Goal: Task Accomplishment & Management: Manage account settings

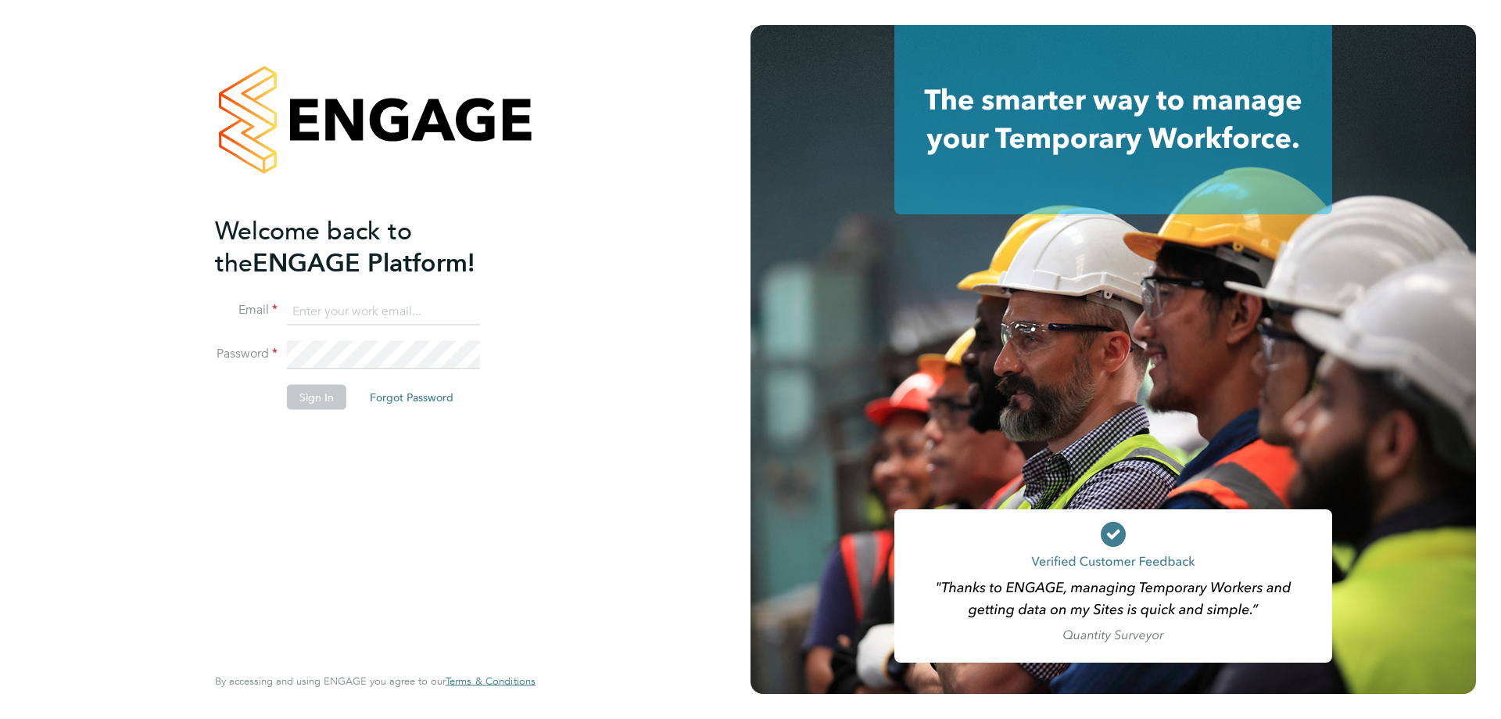
type input "[EMAIL_ADDRESS][PERSON_NAME][DOMAIN_NAME]"
click at [306, 410] on li "Sign In Forgot Password" at bounding box center [367, 405] width 305 height 41
click at [301, 387] on button "Sign In" at bounding box center [316, 397] width 59 height 25
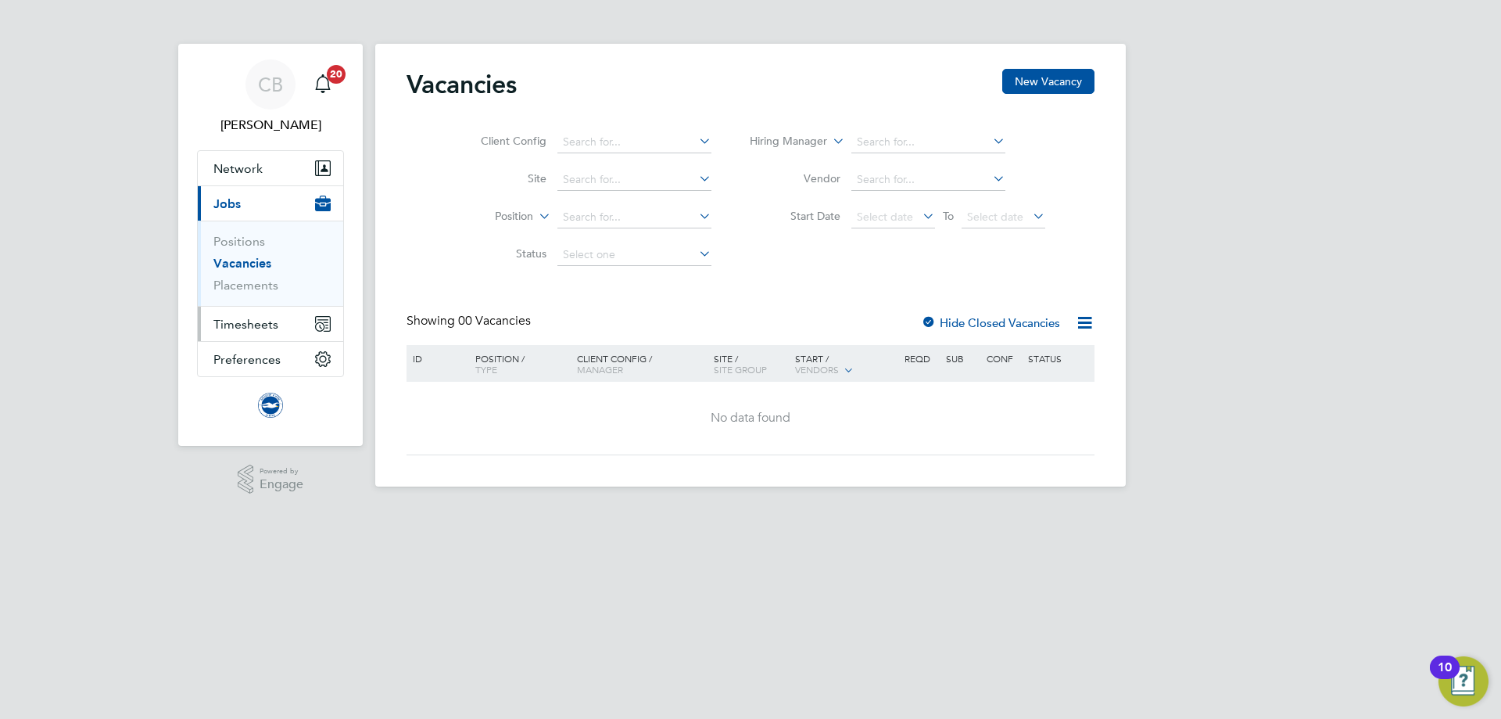
click at [271, 335] on button "Timesheets" at bounding box center [270, 323] width 145 height 34
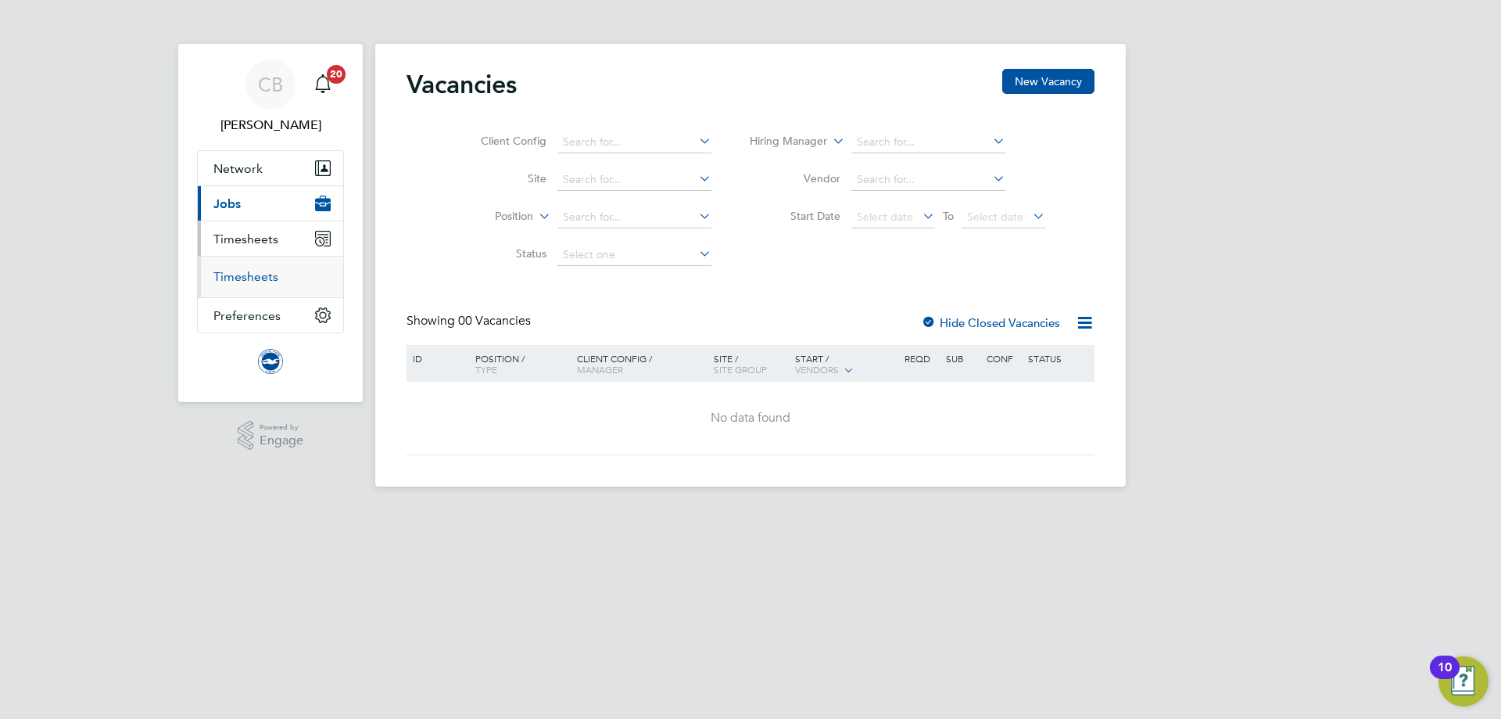
click at [265, 274] on link "Timesheets" at bounding box center [245, 276] width 65 height 15
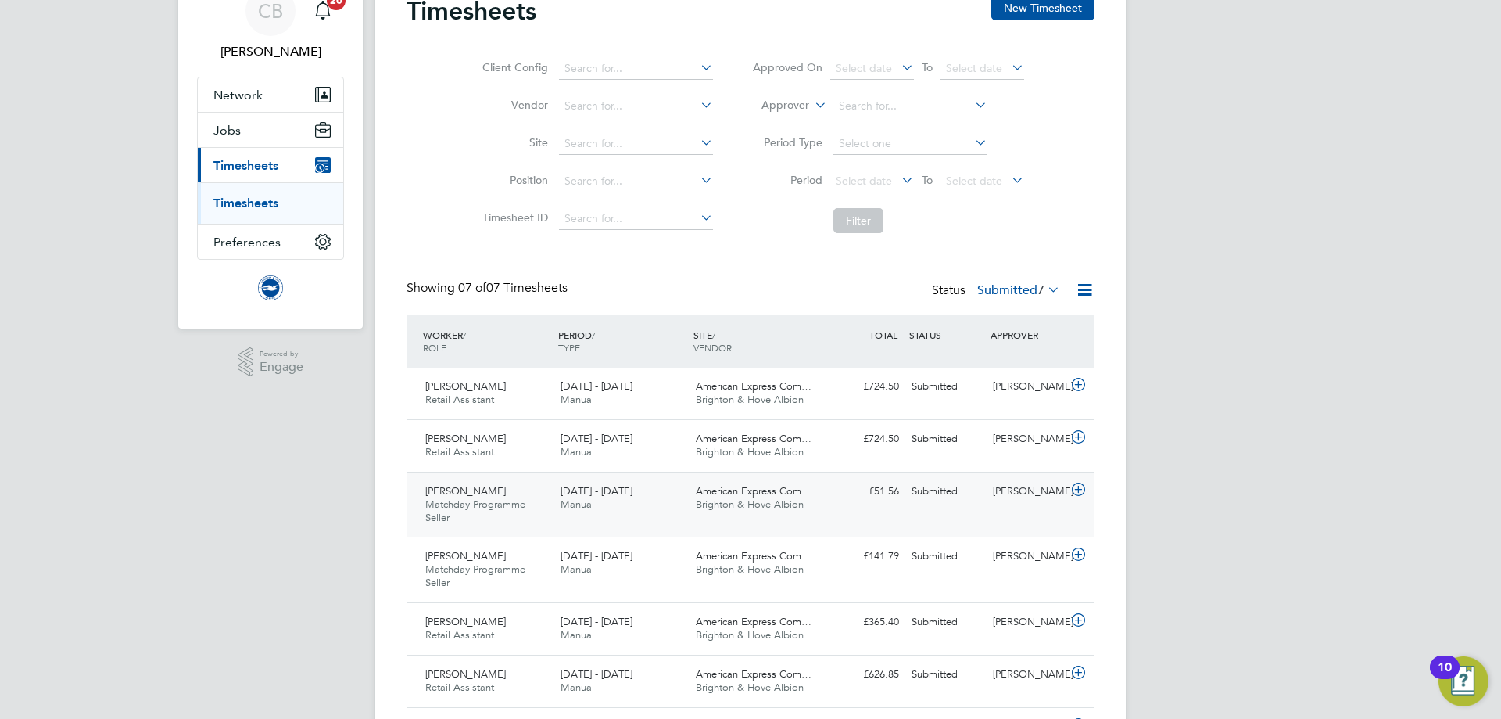
scroll to position [156, 0]
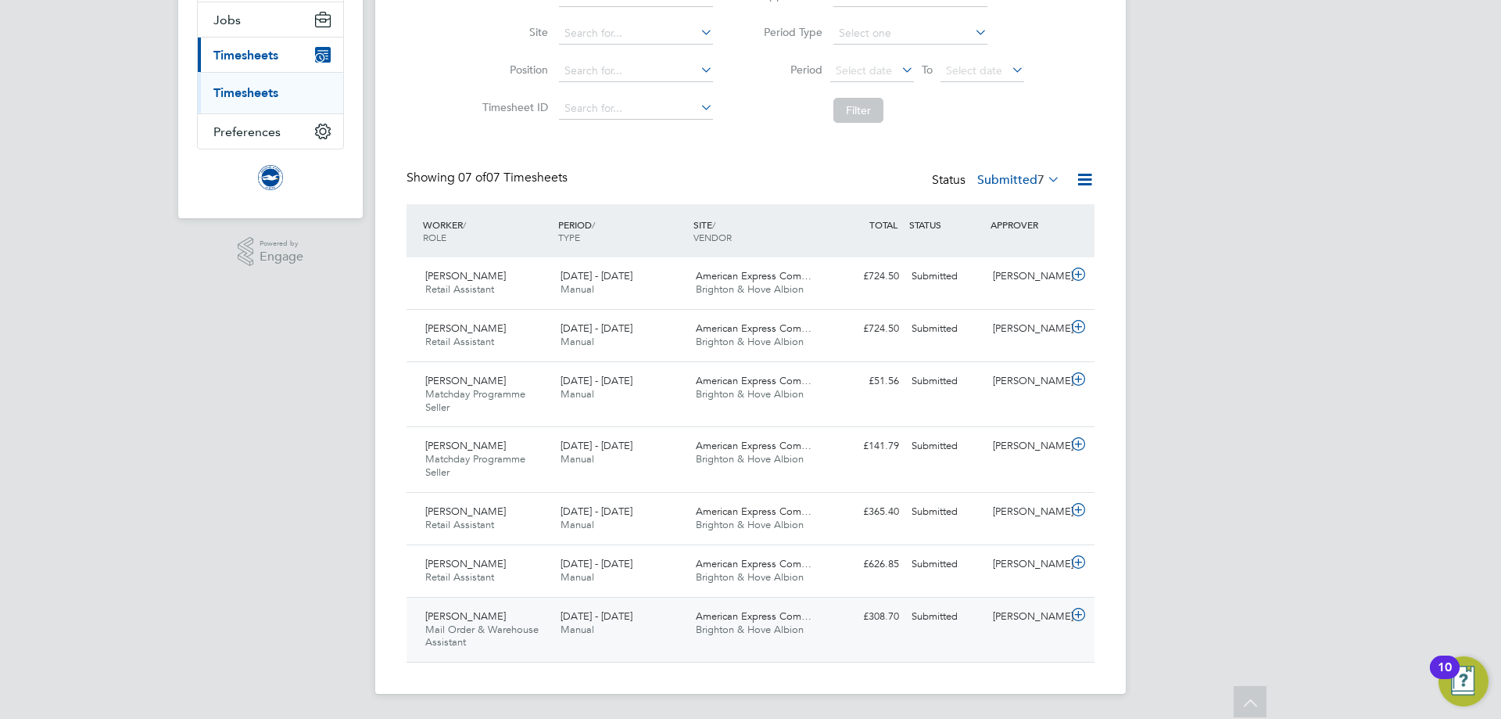
click at [690, 626] on div "American Express Com… Brighton & Hove Albion" at bounding box center [757, 623] width 135 height 39
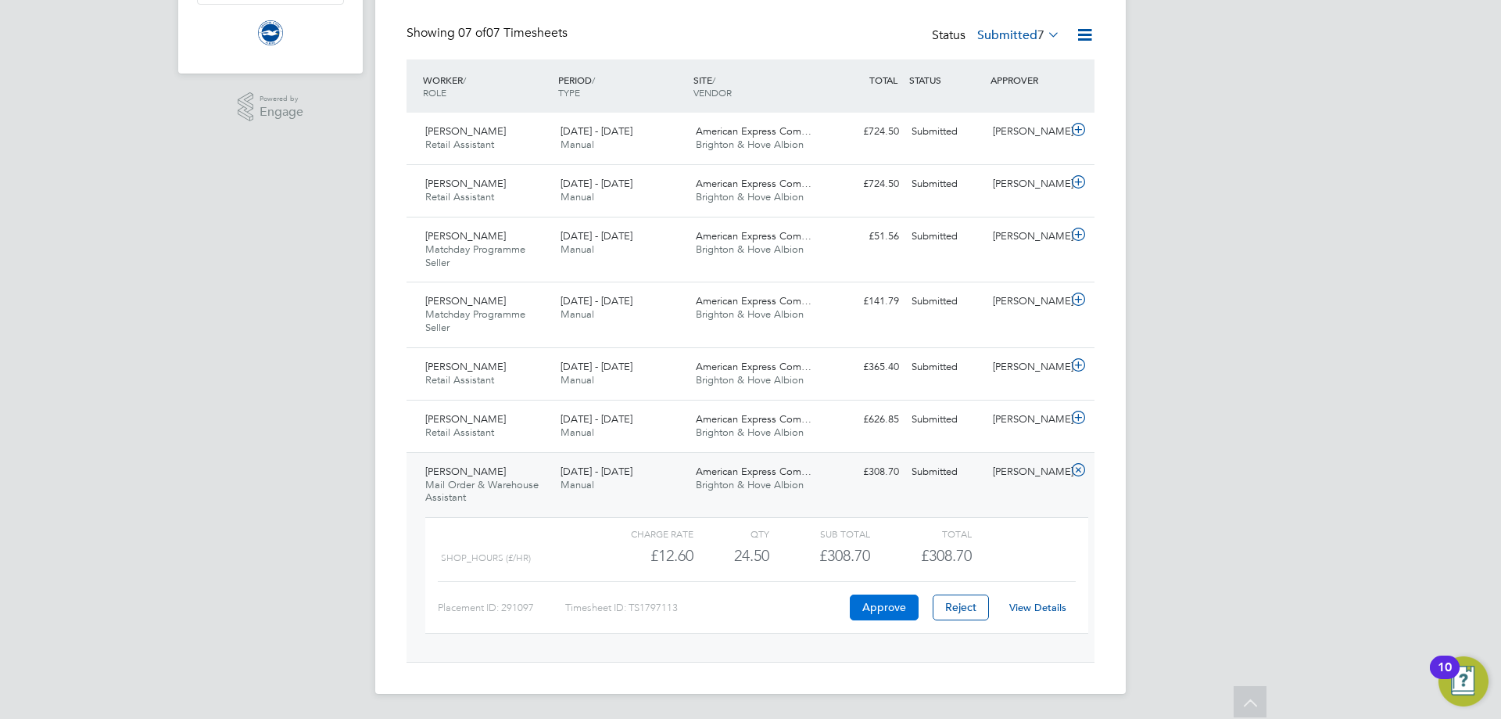
click at [878, 612] on button "Approve" at bounding box center [884, 606] width 69 height 25
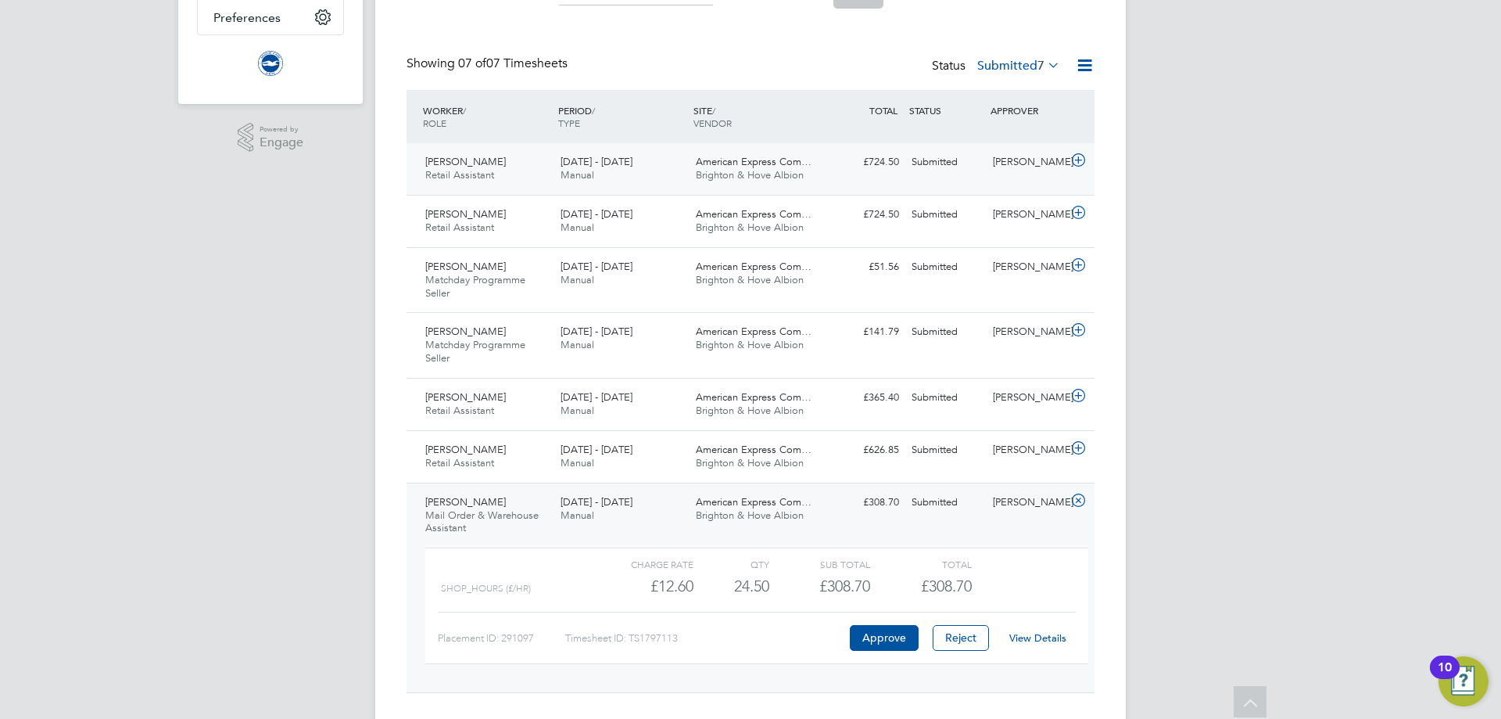
scroll to position [16, 0]
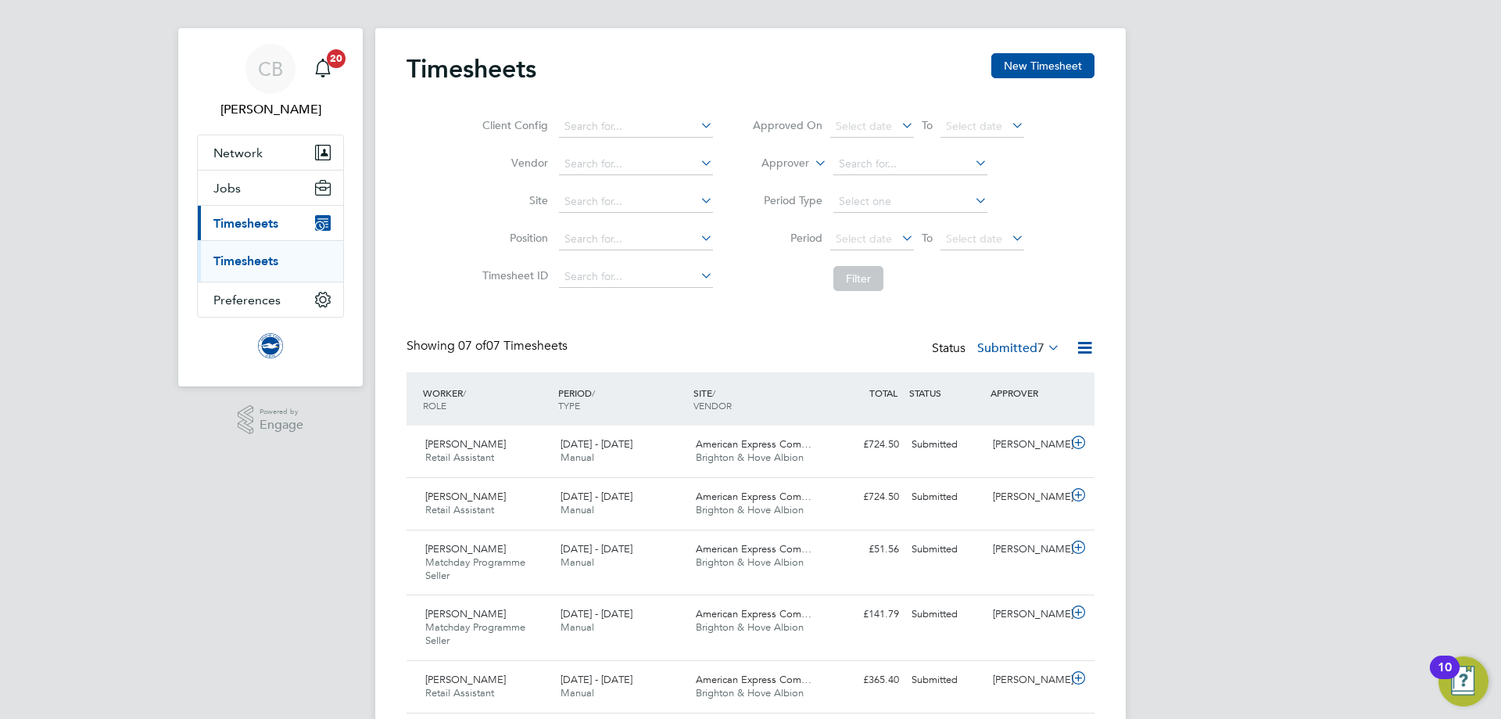
click at [1012, 347] on label "Submitted 7" at bounding box center [1018, 348] width 83 height 16
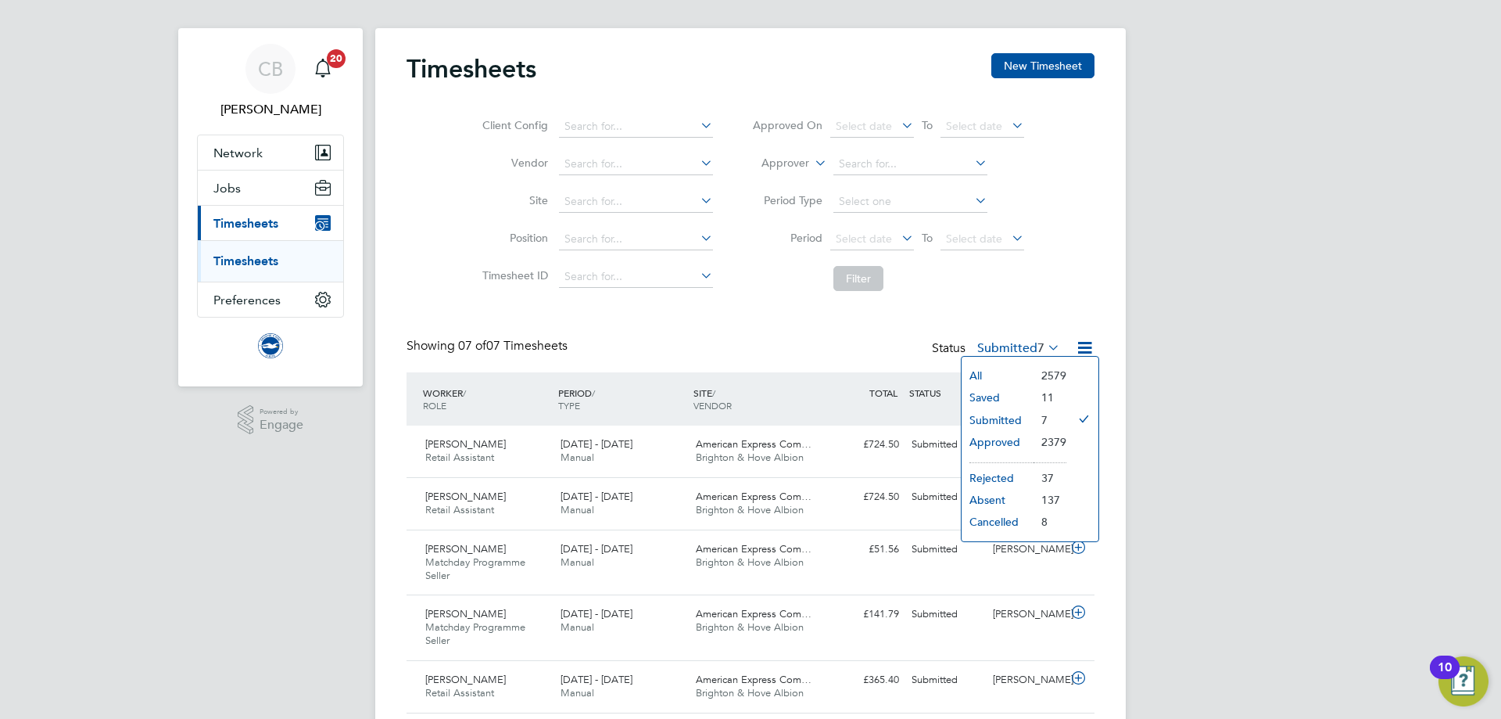
click at [998, 421] on li "Submitted" at bounding box center [998, 420] width 72 height 22
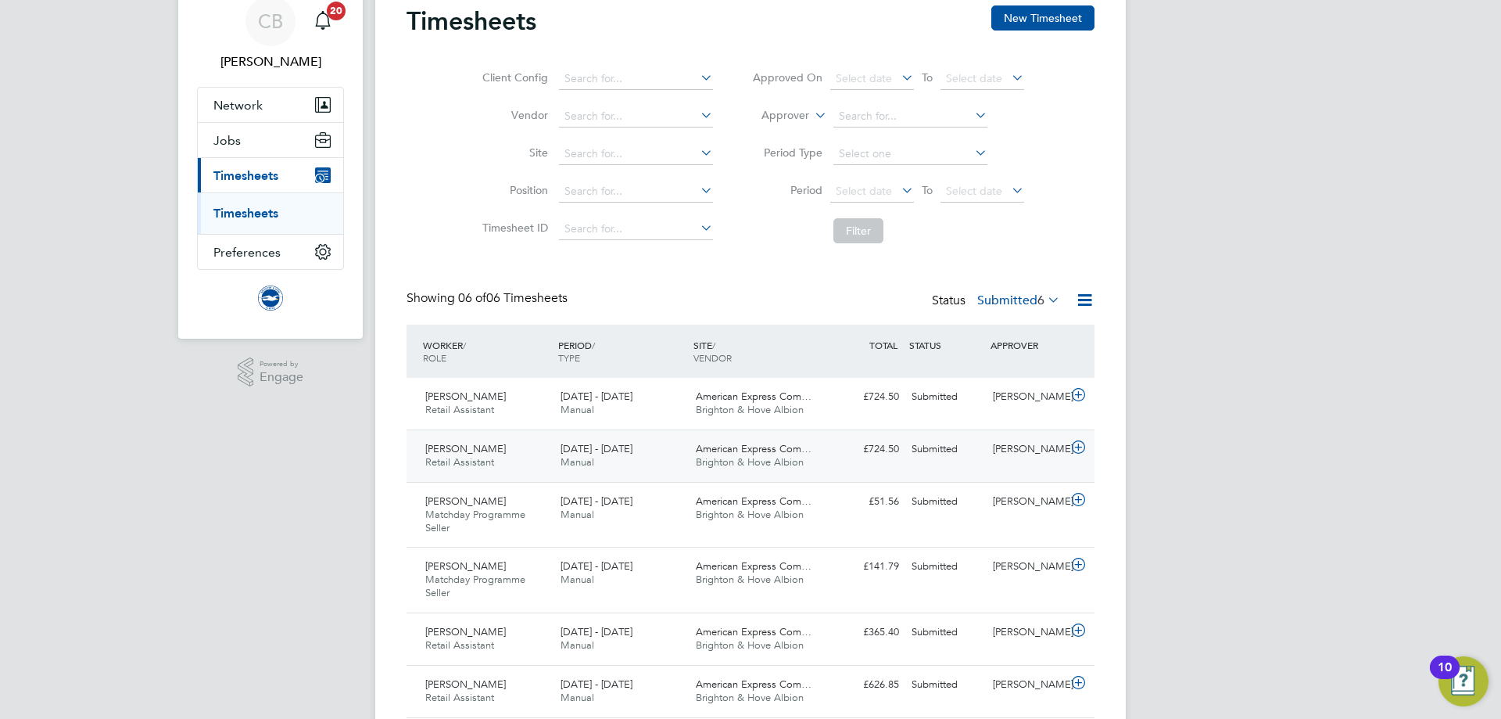
scroll to position [119, 0]
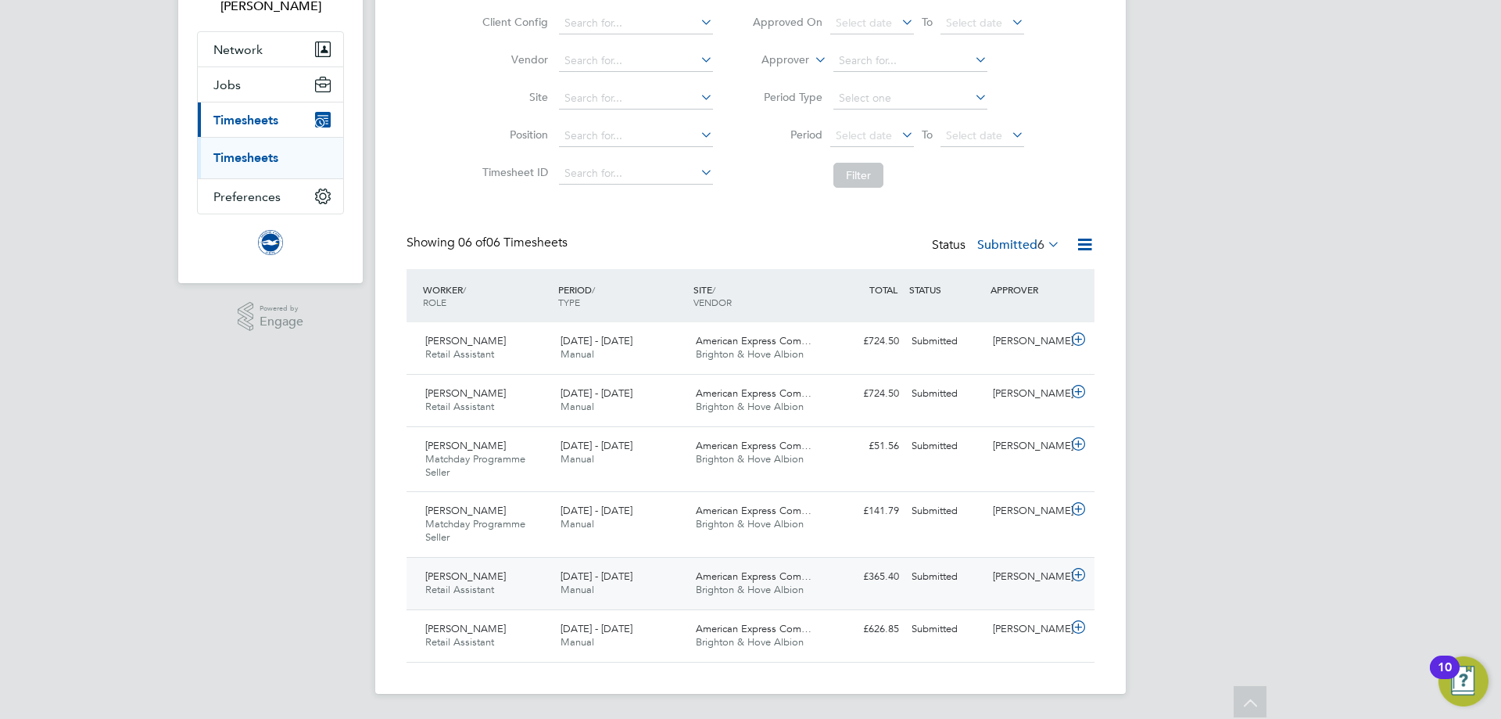
click at [747, 582] on span "American Express Com…" at bounding box center [754, 575] width 116 height 13
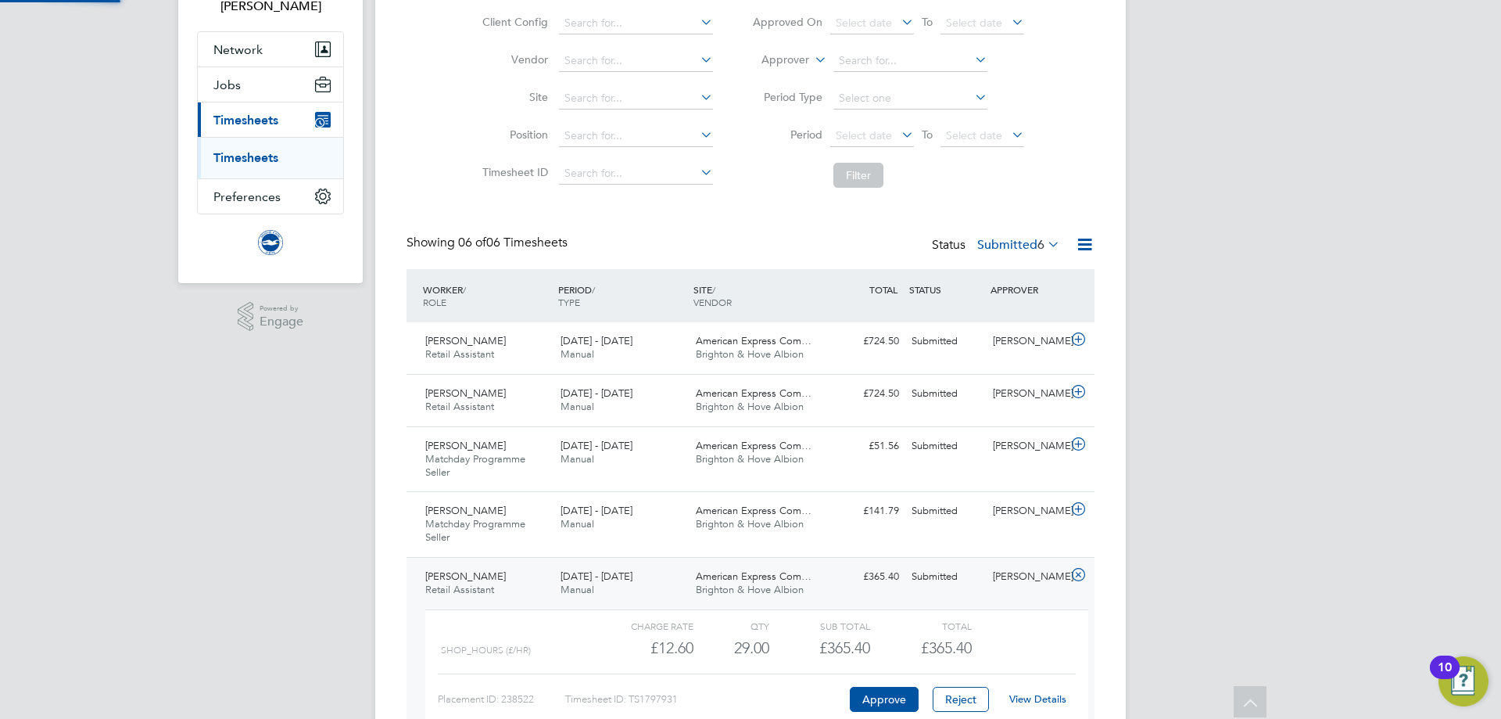
scroll to position [27, 152]
click at [1014, 701] on link "View Details" at bounding box center [1037, 698] width 57 height 13
click at [708, 450] on span "American Express Com…" at bounding box center [754, 445] width 116 height 13
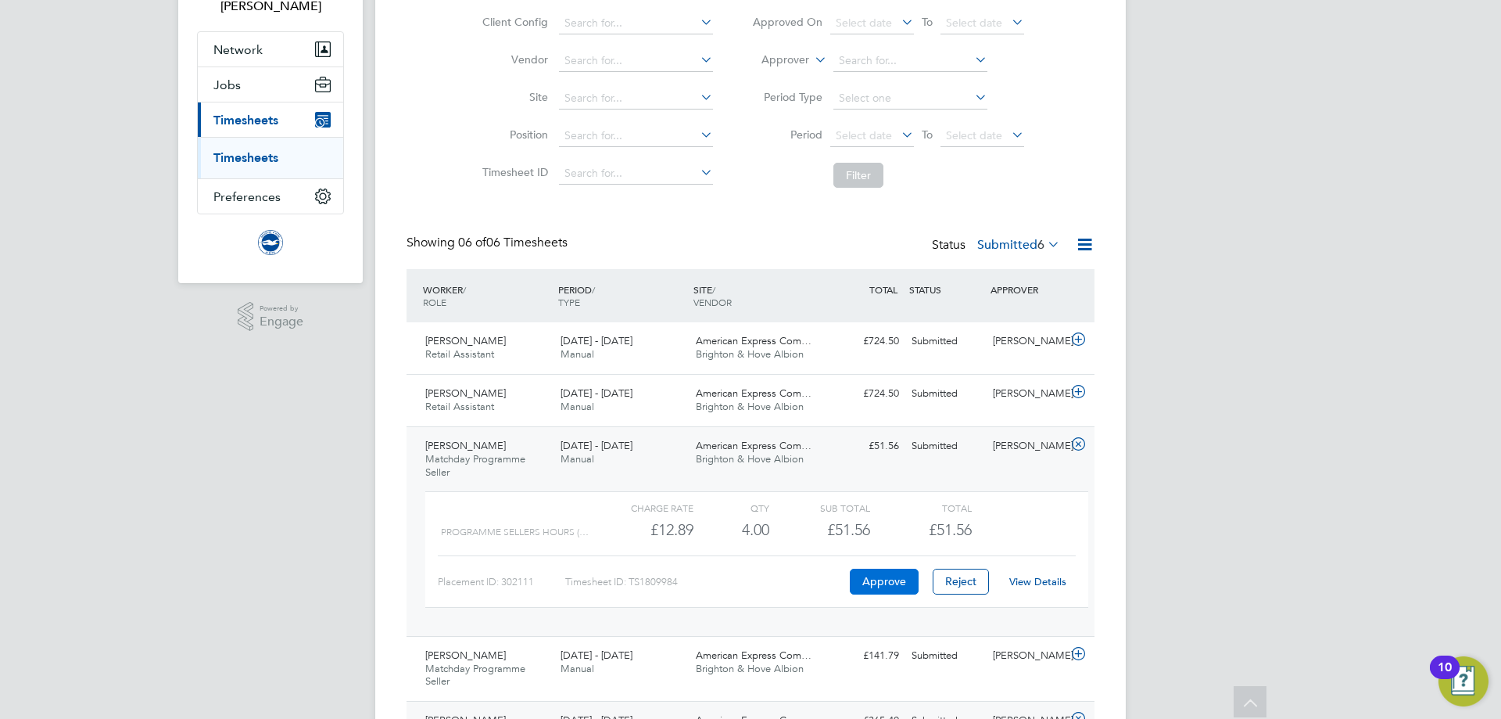
click at [890, 575] on button "Approve" at bounding box center [884, 580] width 69 height 25
click at [1018, 239] on label "Submitted 6" at bounding box center [1018, 245] width 83 height 16
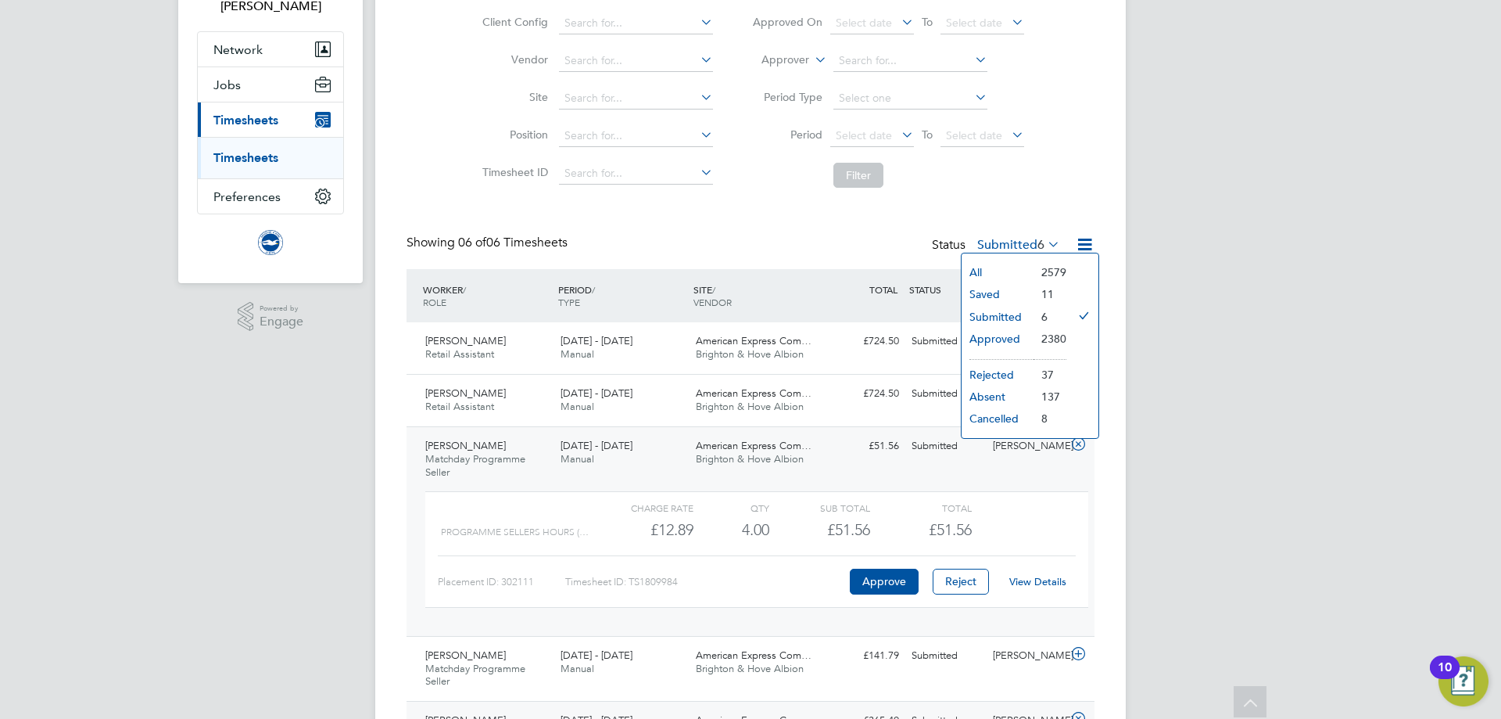
click at [1005, 321] on li "Submitted" at bounding box center [998, 317] width 72 height 22
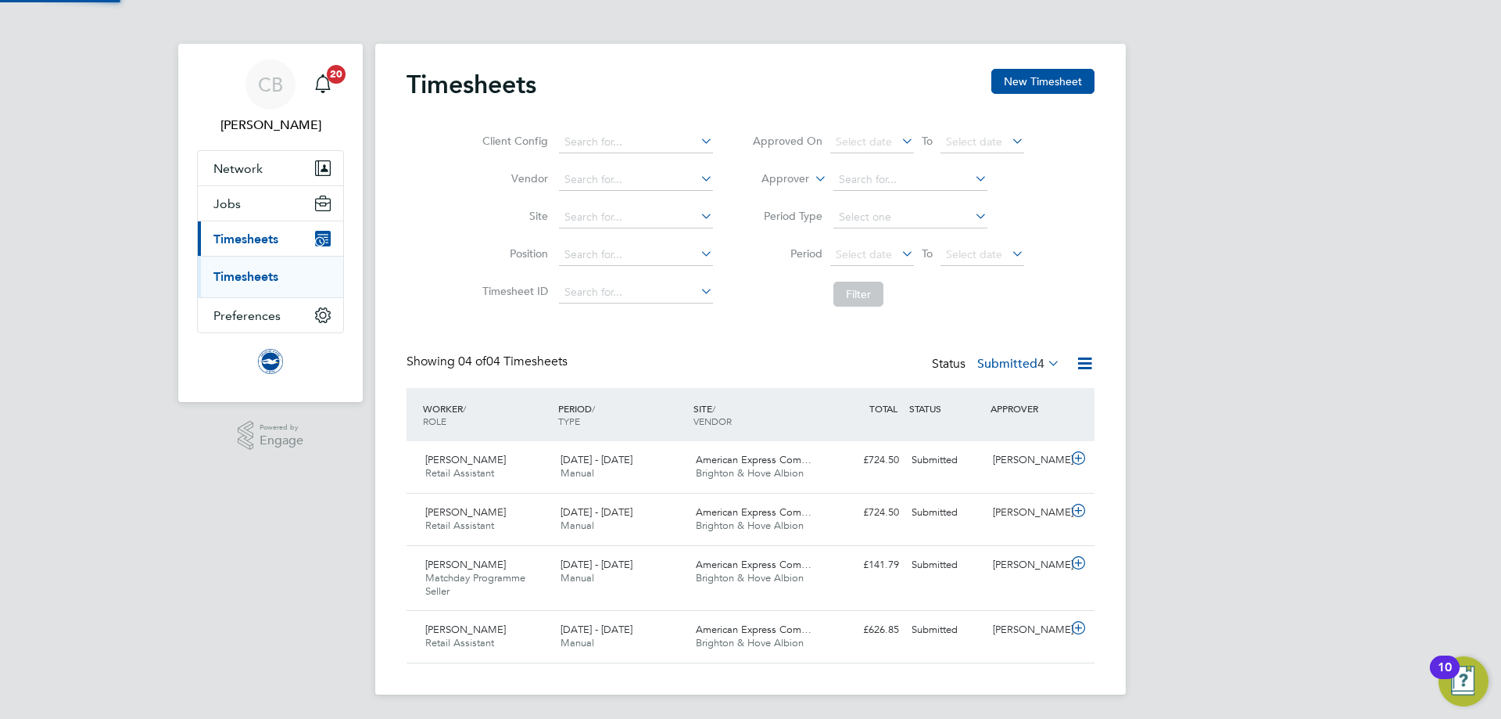
scroll to position [8, 8]
click at [516, 473] on div "Rayane Mallek Retail Assistant 1 - 31 Aug 2025" at bounding box center [486, 465] width 135 height 39
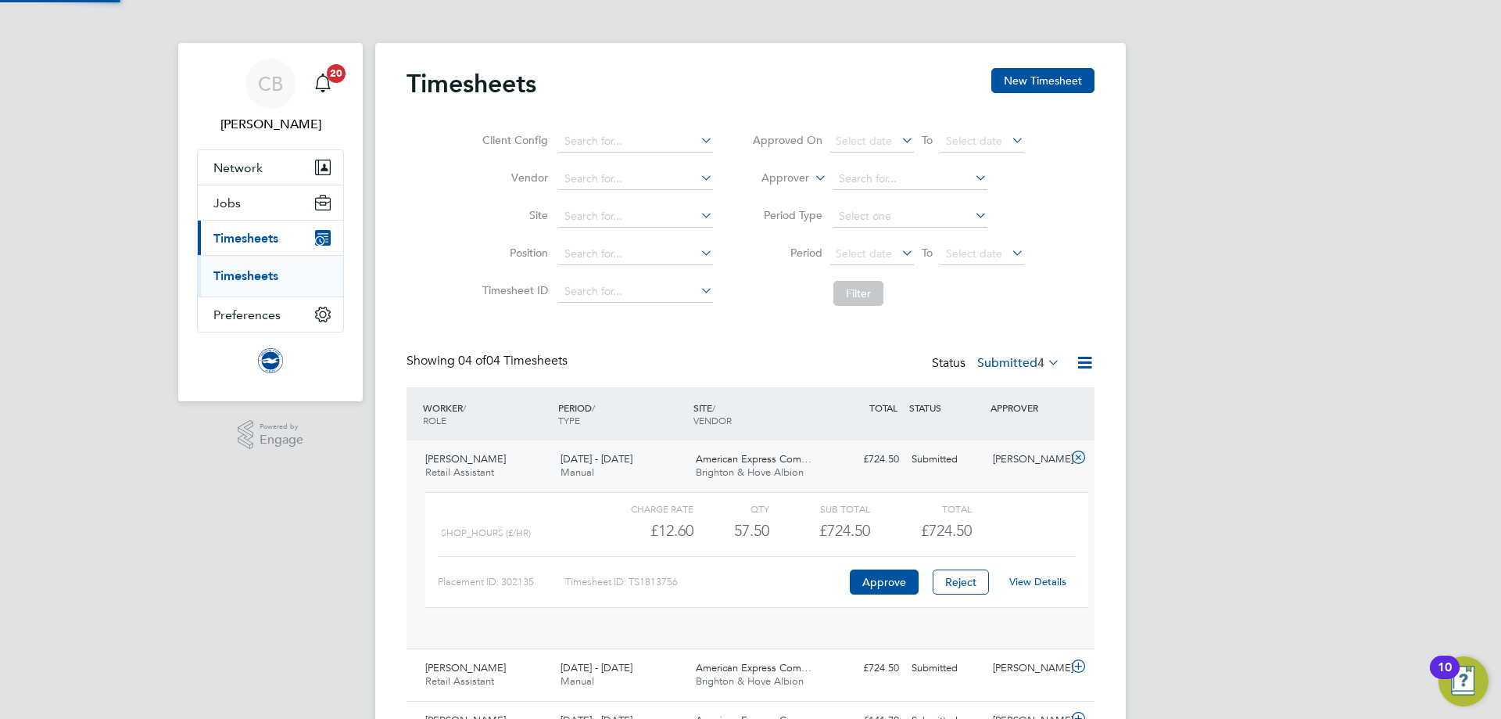
scroll to position [27, 152]
click at [1018, 586] on link "View Details" at bounding box center [1037, 581] width 57 height 13
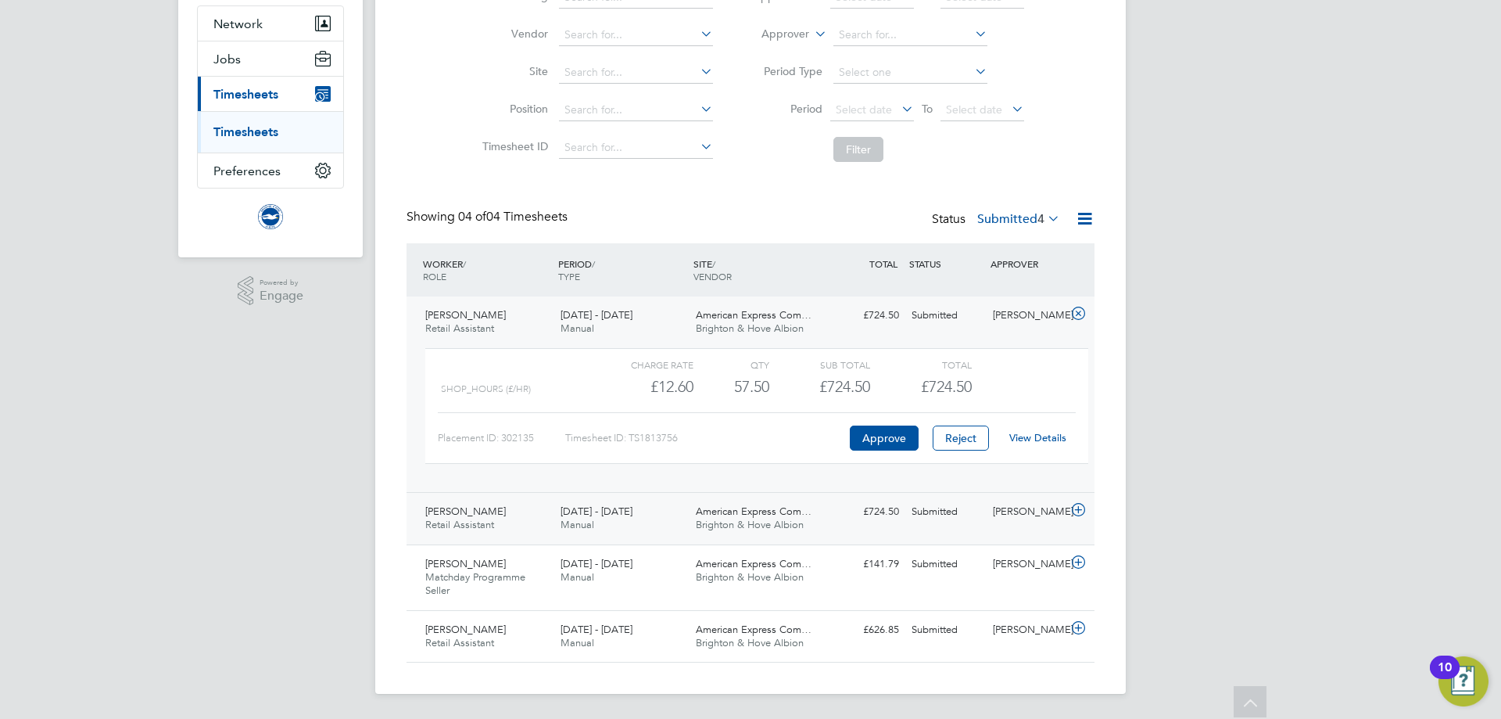
click at [711, 517] on span "American Express Com…" at bounding box center [754, 510] width 116 height 13
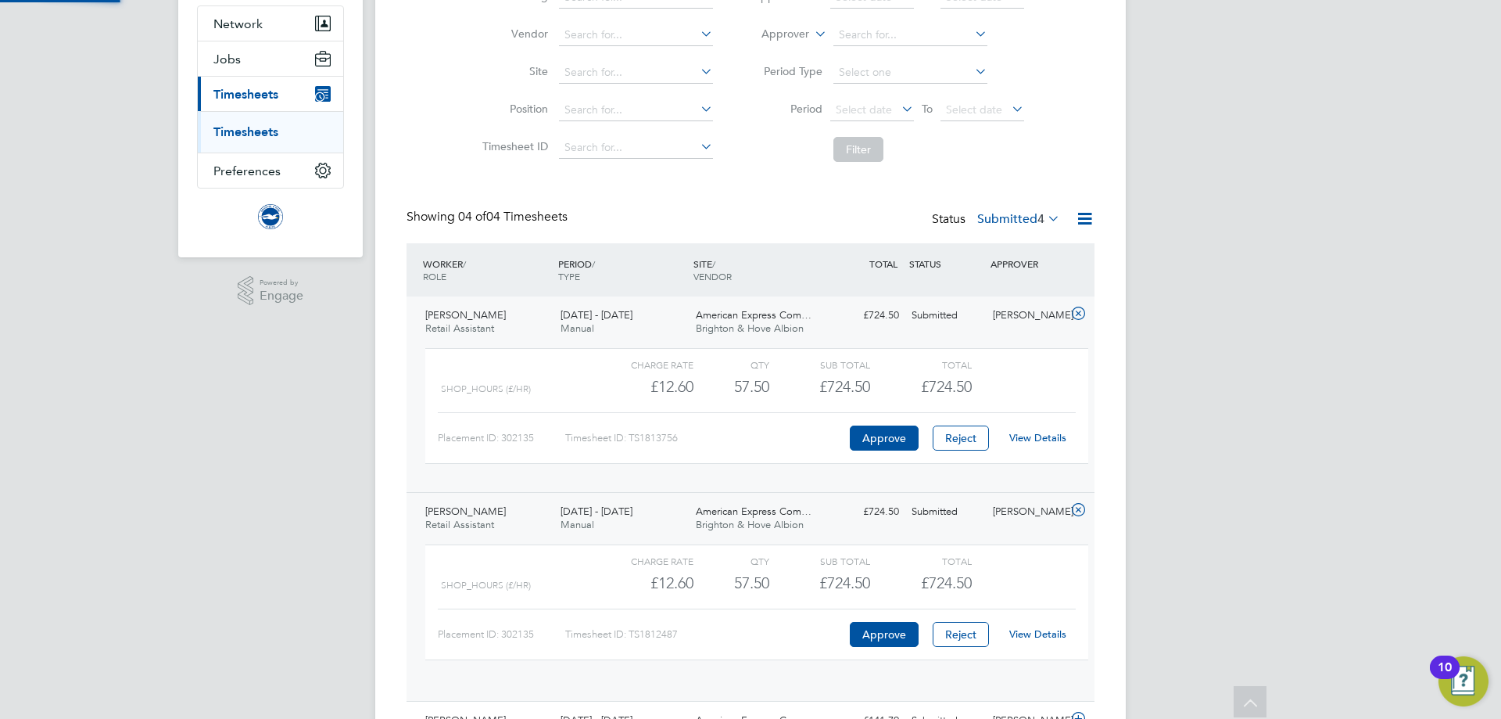
scroll to position [27, 152]
click at [963, 635] on button "Reject" at bounding box center [961, 634] width 56 height 25
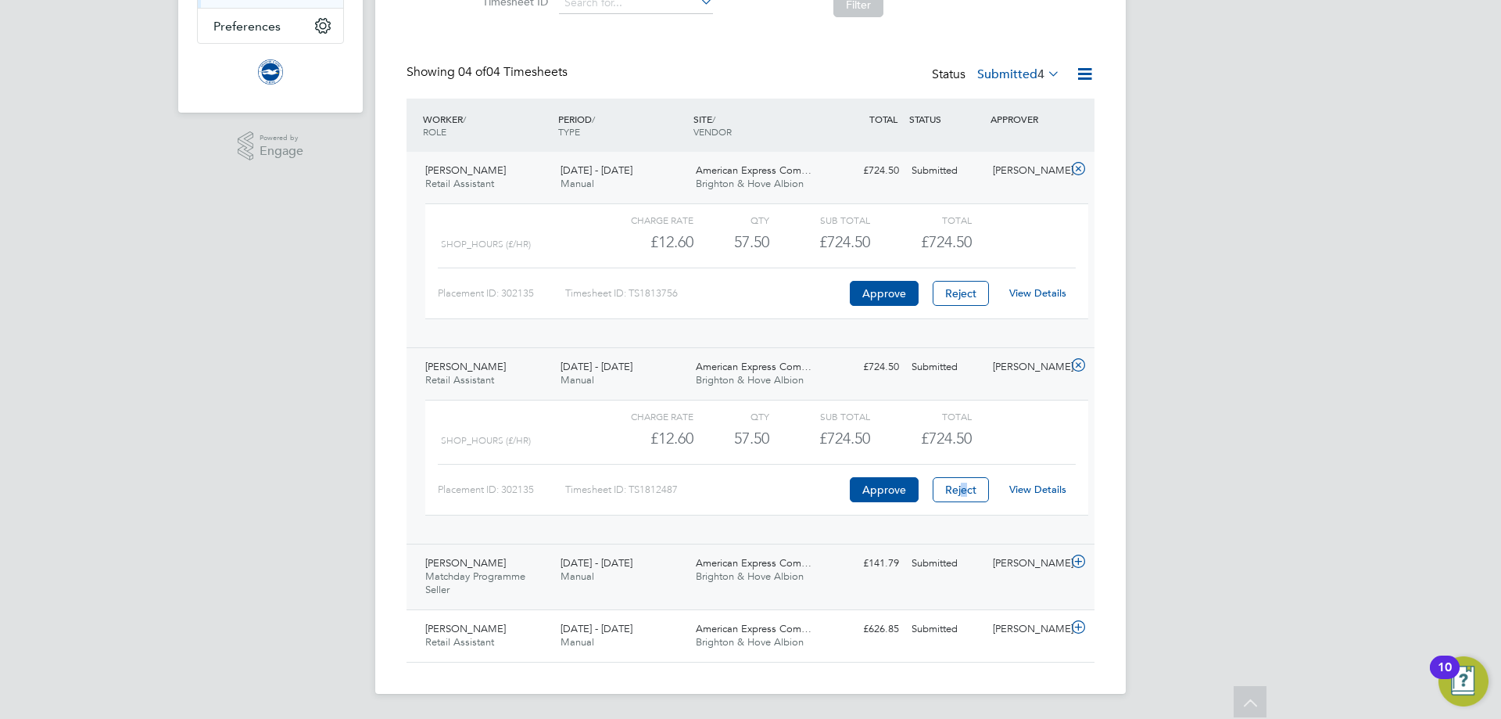
click at [860, 573] on div "£141.79 Submitted" at bounding box center [864, 563] width 81 height 26
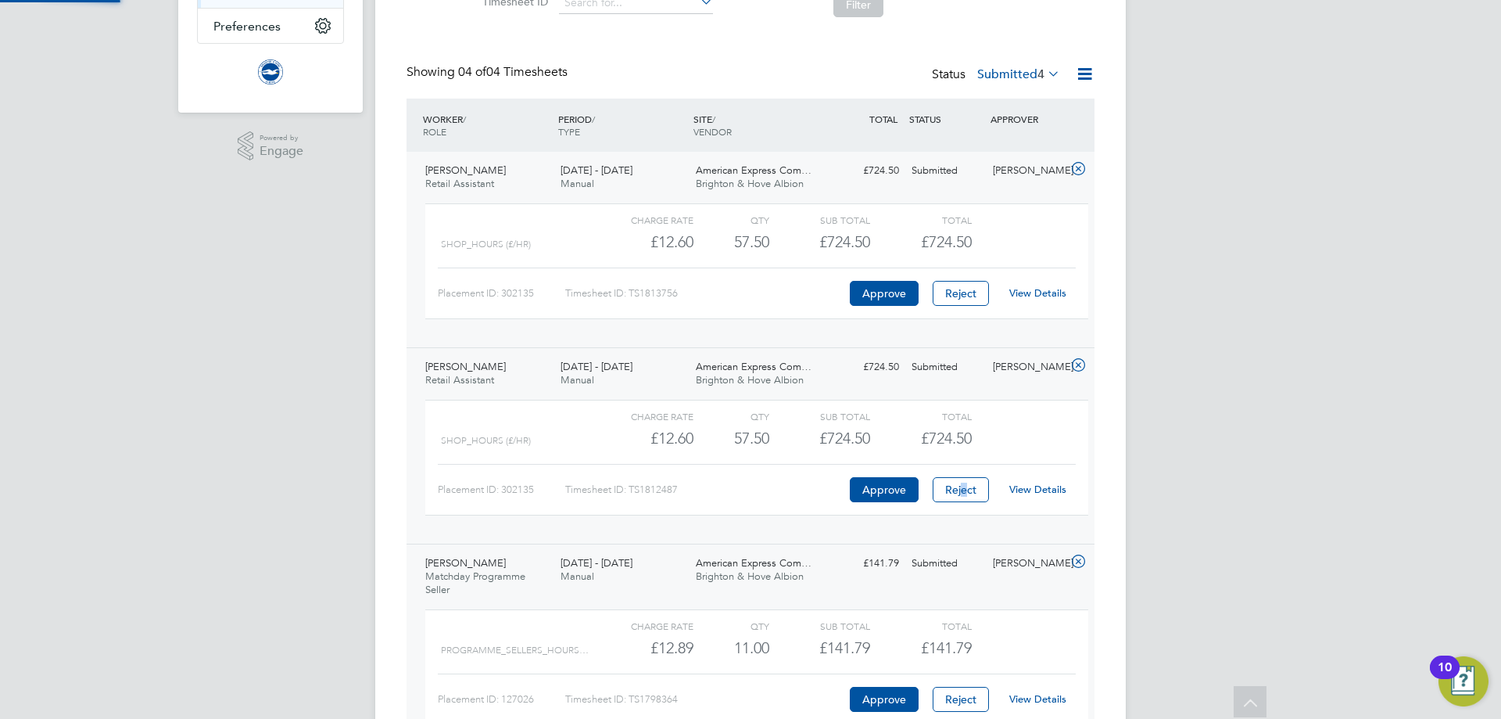
scroll to position [27, 152]
click at [890, 694] on button "Approve" at bounding box center [884, 698] width 69 height 25
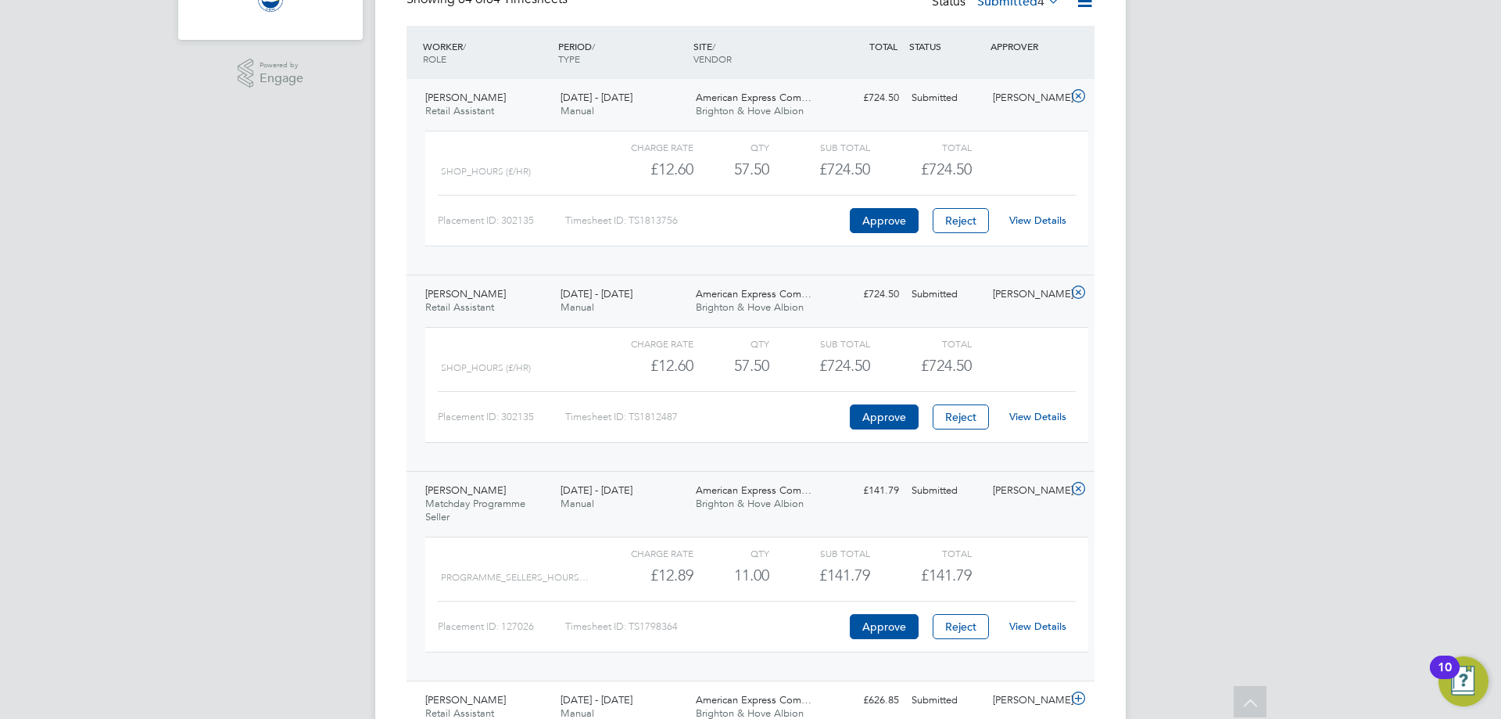
scroll to position [433, 0]
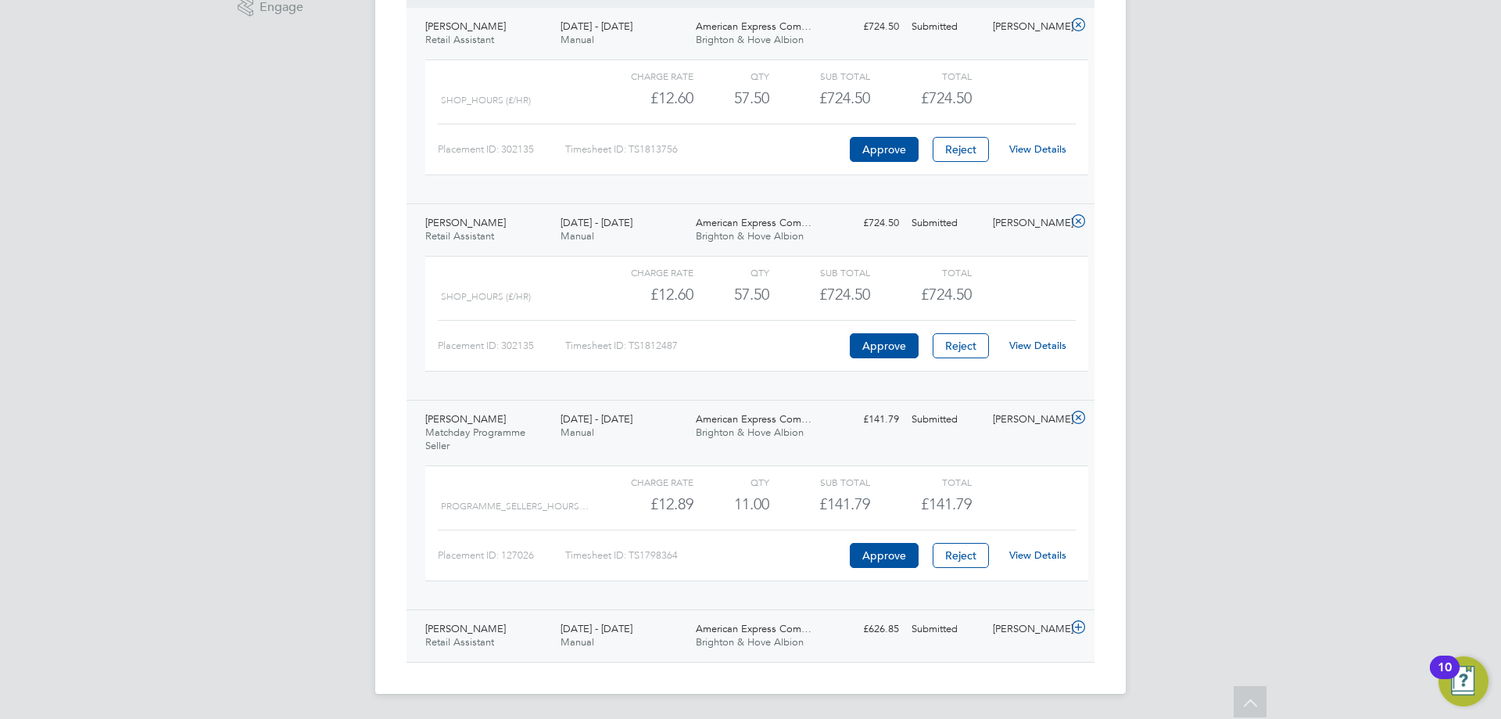
click at [773, 636] on span "Brighton & Hove Albion" at bounding box center [750, 641] width 108 height 13
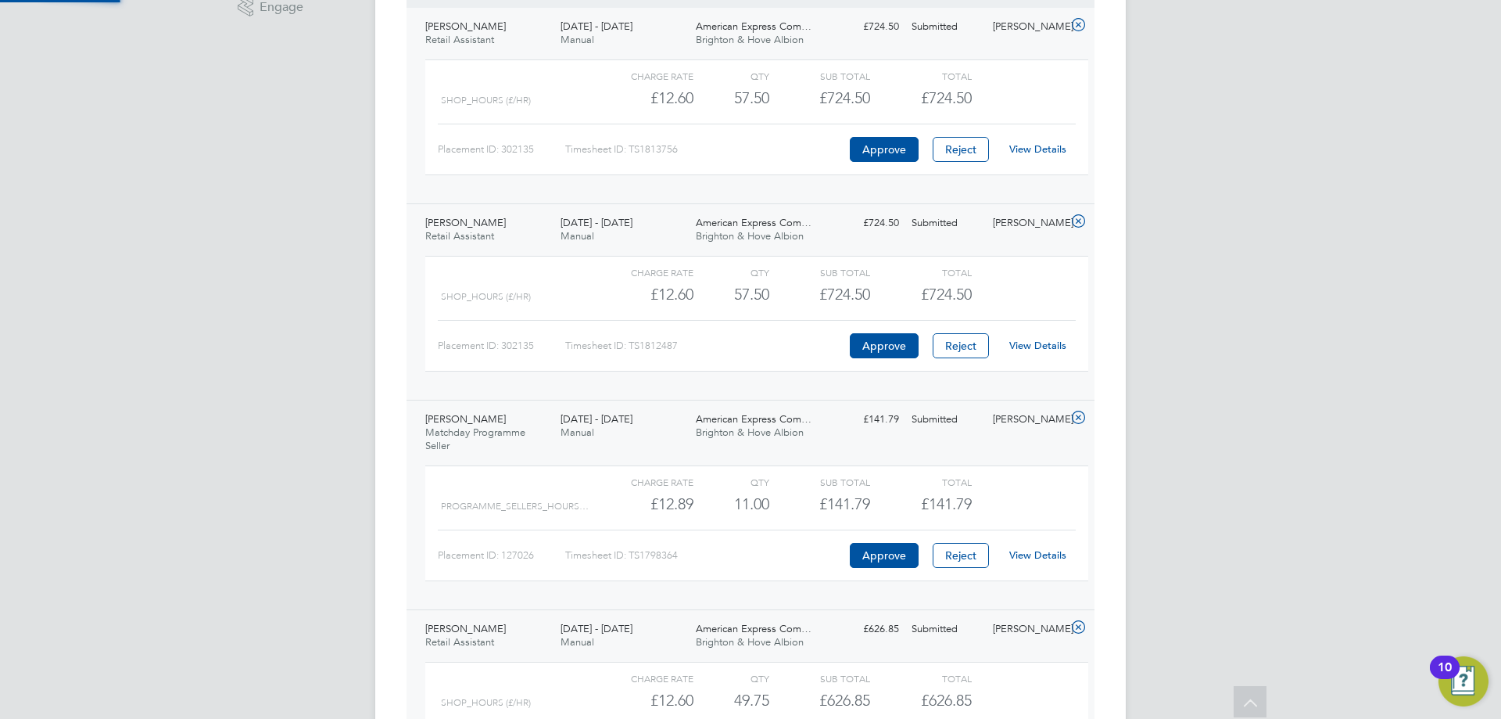
scroll to position [577, 0]
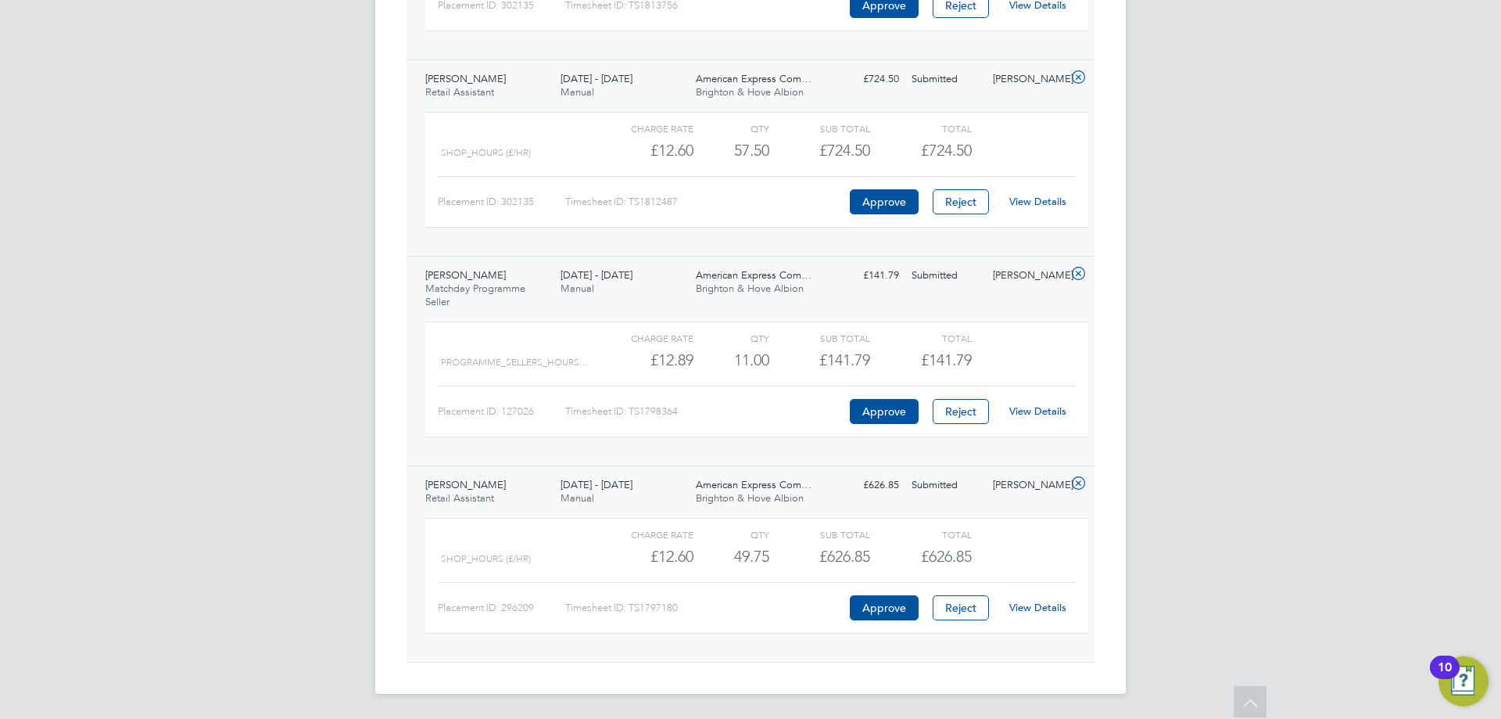
click at [1016, 610] on link "View Details" at bounding box center [1037, 606] width 57 height 13
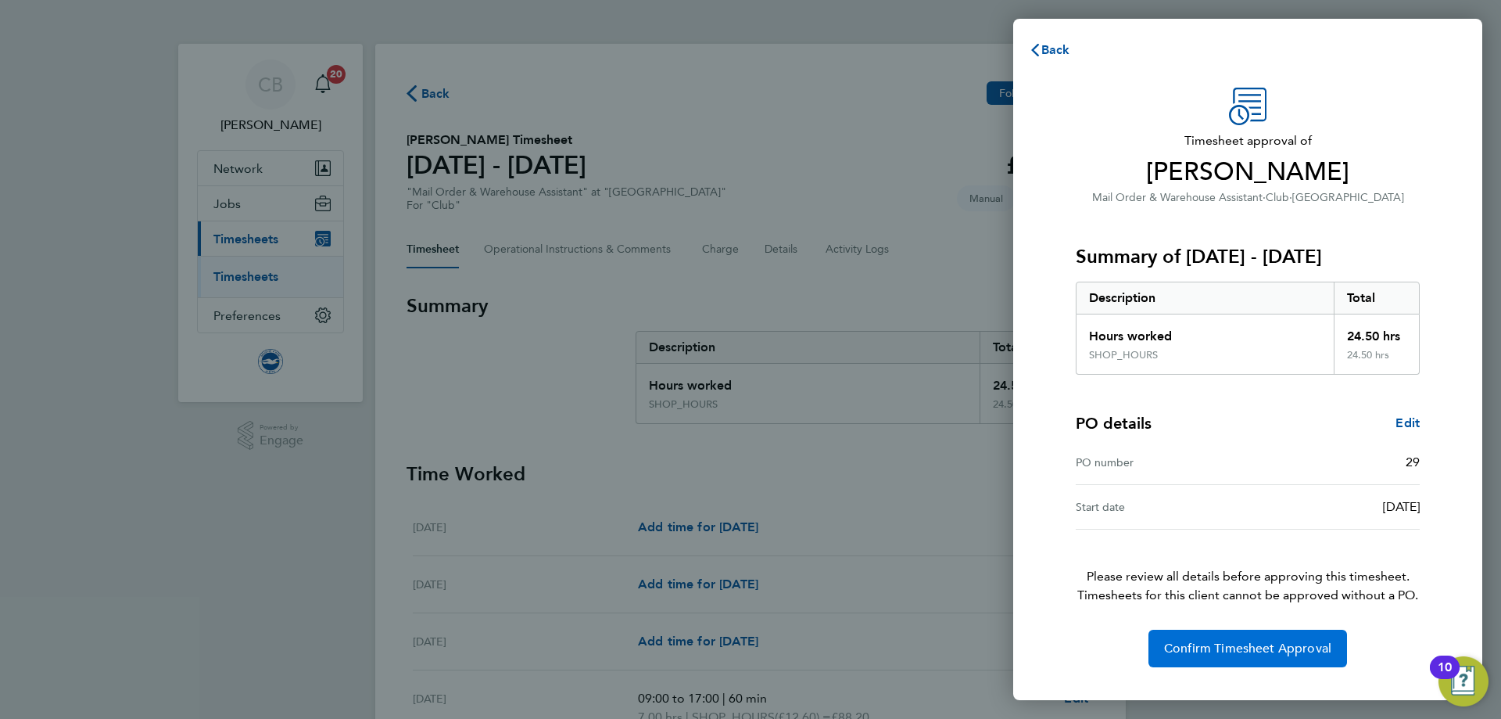
click at [1275, 647] on span "Confirm Timesheet Approval" at bounding box center [1247, 648] width 167 height 16
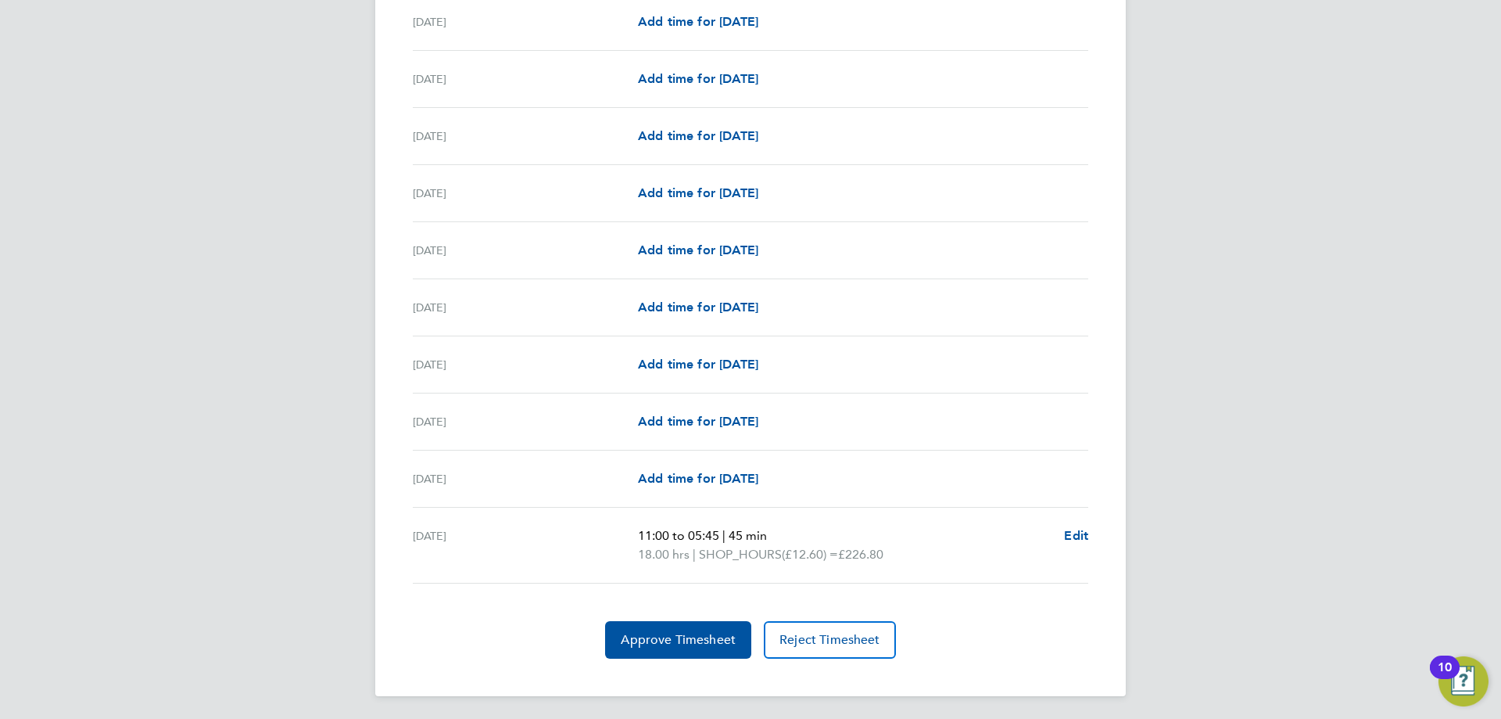
scroll to position [1756, 0]
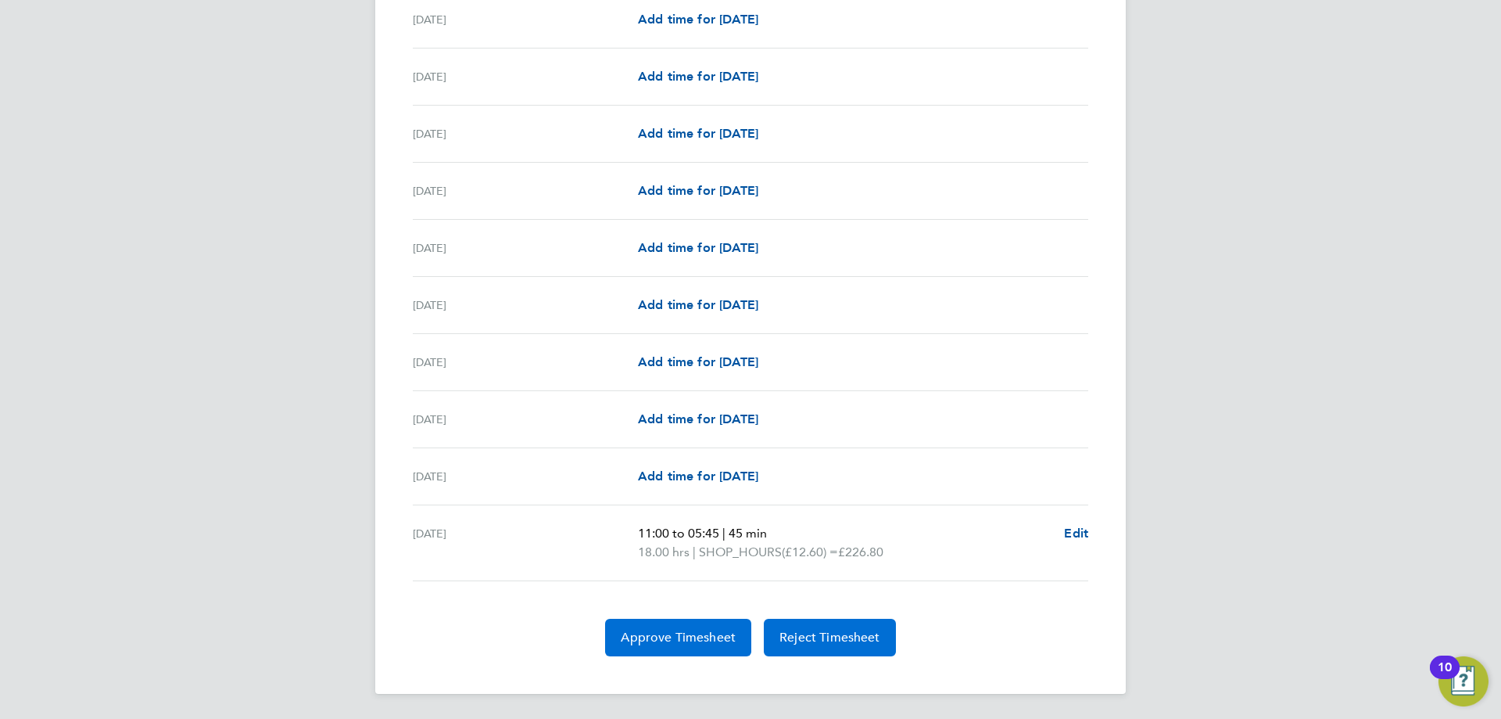
drag, startPoint x: 669, startPoint y: 640, endPoint x: 789, endPoint y: 634, distance: 120.5
click at [670, 641] on span "Approve Timesheet" at bounding box center [678, 637] width 115 height 16
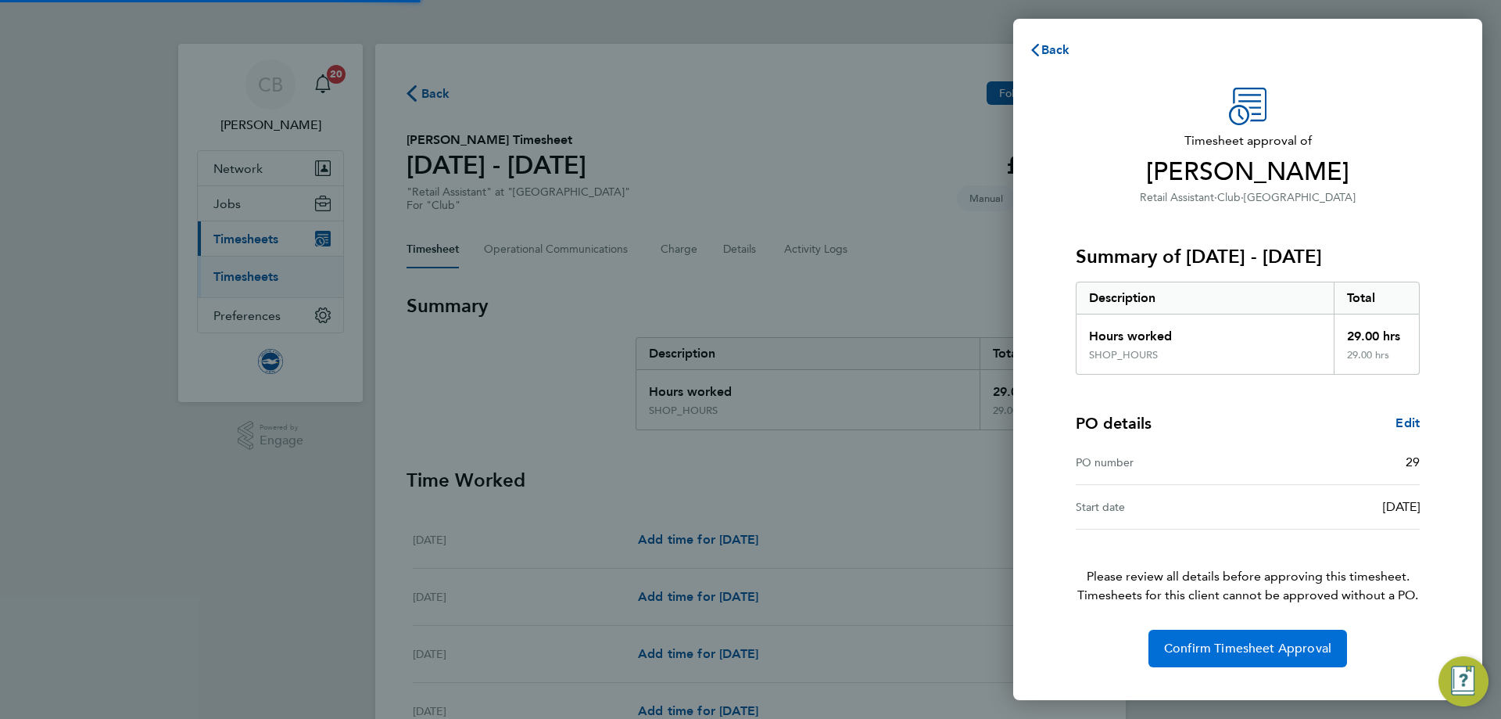
click at [1212, 641] on span "Confirm Timesheet Approval" at bounding box center [1247, 648] width 167 height 16
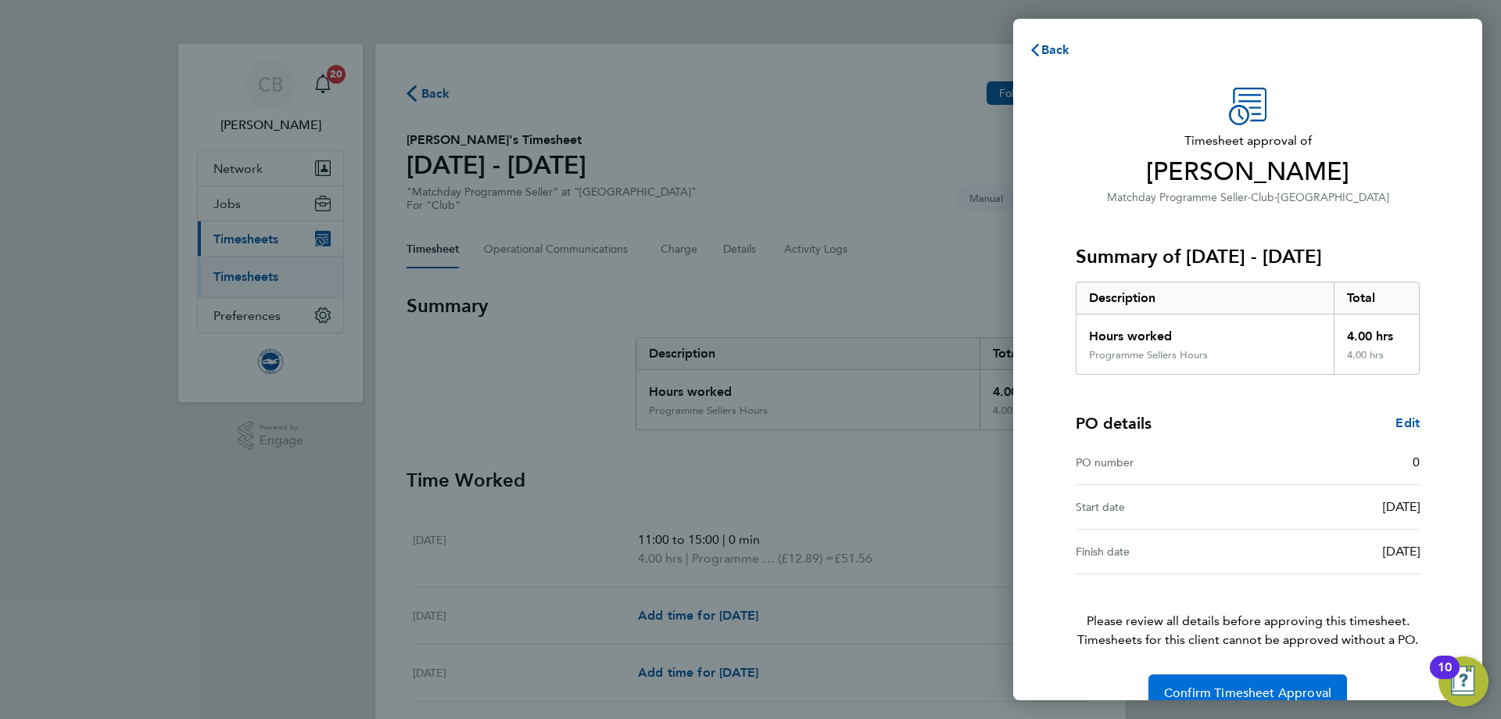
click at [1187, 683] on button "Confirm Timesheet Approval" at bounding box center [1248, 693] width 199 height 38
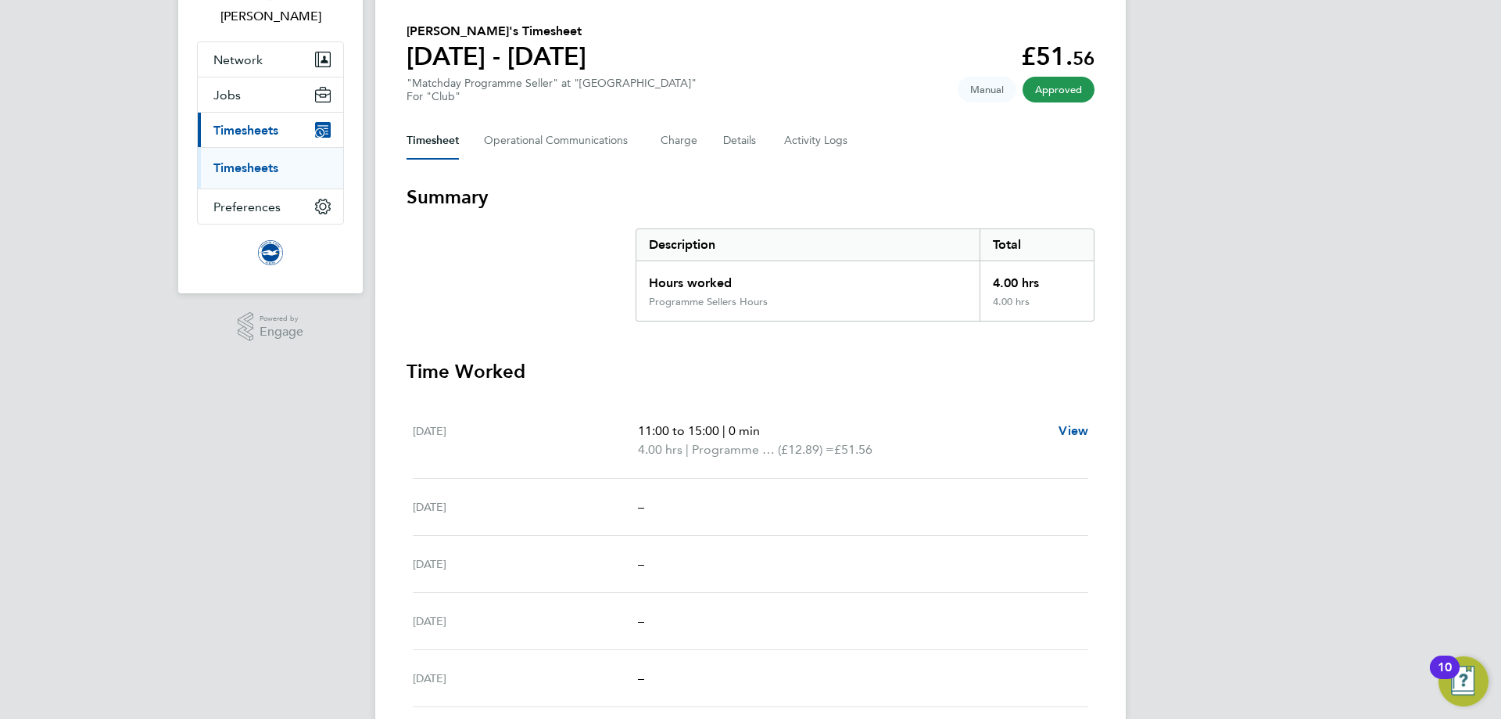
scroll to position [5, 0]
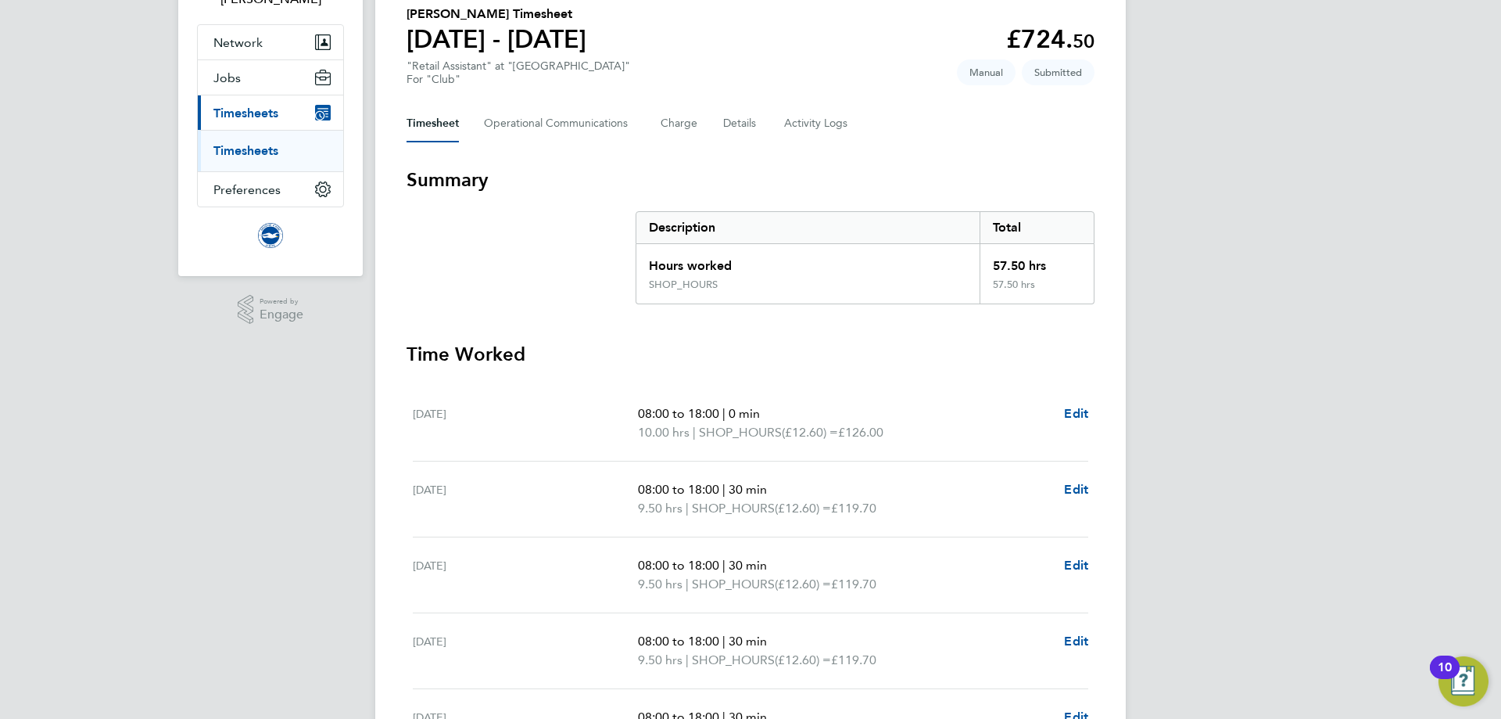
scroll to position [156, 0]
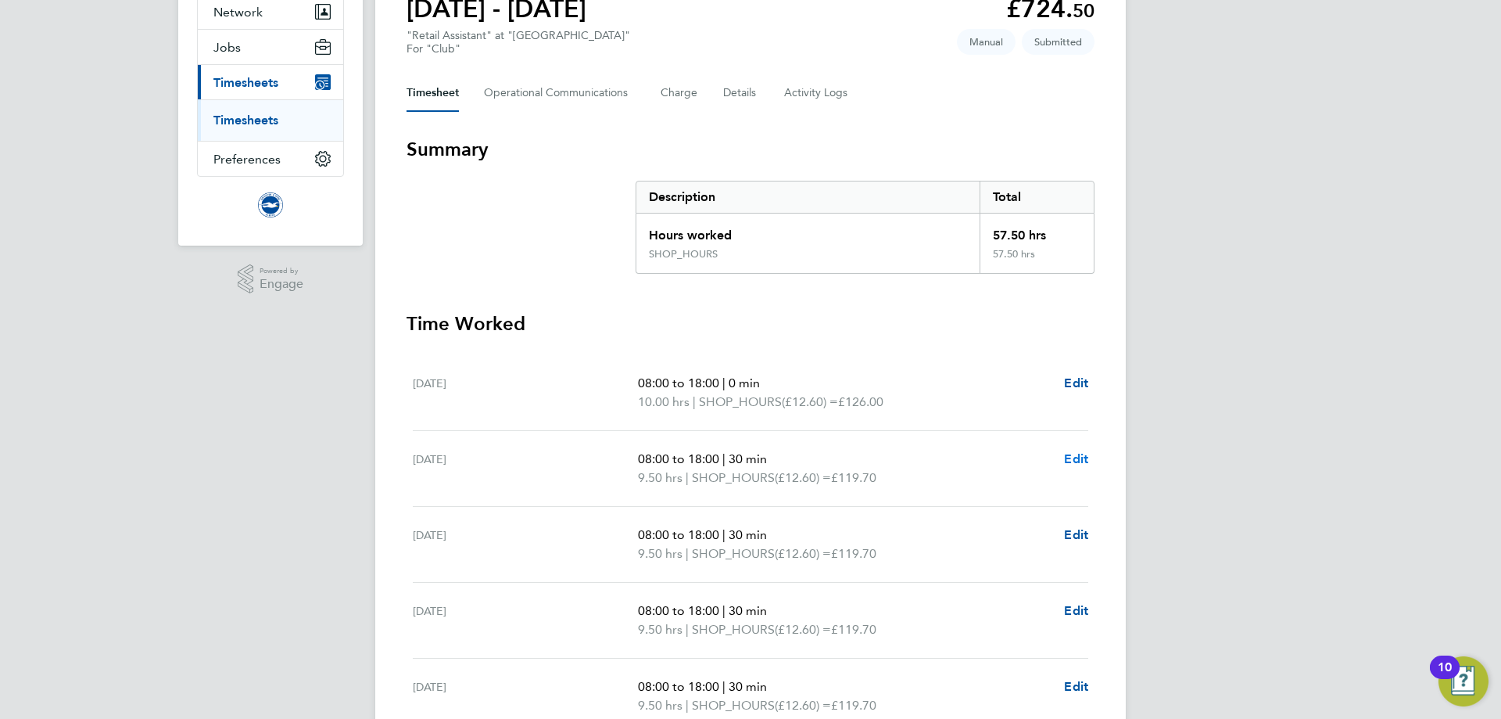
click at [1077, 459] on span "Edit" at bounding box center [1076, 458] width 24 height 15
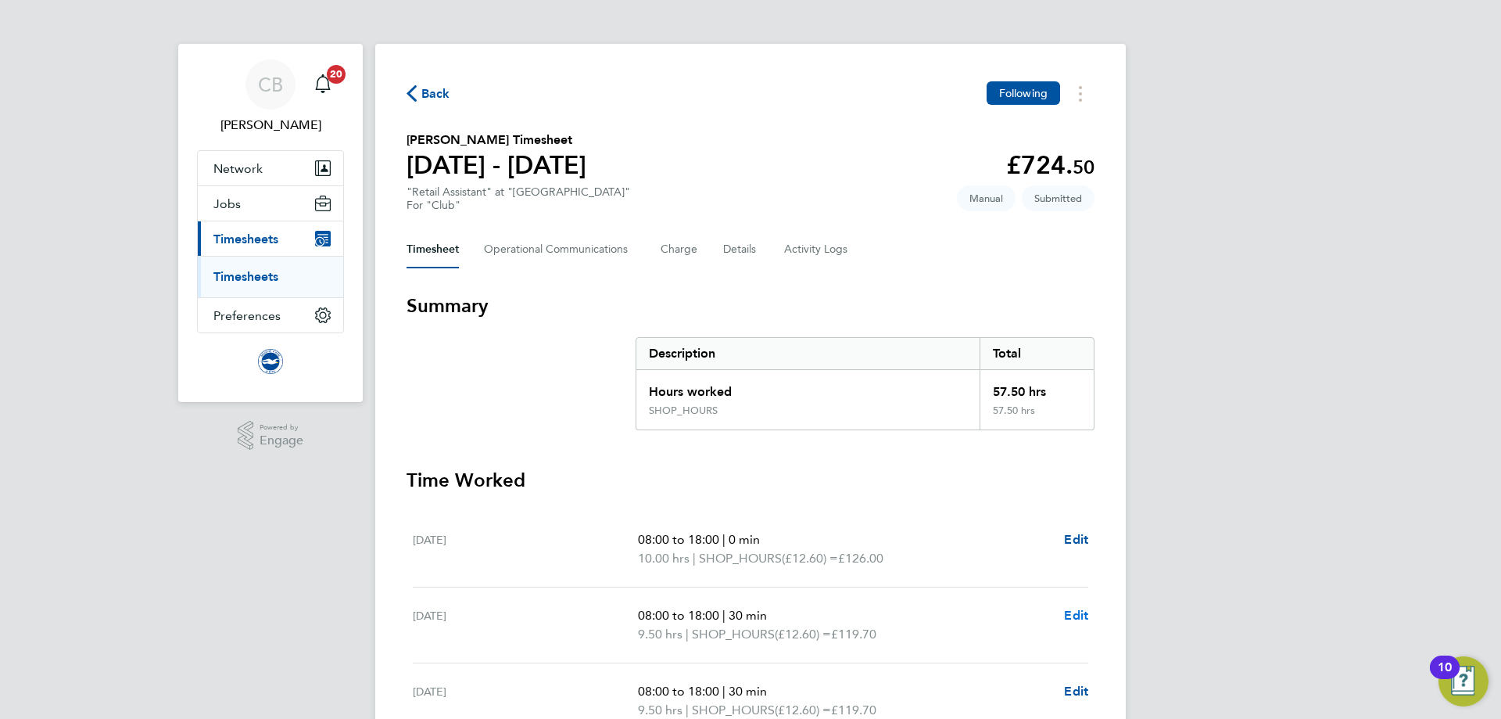
select select "30"
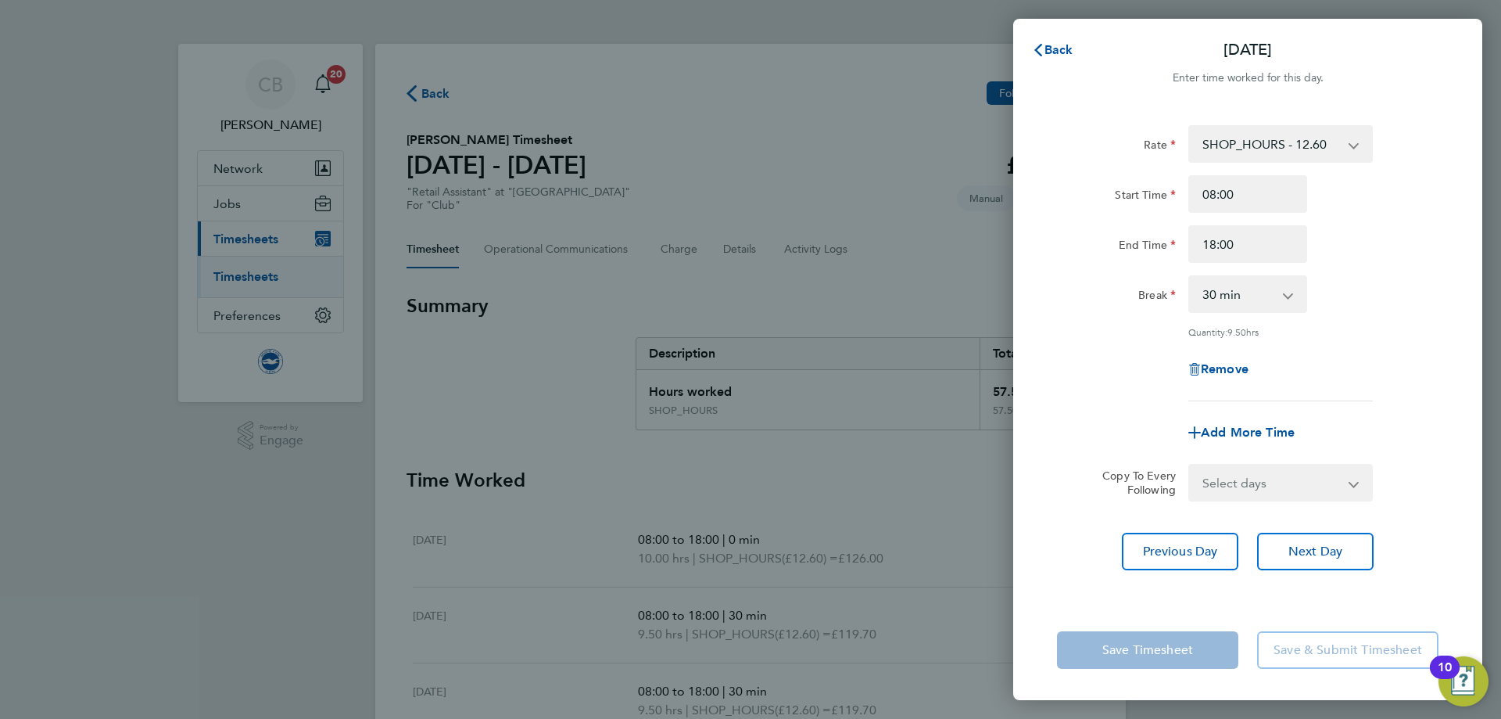
click at [1228, 375] on div "Remove" at bounding box center [1247, 369] width 131 height 38
click at [1228, 369] on span "Remove" at bounding box center [1225, 368] width 48 height 15
select select "null"
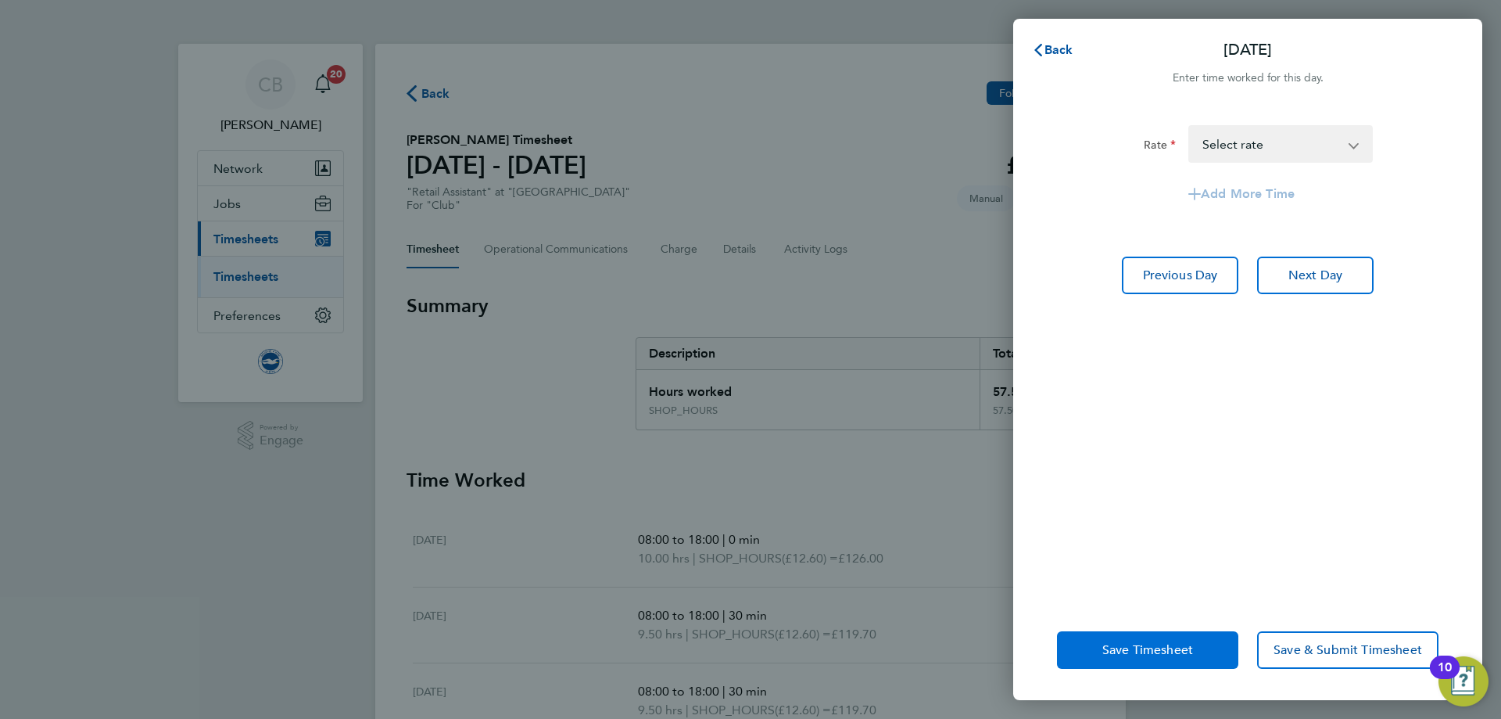
click at [1133, 650] on span "Save Timesheet" at bounding box center [1147, 650] width 91 height 16
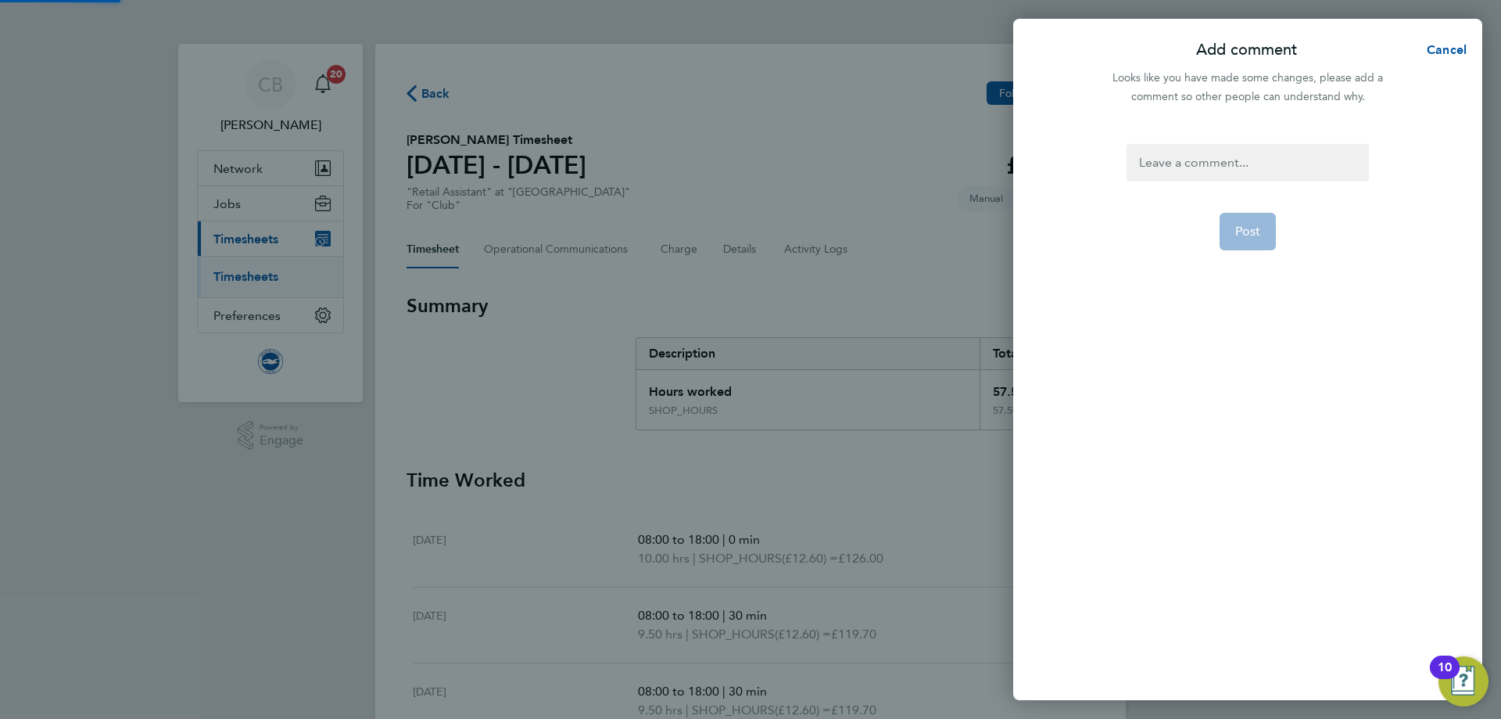
drag, startPoint x: 1205, startPoint y: 152, endPoint x: 1203, endPoint y: 163, distance: 11.8
click at [1204, 156] on div at bounding box center [1248, 163] width 242 height 38
click at [1278, 233] on form "Didn't work Post" at bounding box center [1247, 323] width 254 height 358
click at [1246, 241] on button "Post" at bounding box center [1248, 232] width 57 height 38
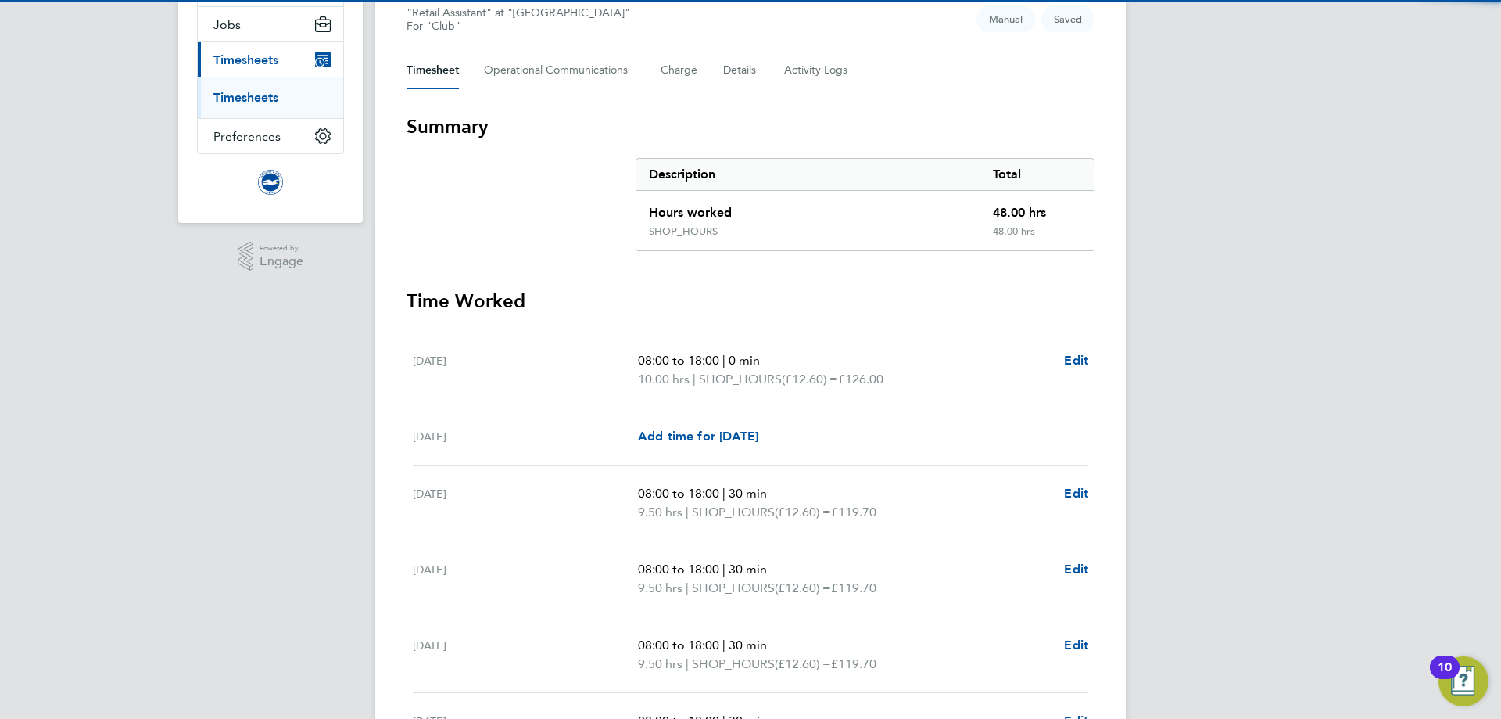
scroll to position [313, 0]
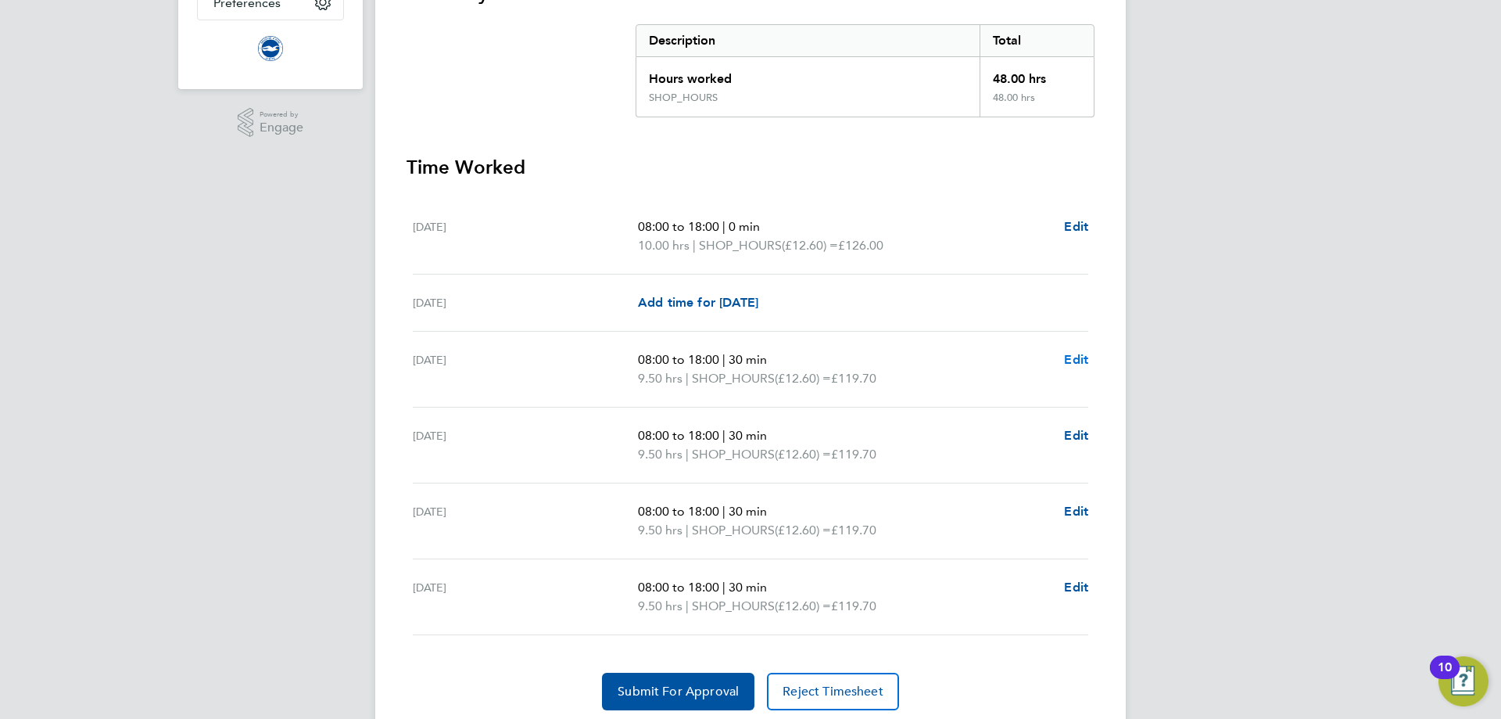
click at [1082, 361] on span "Edit" at bounding box center [1076, 359] width 24 height 15
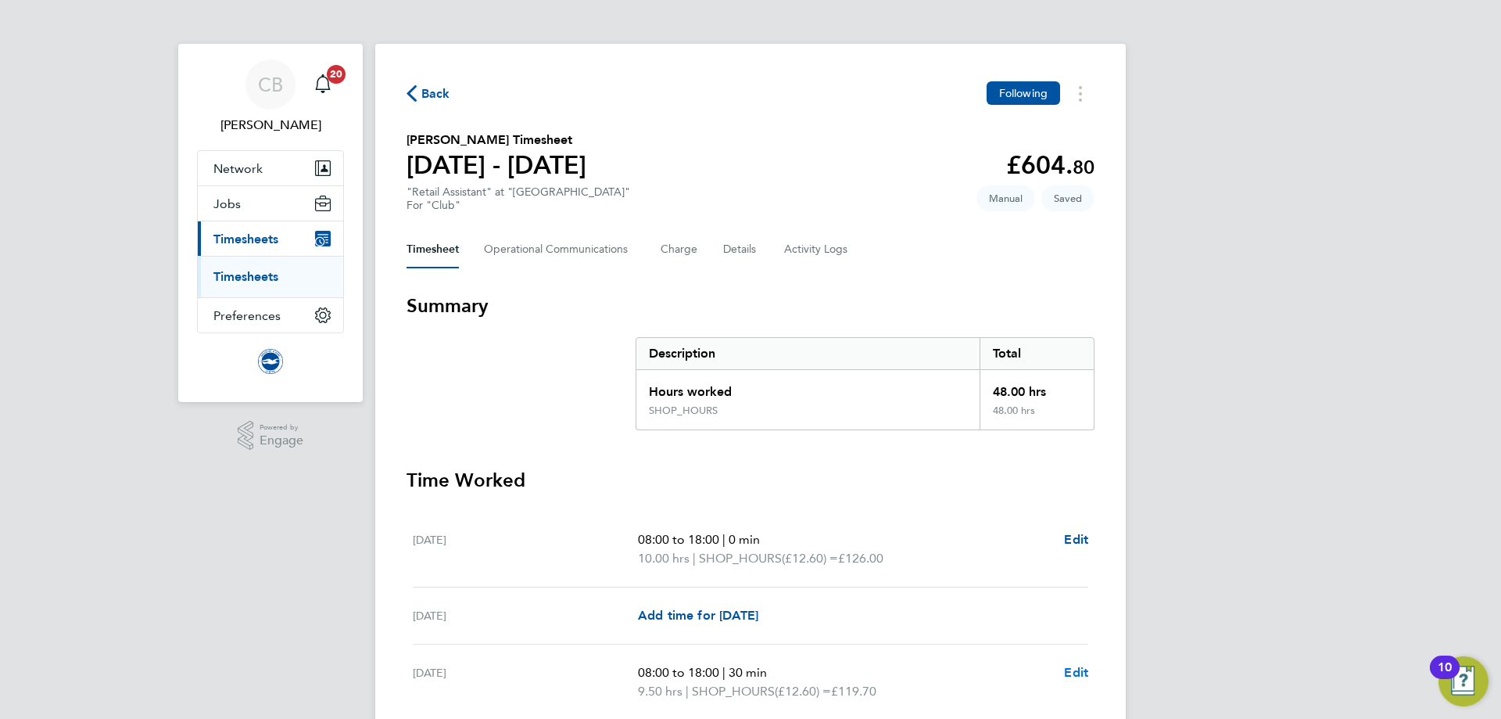
select select "30"
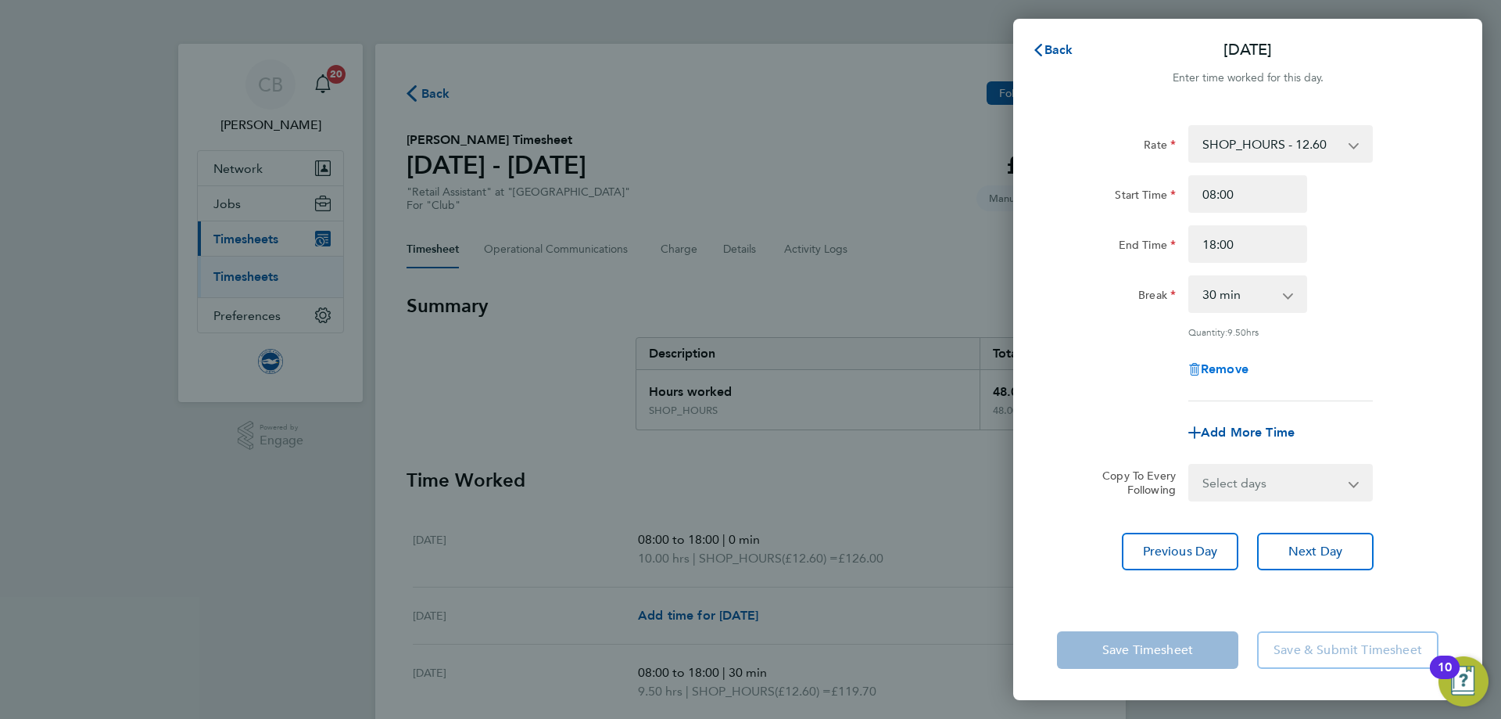
click at [1214, 369] on span "Remove" at bounding box center [1225, 368] width 48 height 15
select select "null"
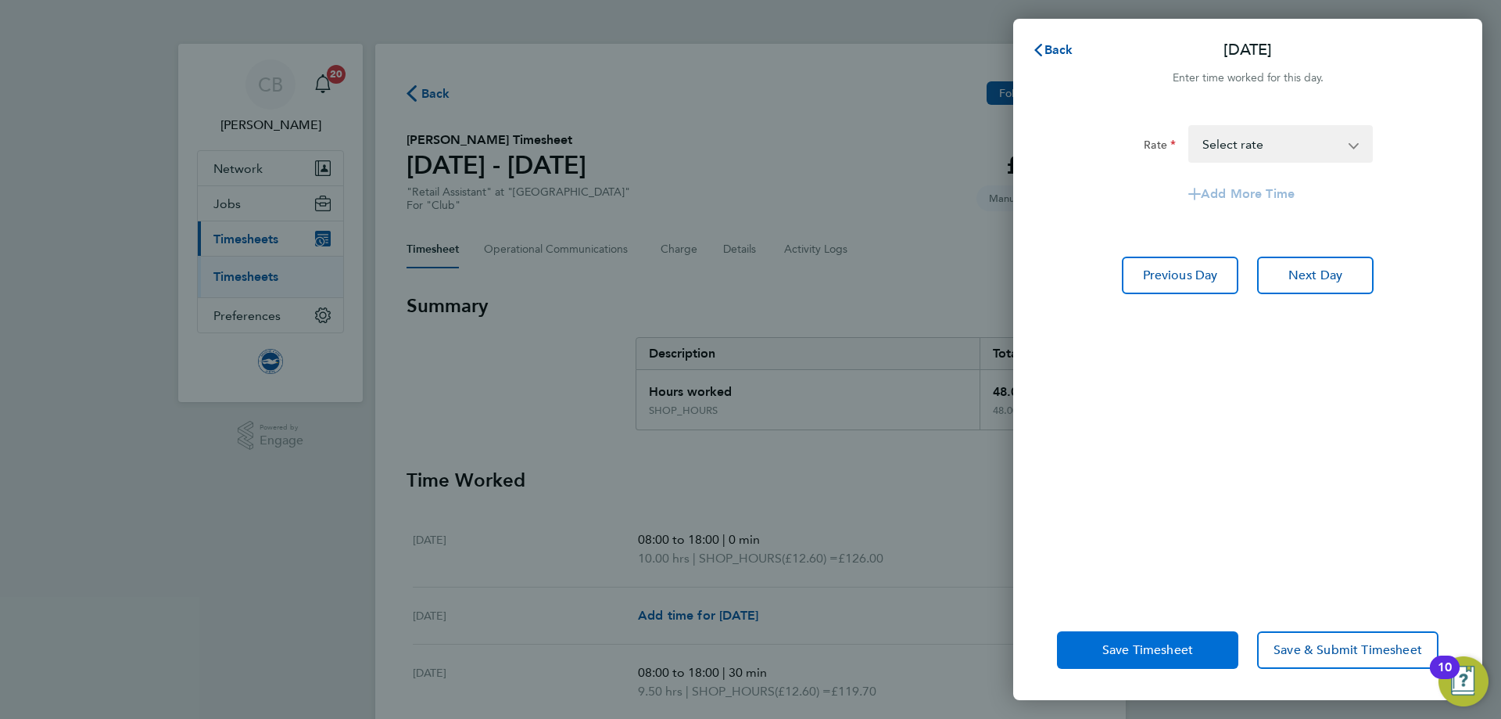
click at [1131, 650] on span "Save Timesheet" at bounding box center [1147, 650] width 91 height 16
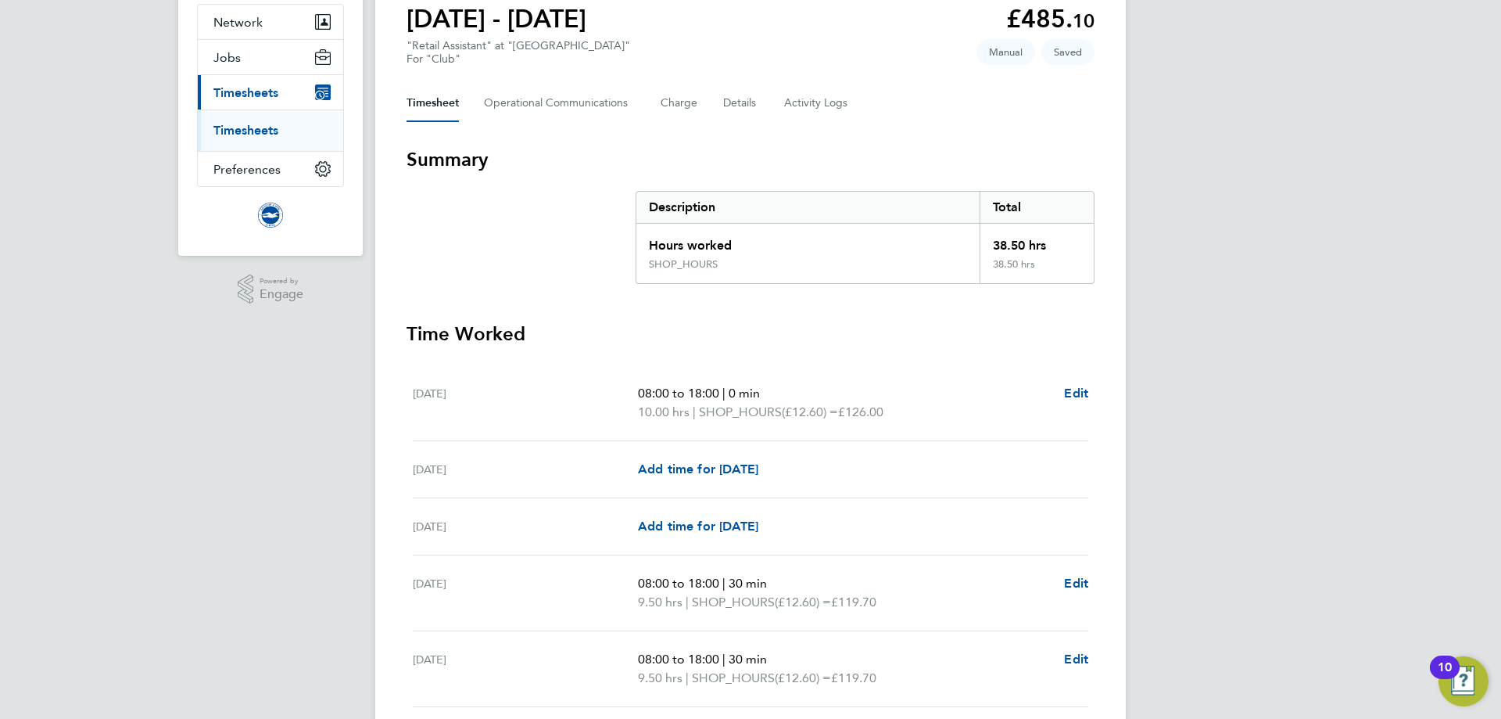
scroll to position [348, 0]
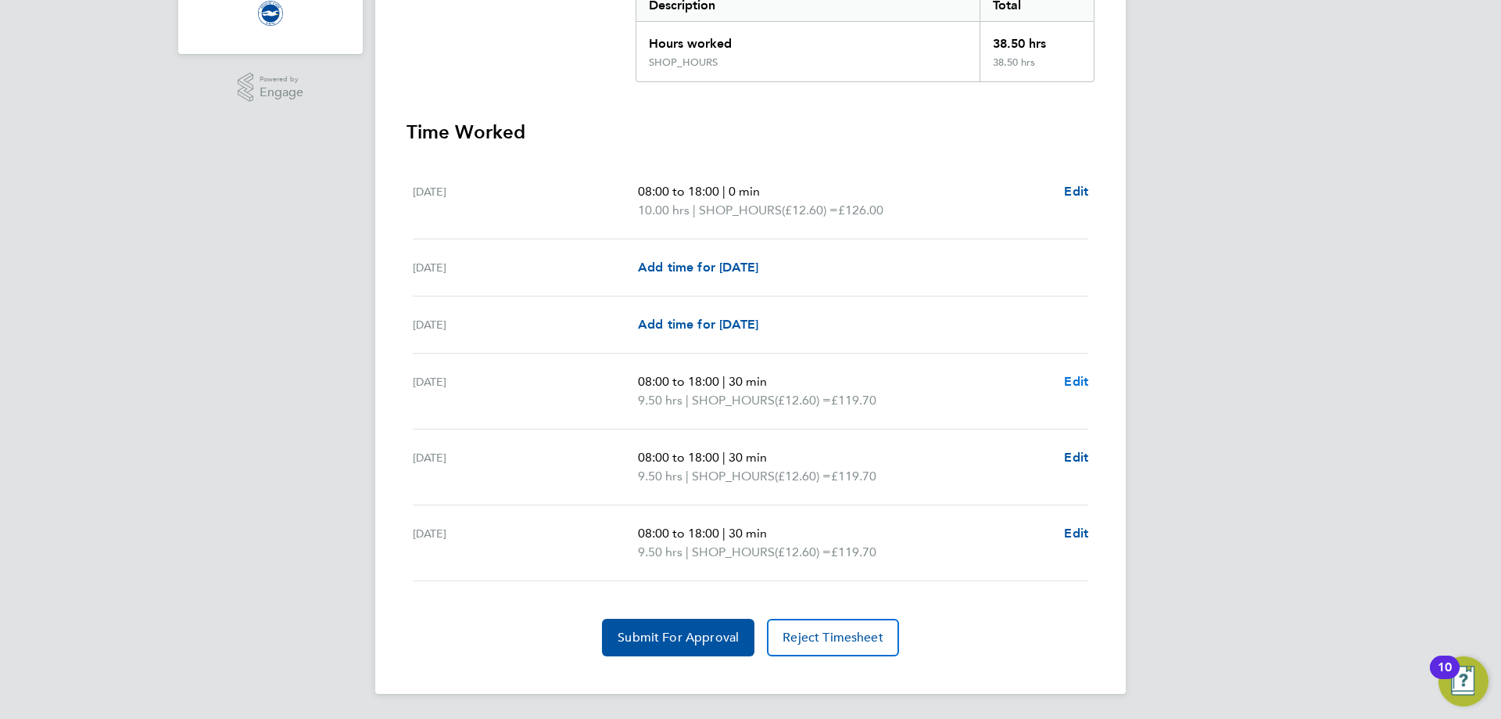
click at [1078, 386] on span "Edit" at bounding box center [1076, 381] width 24 height 15
select select "30"
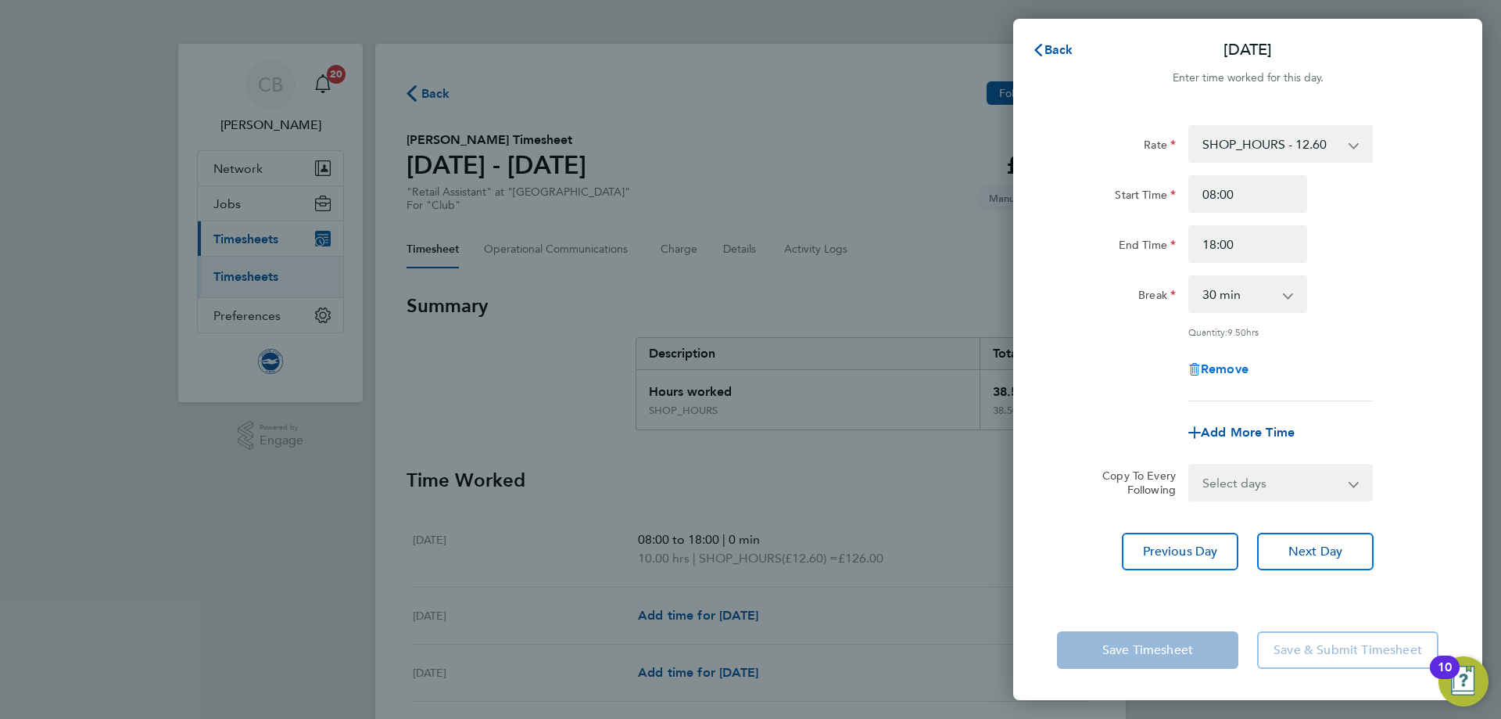
click at [1194, 369] on icon "button" at bounding box center [1194, 369] width 13 height 13
select select "null"
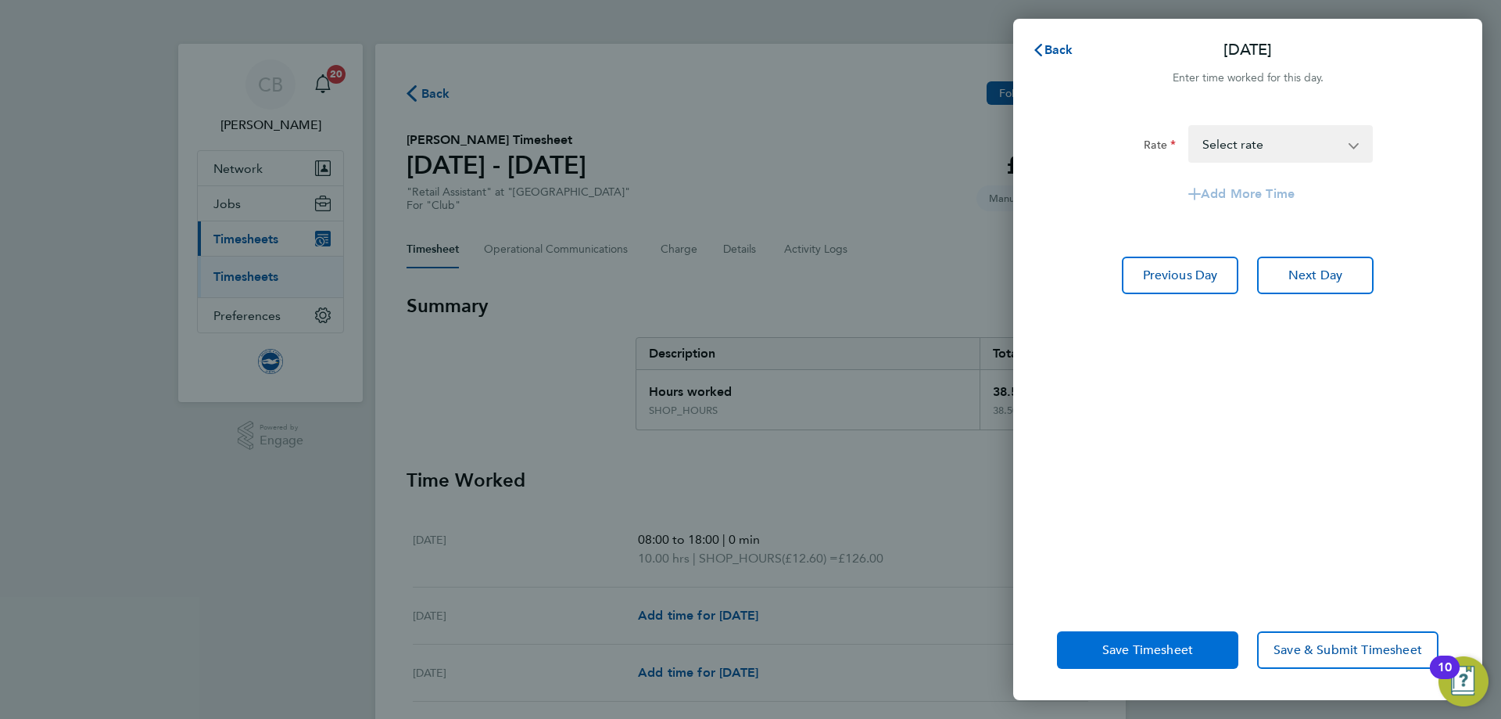
click at [1122, 643] on span "Save Timesheet" at bounding box center [1147, 650] width 91 height 16
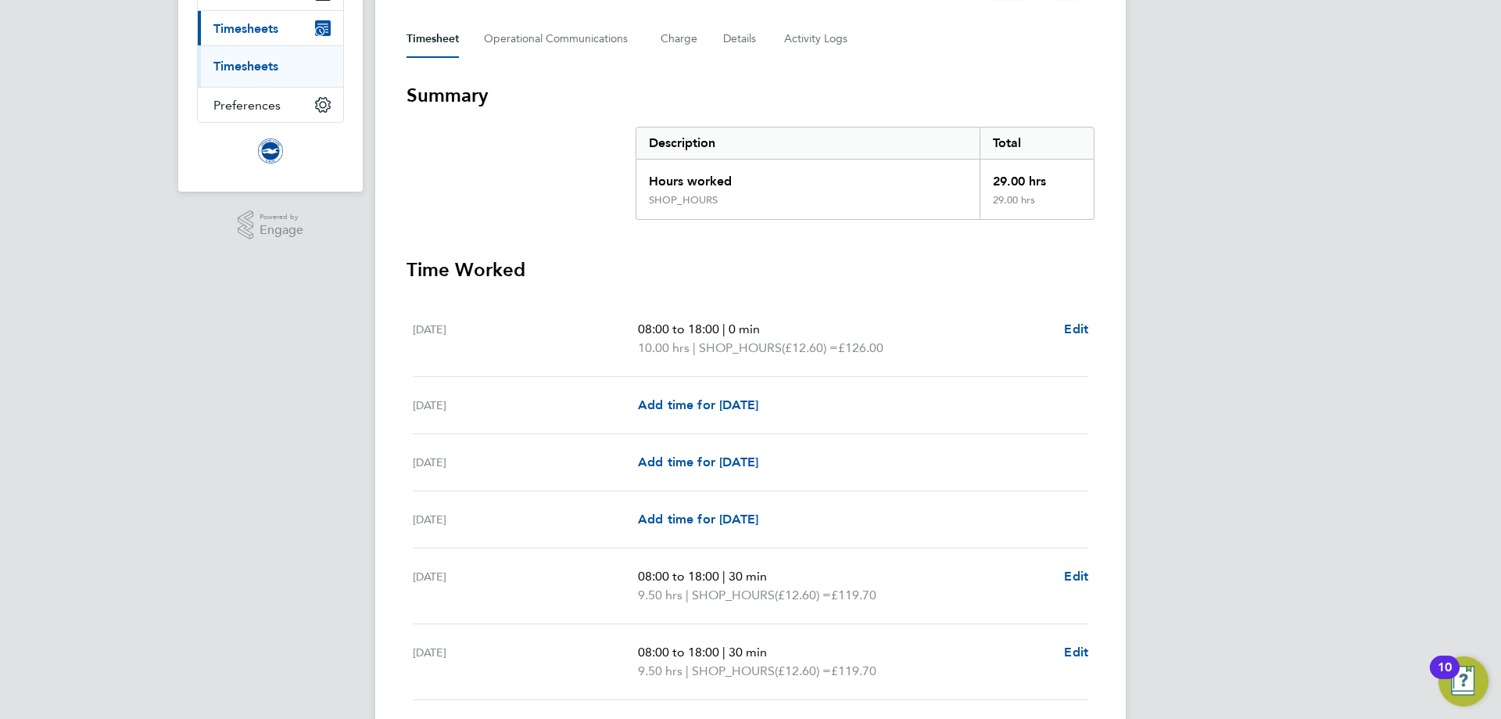
scroll to position [329, 0]
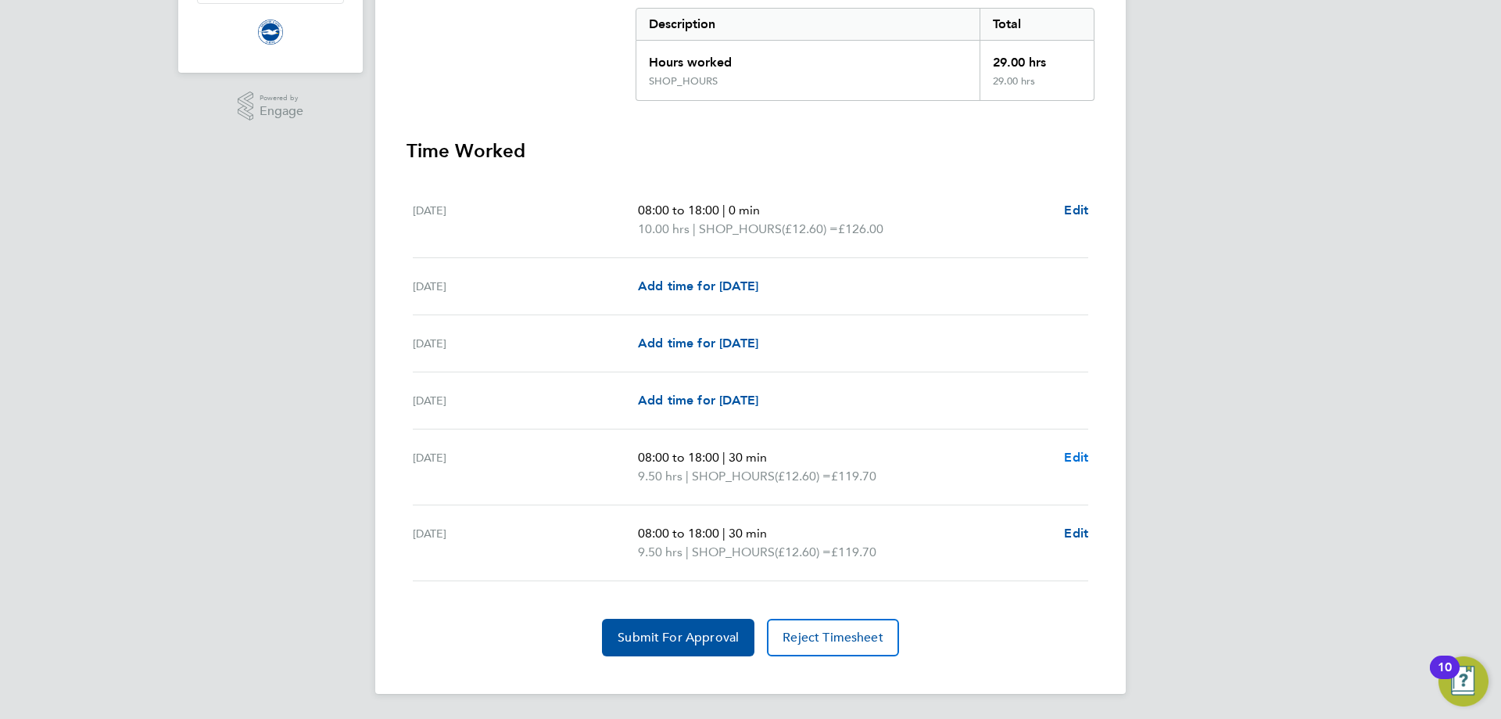
click at [1065, 461] on span "Edit" at bounding box center [1076, 457] width 24 height 15
select select "30"
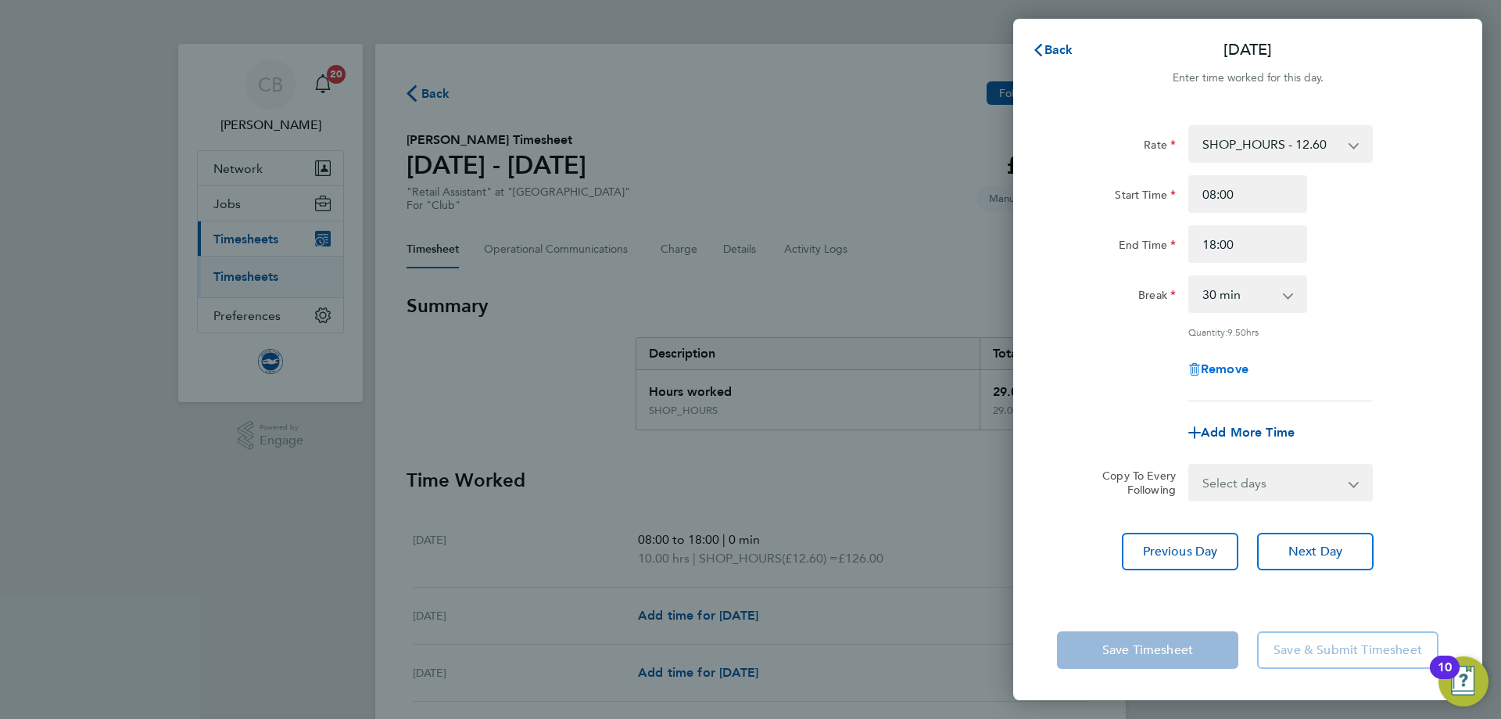
click at [1228, 371] on span "Remove" at bounding box center [1225, 368] width 48 height 15
select select "null"
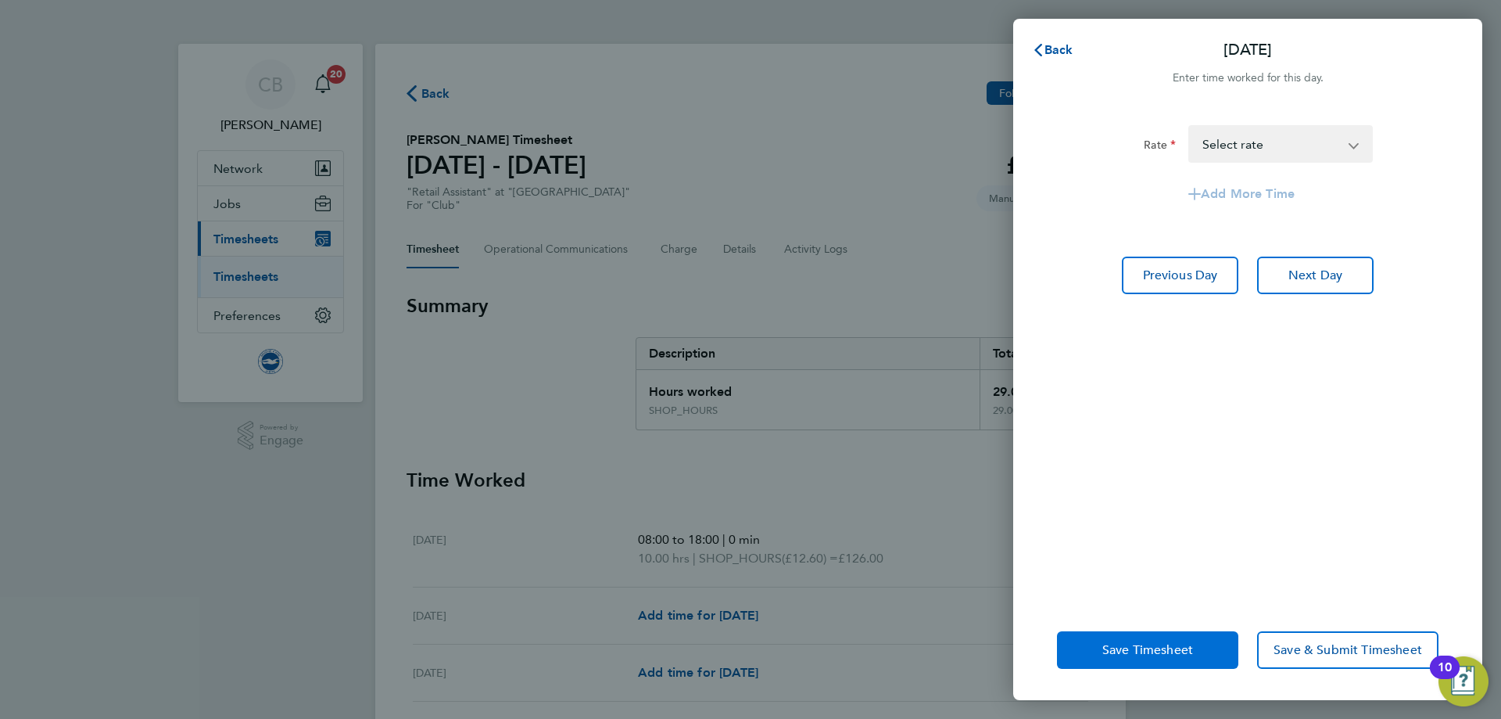
click at [1124, 652] on span "Save Timesheet" at bounding box center [1147, 650] width 91 height 16
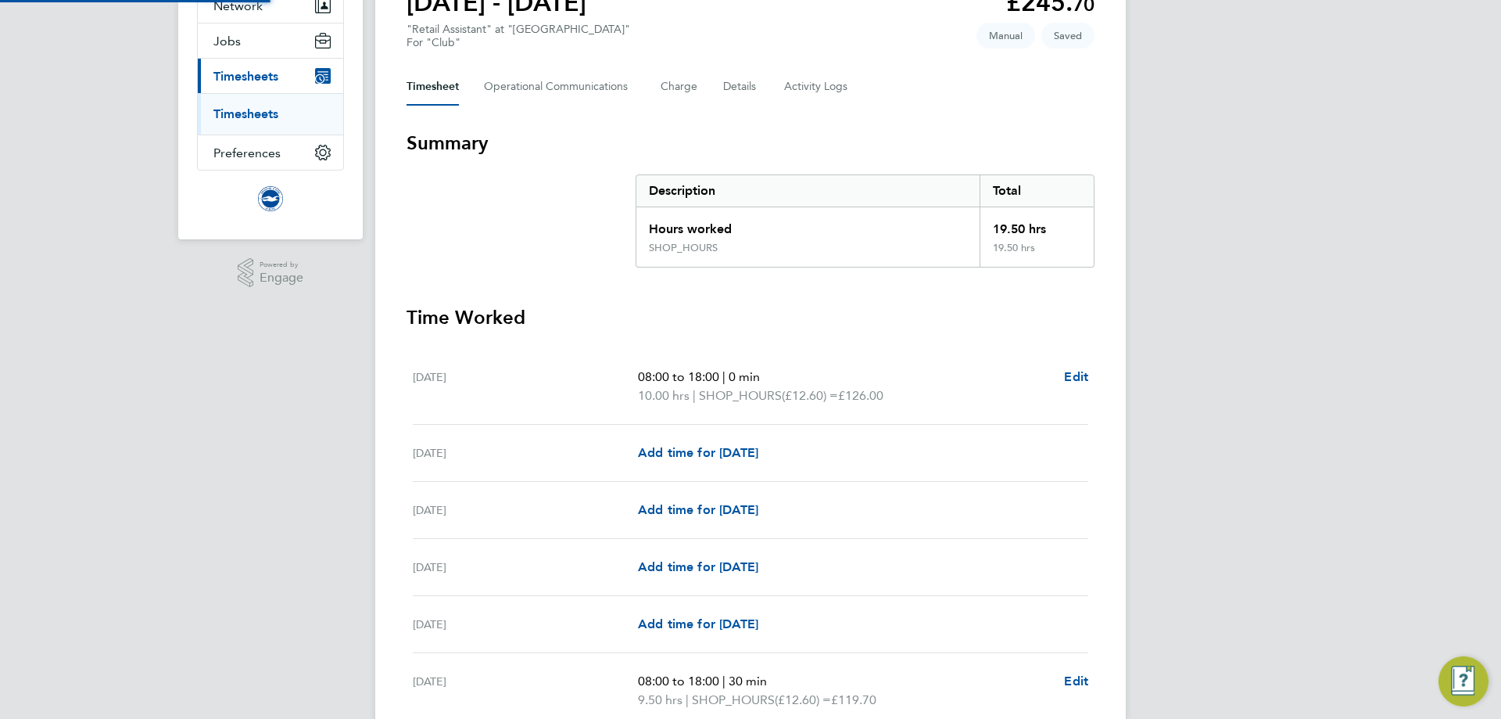
scroll to position [310, 0]
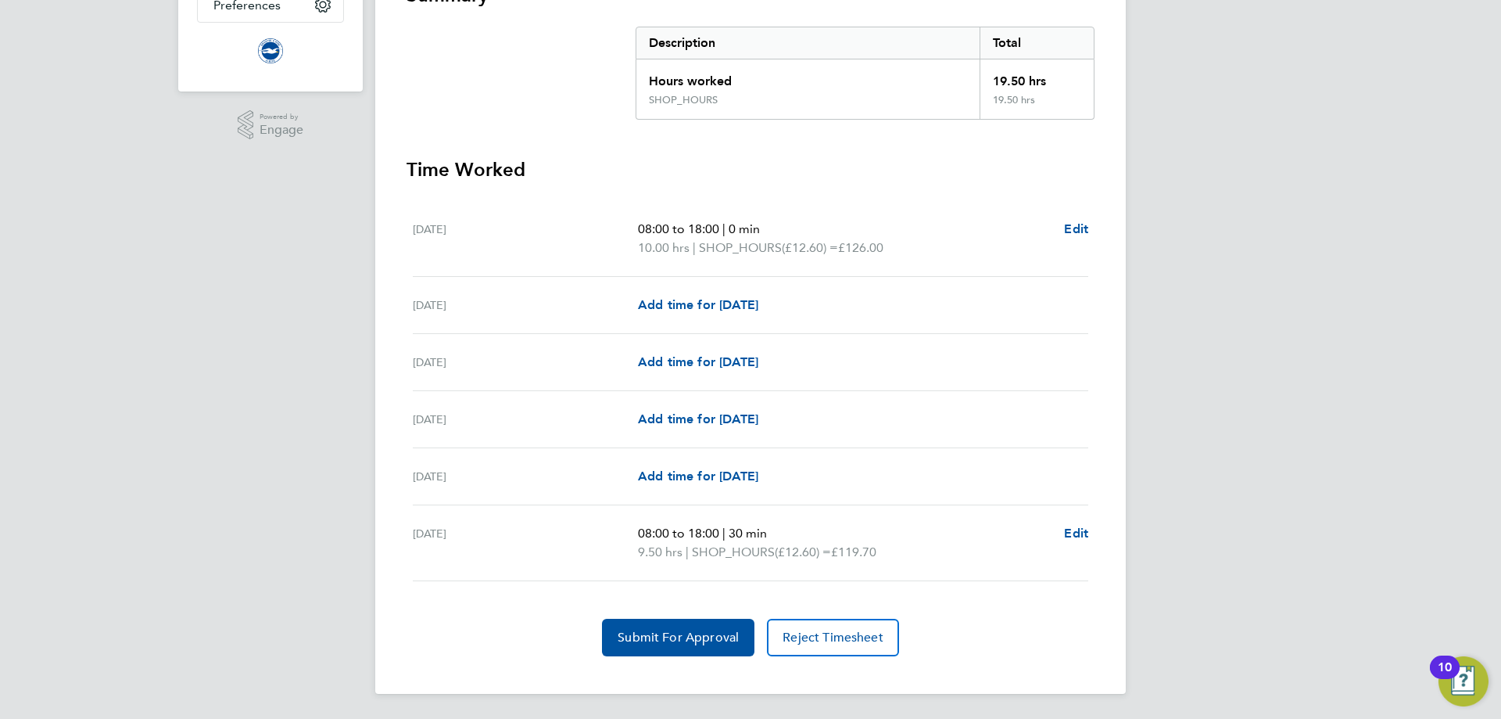
click at [1090, 530] on ul "Tue 26 Aug 08:00 to 18:00 | 0 min 10.00 hrs | SHOP_HOURS (£12.60) = £126.00 Edi…" at bounding box center [751, 391] width 688 height 380
click at [1074, 534] on span "Edit" at bounding box center [1076, 532] width 24 height 15
select select "30"
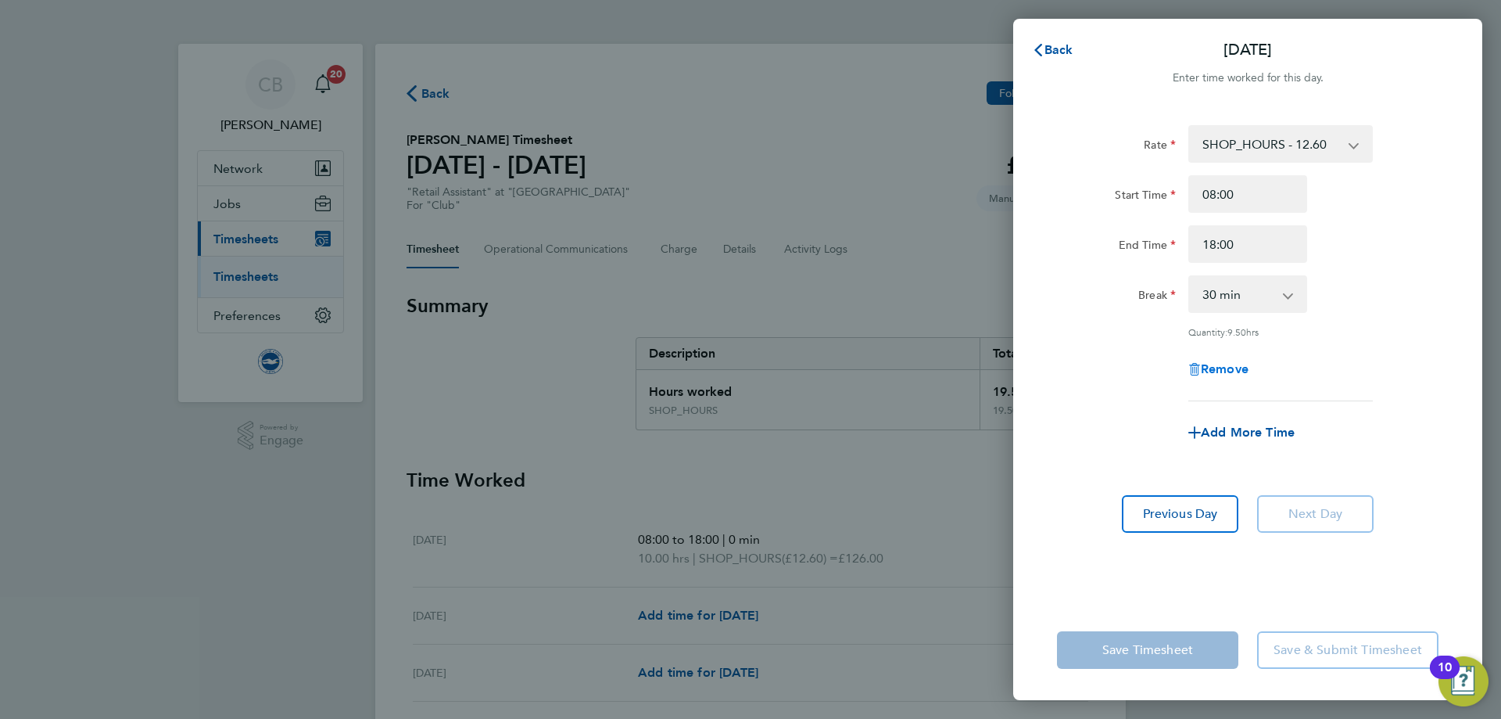
click at [1231, 367] on span "Remove" at bounding box center [1225, 368] width 48 height 15
select select "null"
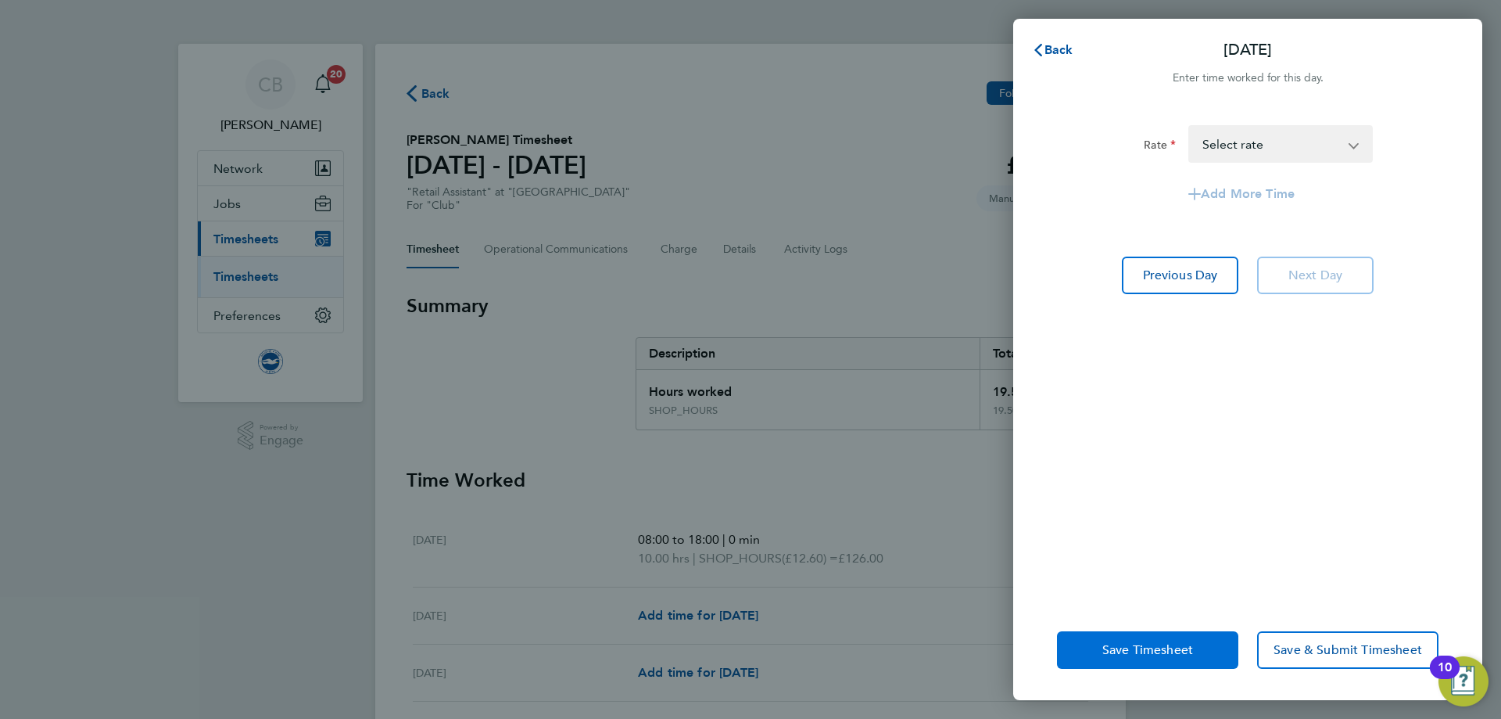
drag, startPoint x: 1123, startPoint y: 654, endPoint x: 1086, endPoint y: 619, distance: 50.3
click at [1122, 656] on span "Save Timesheet" at bounding box center [1147, 650] width 91 height 16
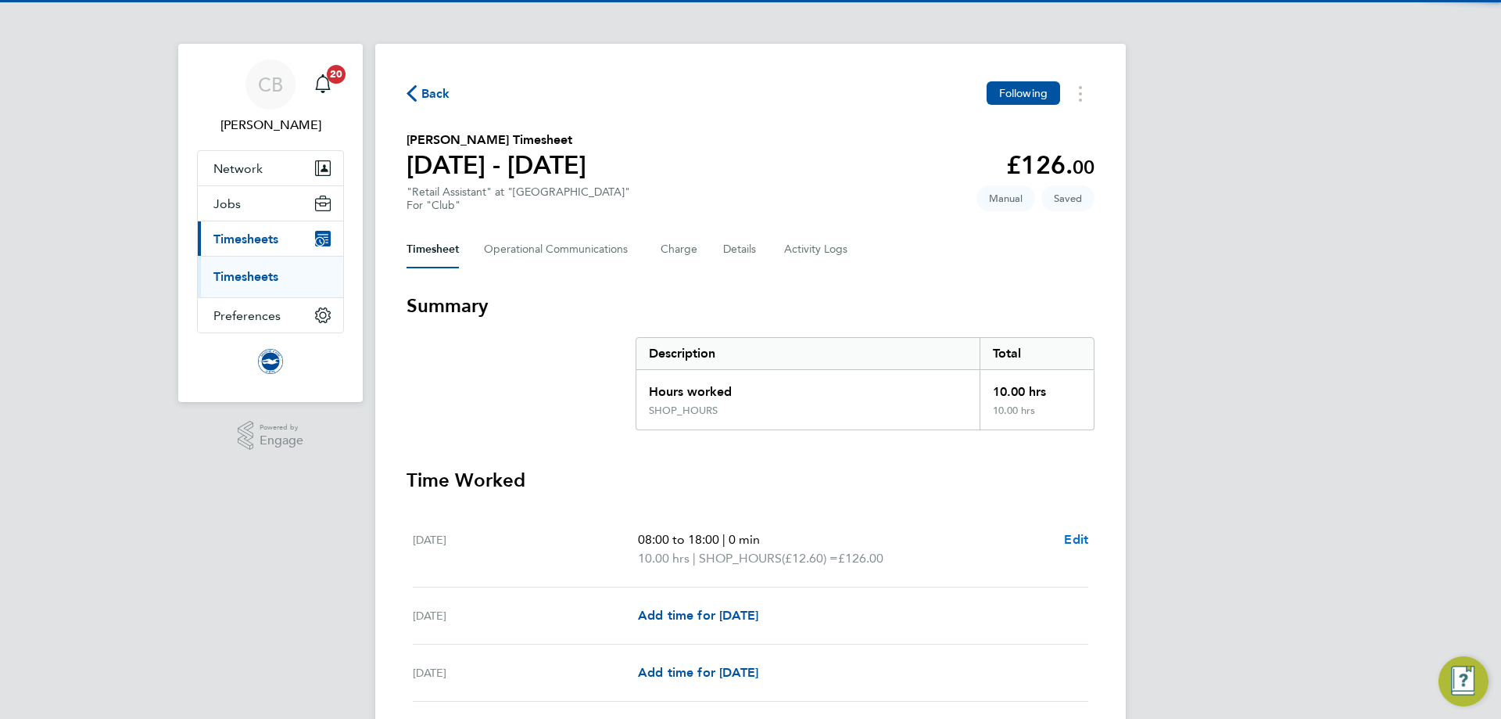
click at [1073, 534] on span "Edit" at bounding box center [1076, 539] width 24 height 15
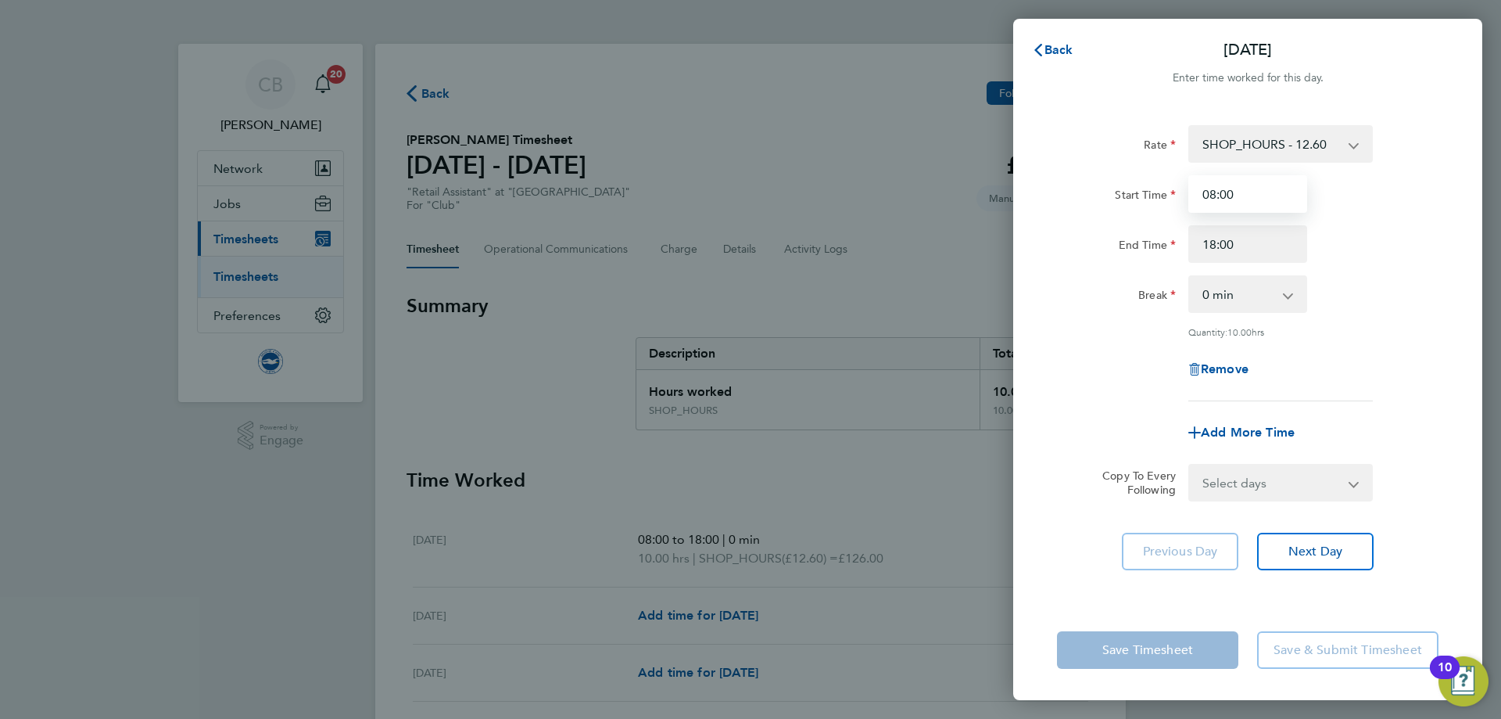
click at [1254, 202] on input "08:00" at bounding box center [1247, 194] width 119 height 38
drag, startPoint x: 1285, startPoint y: 199, endPoint x: 1143, endPoint y: 199, distance: 141.5
click at [1156, 199] on div "Start Time 08:00" at bounding box center [1248, 194] width 394 height 38
type input "11:00"
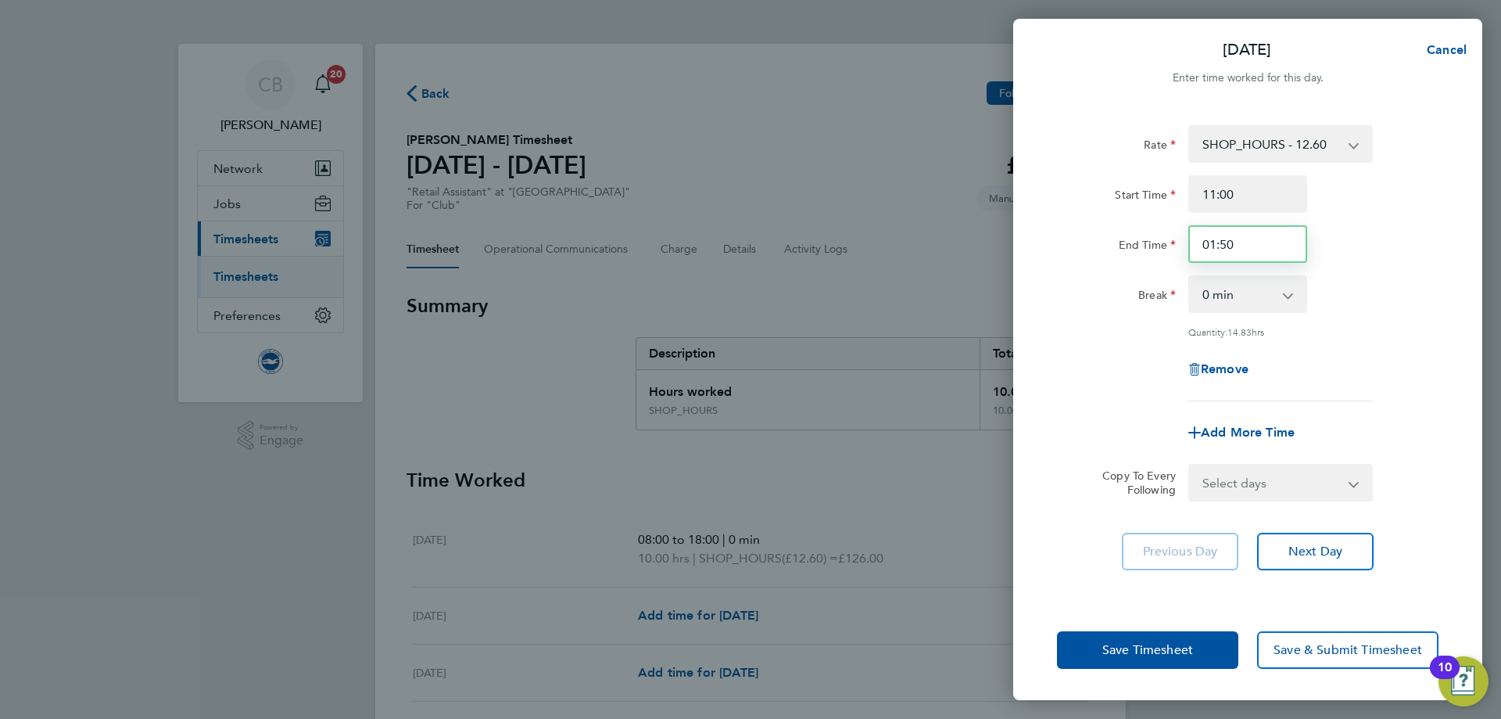
drag, startPoint x: 1236, startPoint y: 256, endPoint x: 1143, endPoint y: 258, distance: 93.1
click at [1147, 256] on div "End Time 01:50" at bounding box center [1248, 244] width 394 height 38
type input "15:00"
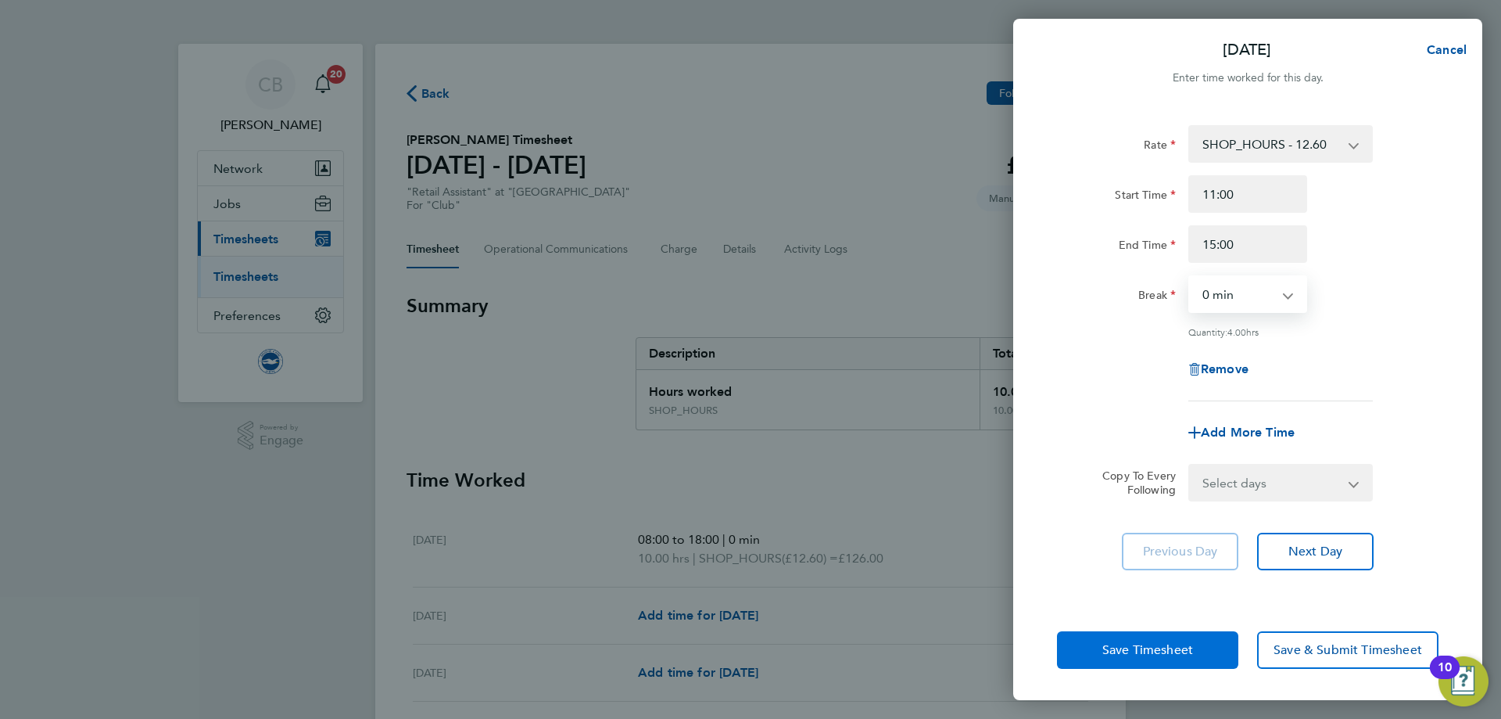
click at [1128, 651] on span "Save Timesheet" at bounding box center [1147, 650] width 91 height 16
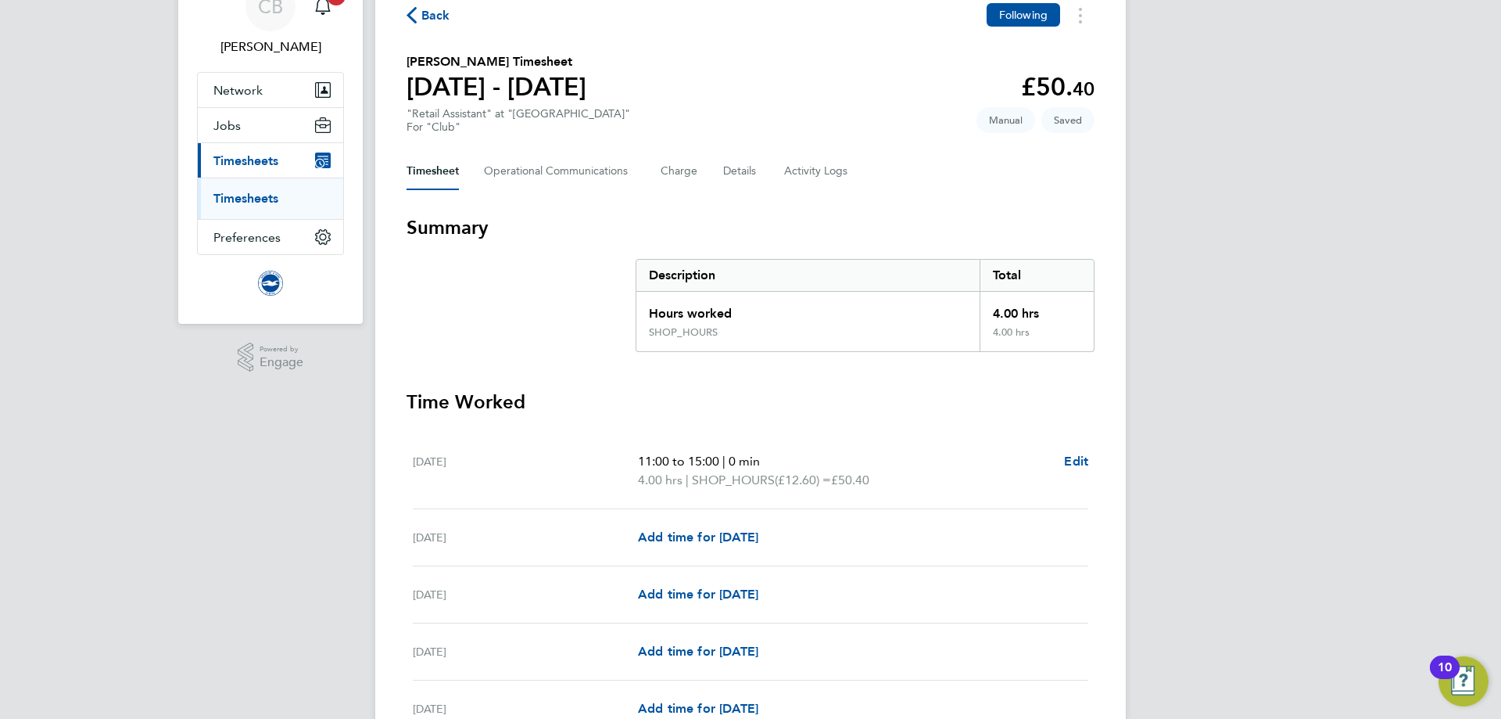
scroll to position [292, 0]
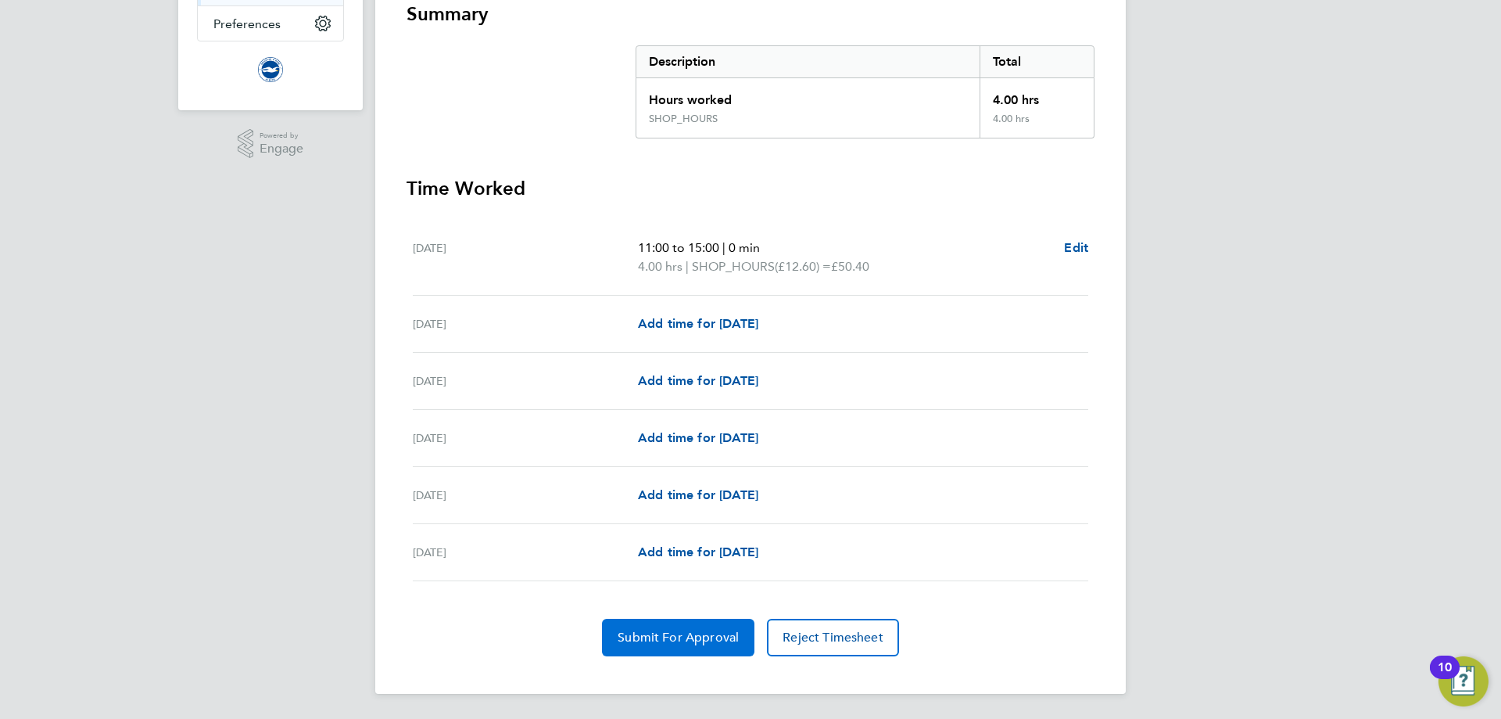
drag, startPoint x: 671, startPoint y: 635, endPoint x: 660, endPoint y: 628, distance: 13.0
click at [669, 635] on span "Submit For Approval" at bounding box center [678, 637] width 121 height 16
click at [681, 632] on span "Approve Timesheet" at bounding box center [678, 637] width 115 height 16
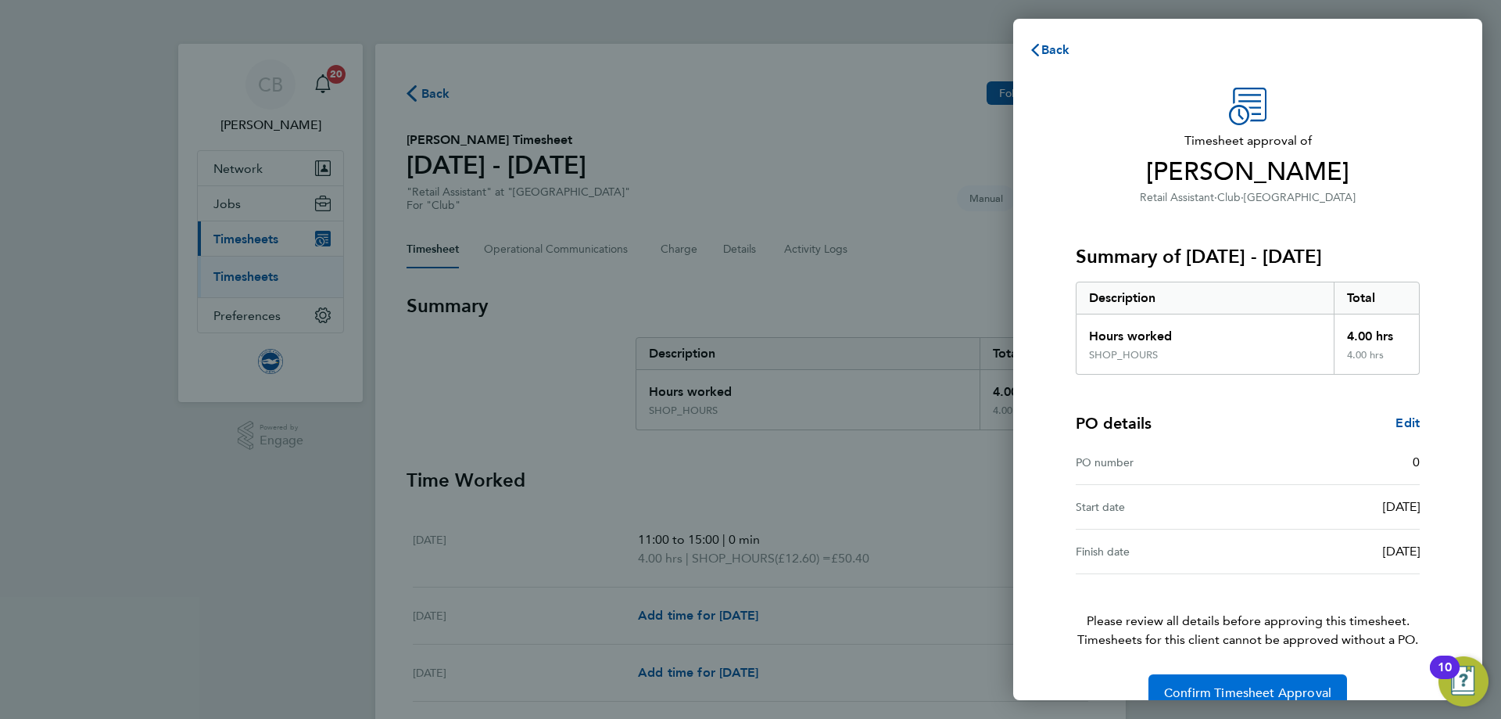
click at [1289, 690] on span "Confirm Timesheet Approval" at bounding box center [1247, 693] width 167 height 16
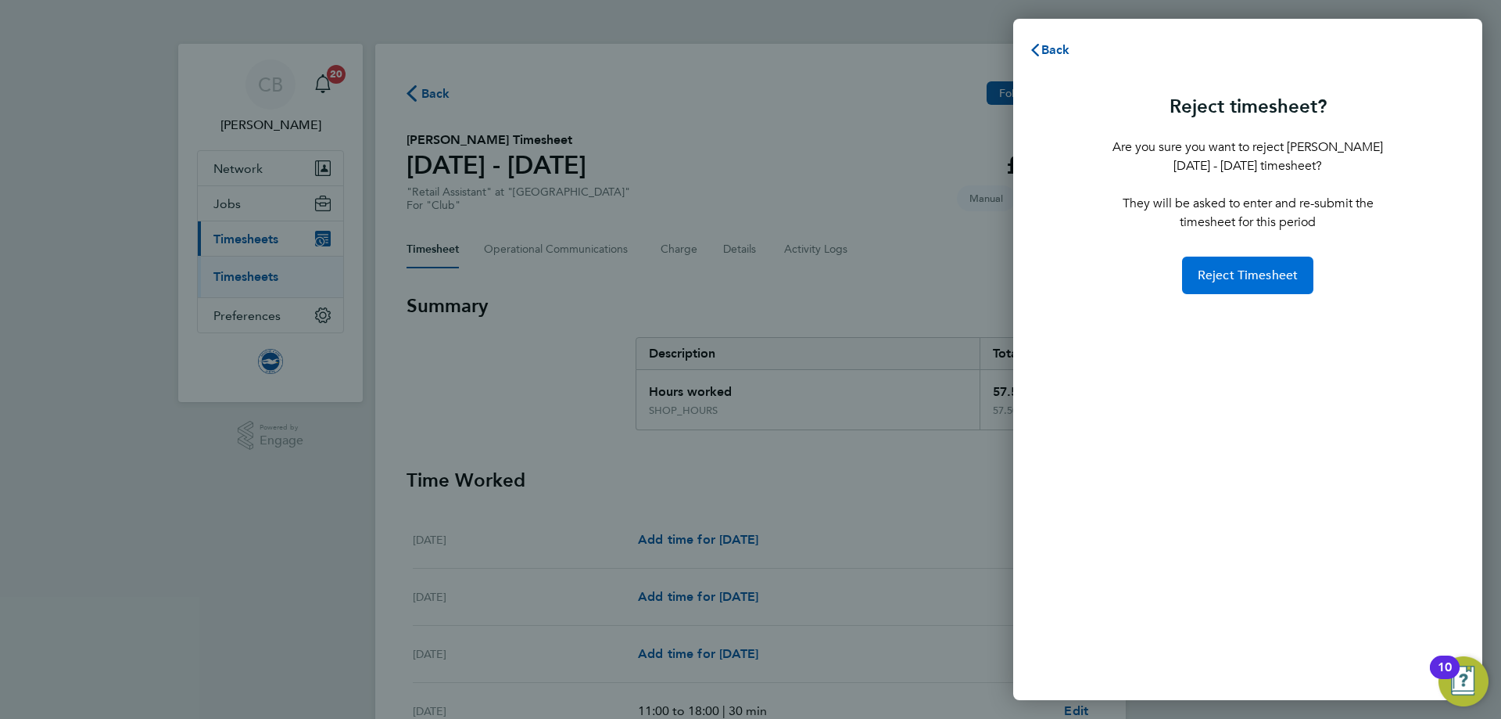
click at [1202, 271] on span "Reject Timesheet" at bounding box center [1248, 275] width 101 height 16
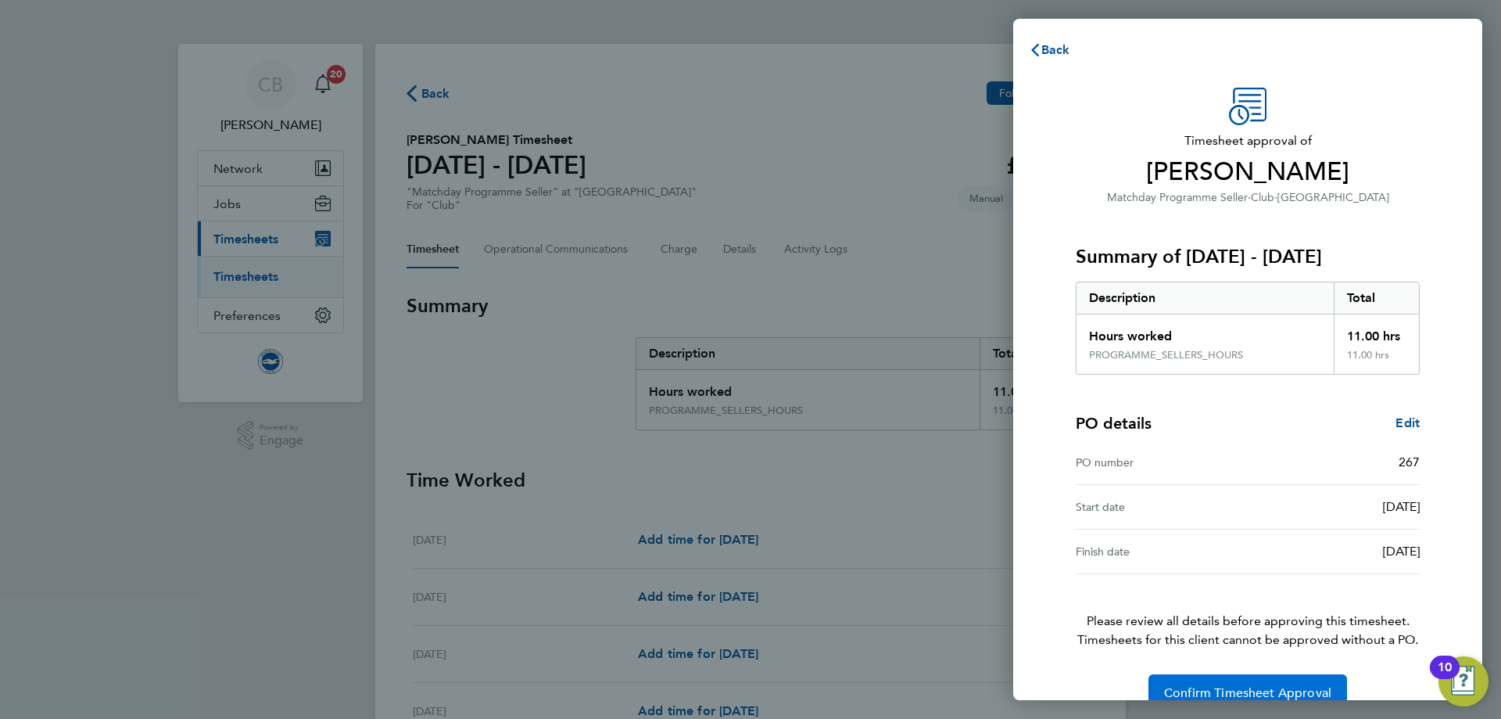
click at [1178, 684] on button "Confirm Timesheet Approval" at bounding box center [1248, 693] width 199 height 38
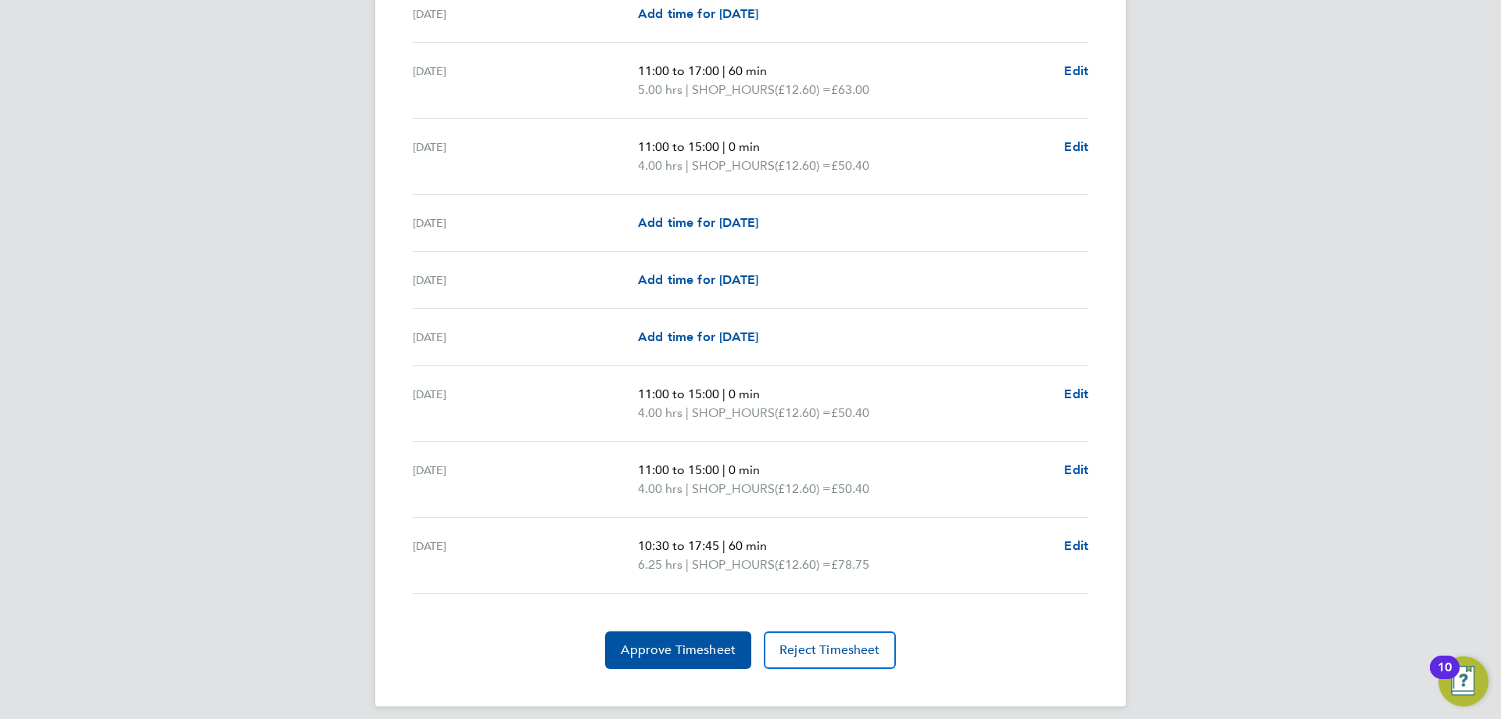
scroll to position [1877, 0]
click at [685, 641] on span "Approve Timesheet" at bounding box center [678, 648] width 115 height 16
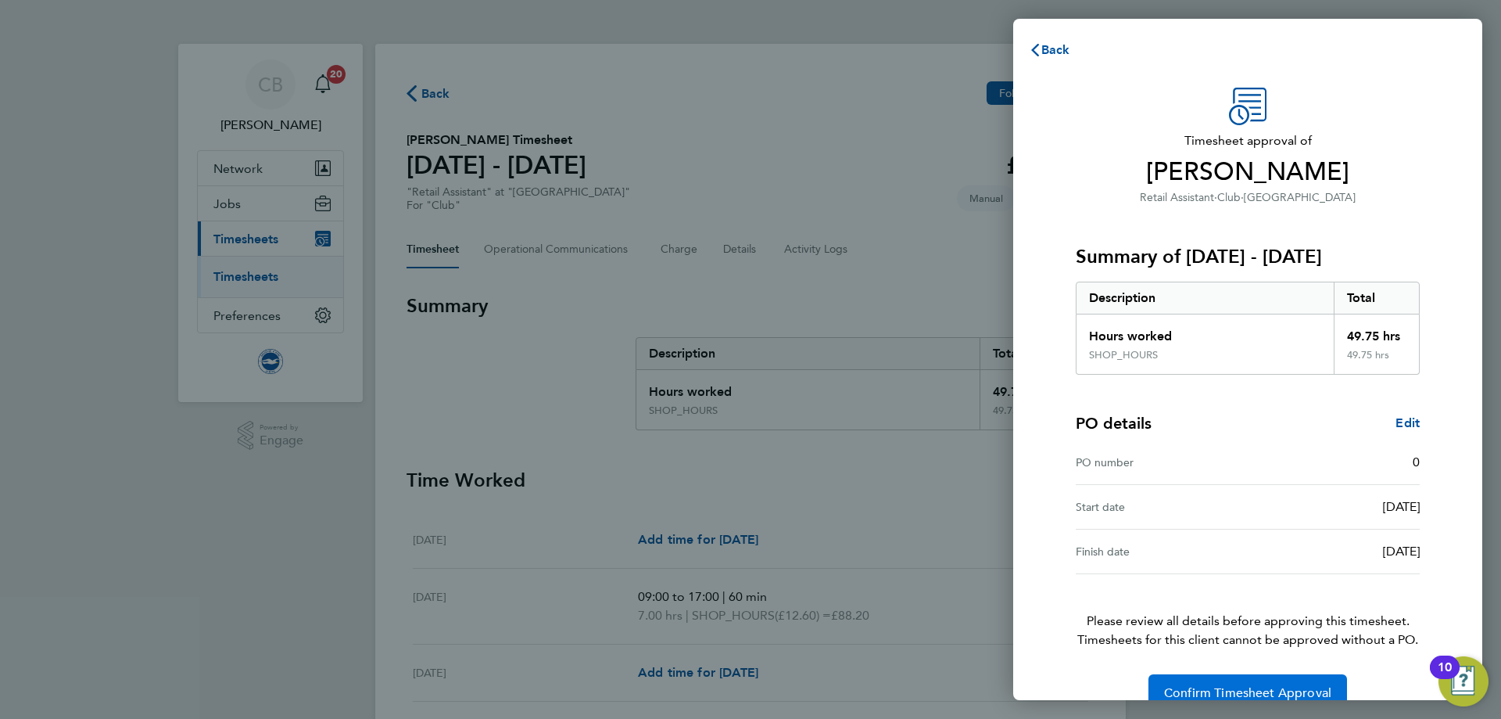
click at [1315, 692] on span "Confirm Timesheet Approval" at bounding box center [1247, 693] width 167 height 16
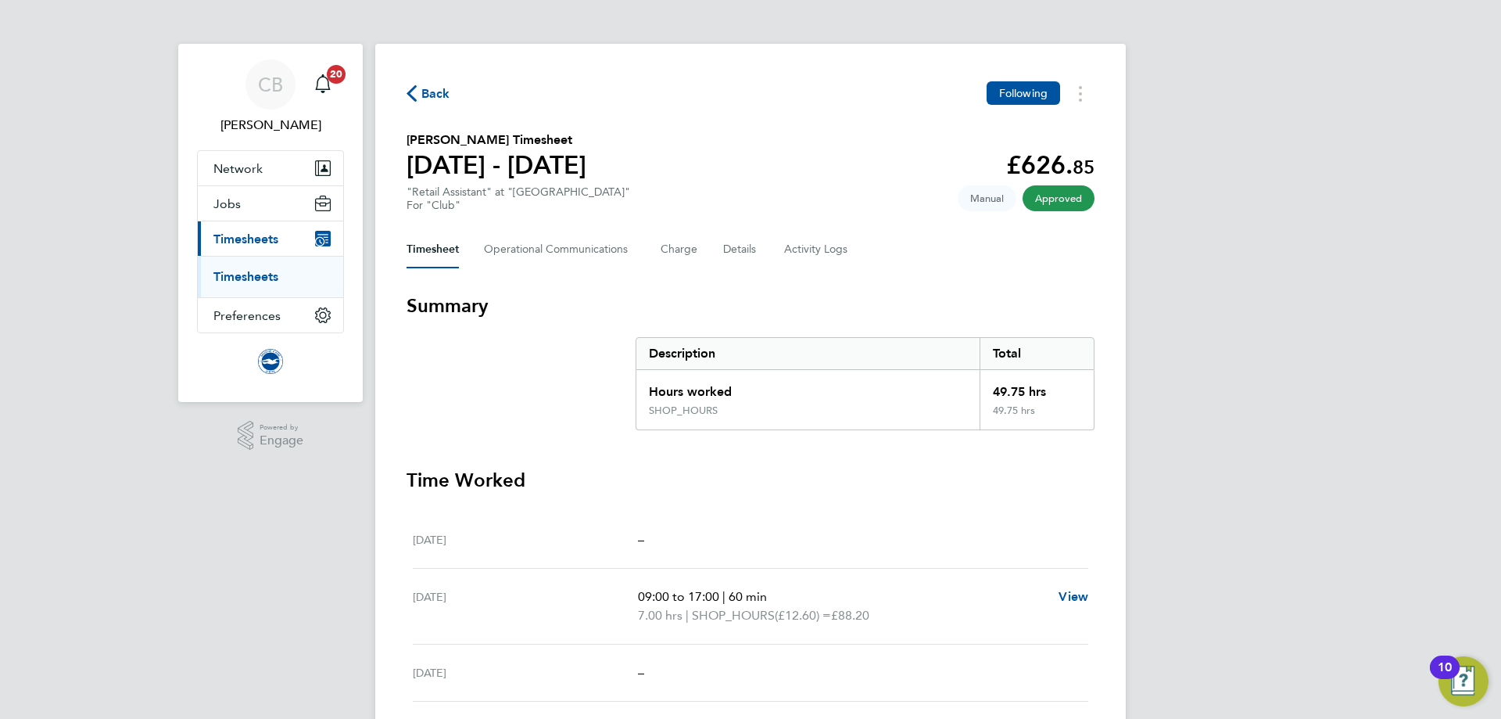
click at [423, 100] on span "Back" at bounding box center [435, 93] width 29 height 19
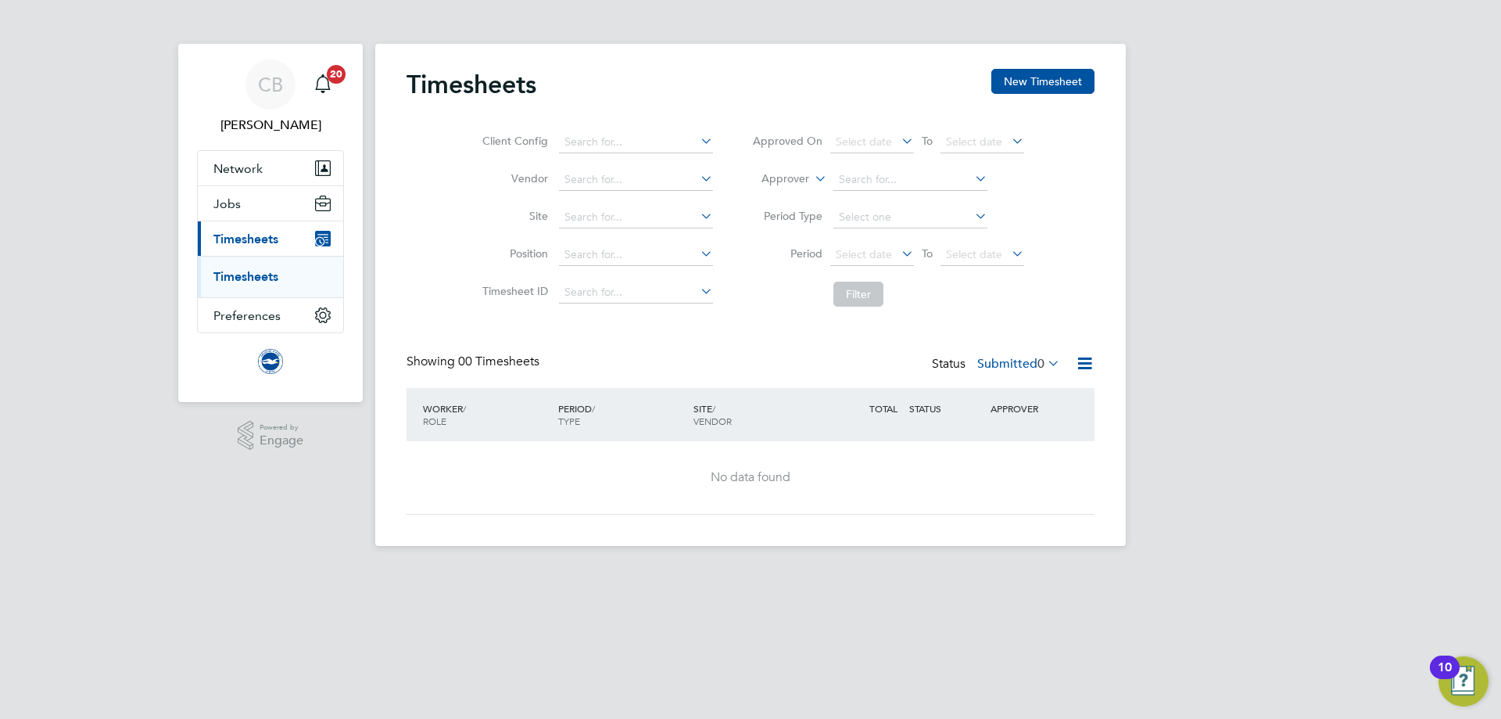
drag, startPoint x: 1179, startPoint y: 41, endPoint x: 1104, endPoint y: 6, distance: 82.9
click at [1179, 41] on div "CB [PERSON_NAME] Notifications 20 Applications: Network Sites Workers Jobs Posi…" at bounding box center [750, 285] width 1501 height 571
